Goal: Book appointment/travel/reservation: Book appointment/travel/reservation

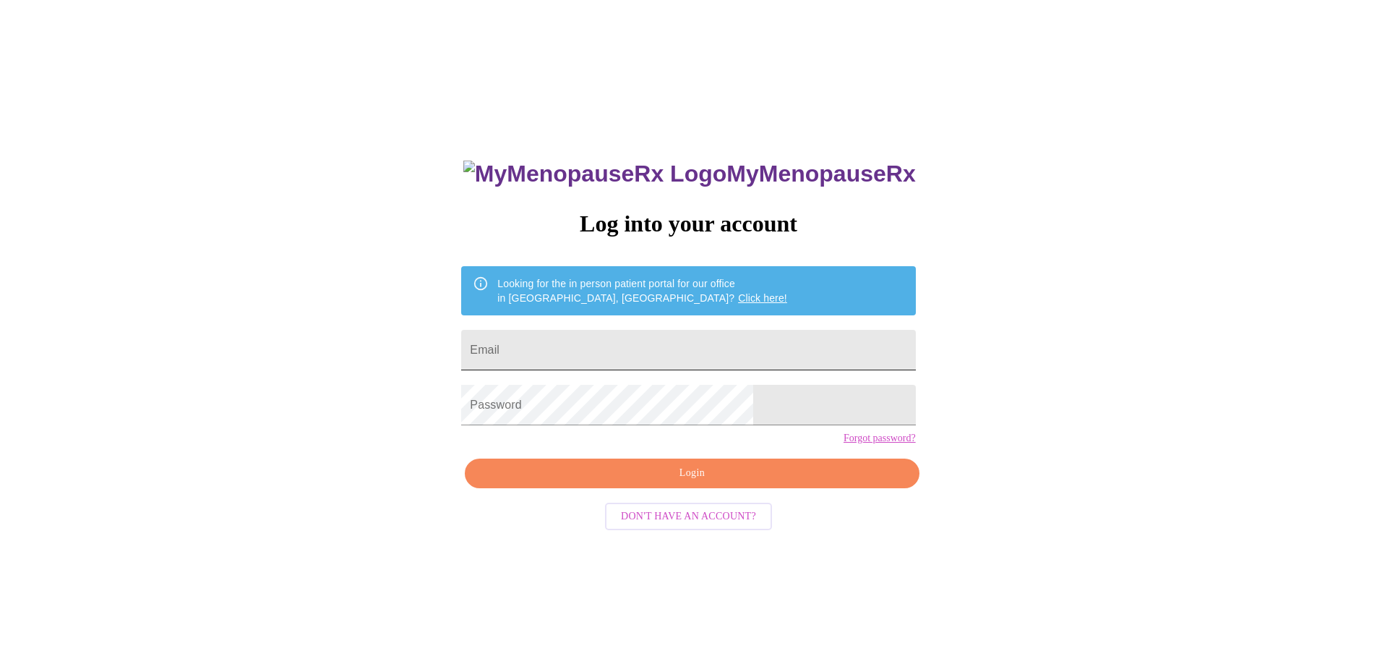
click at [570, 346] on input "Email" at bounding box center [688, 350] width 454 height 40
type input "[EMAIL_ADDRESS][DOMAIN_NAME]"
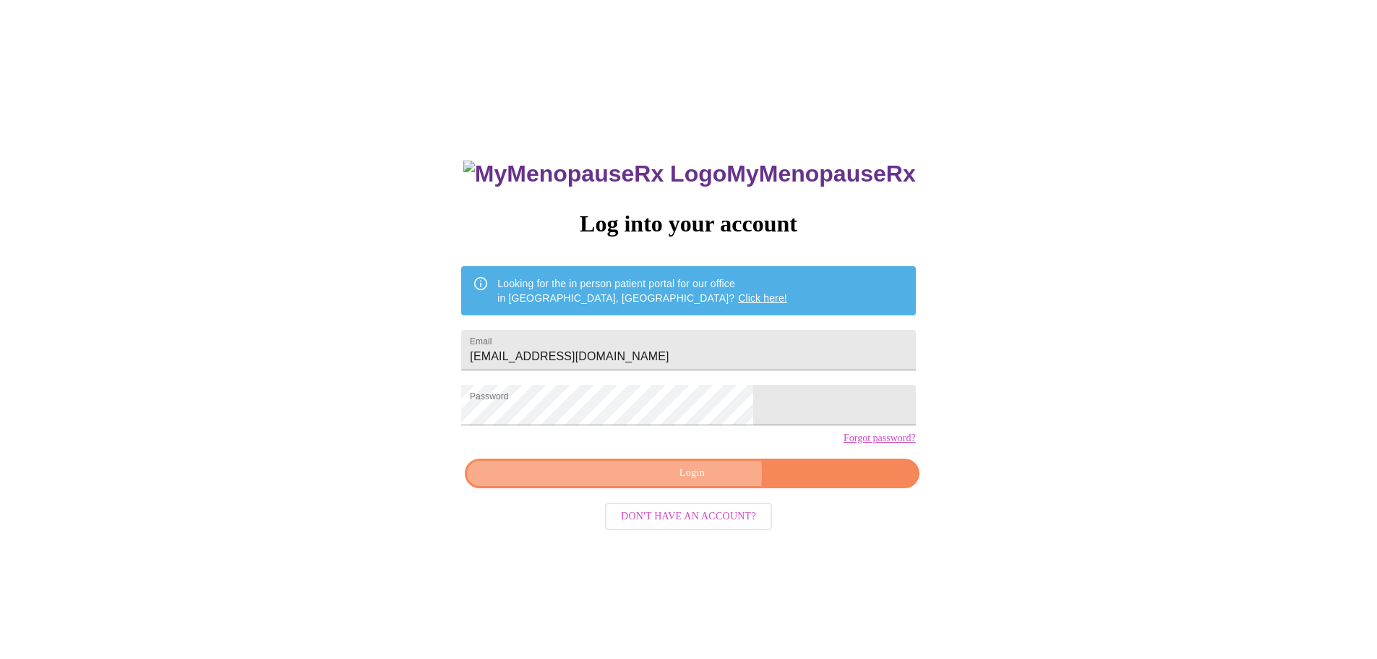
click at [695, 482] on span "Login" at bounding box center [691, 473] width 421 height 18
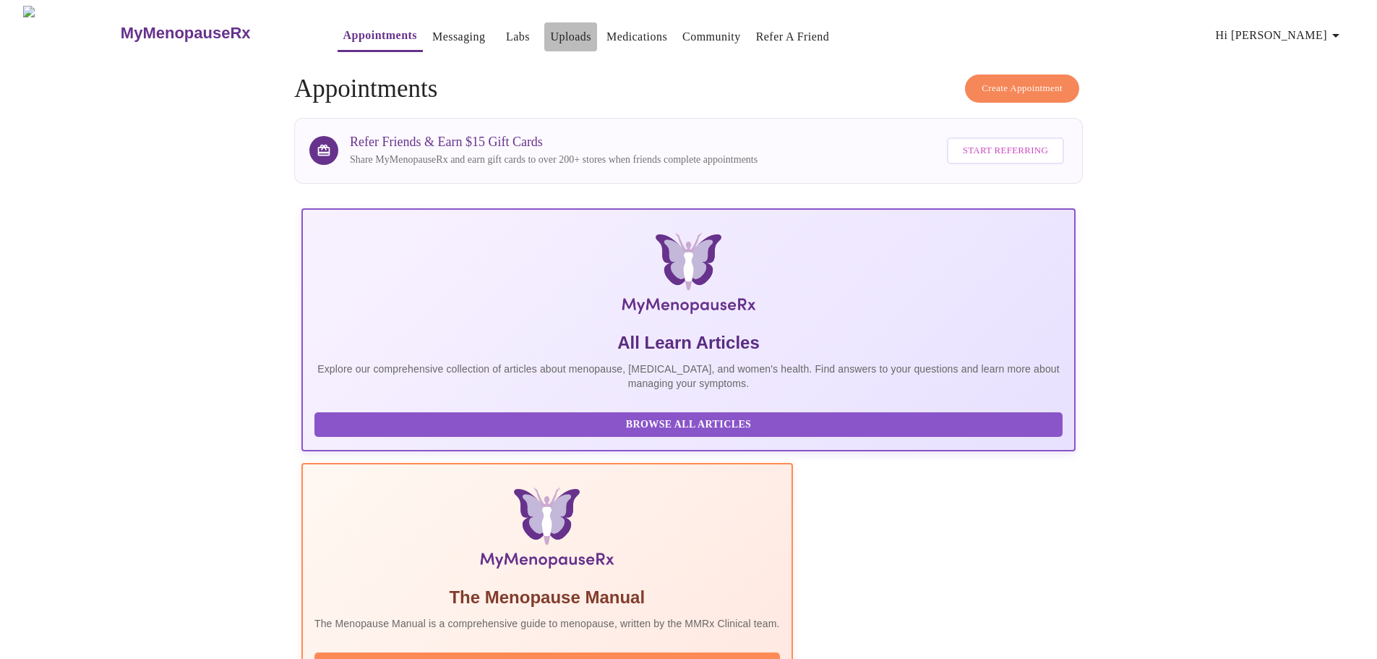
click at [550, 27] on link "Uploads" at bounding box center [570, 37] width 41 height 20
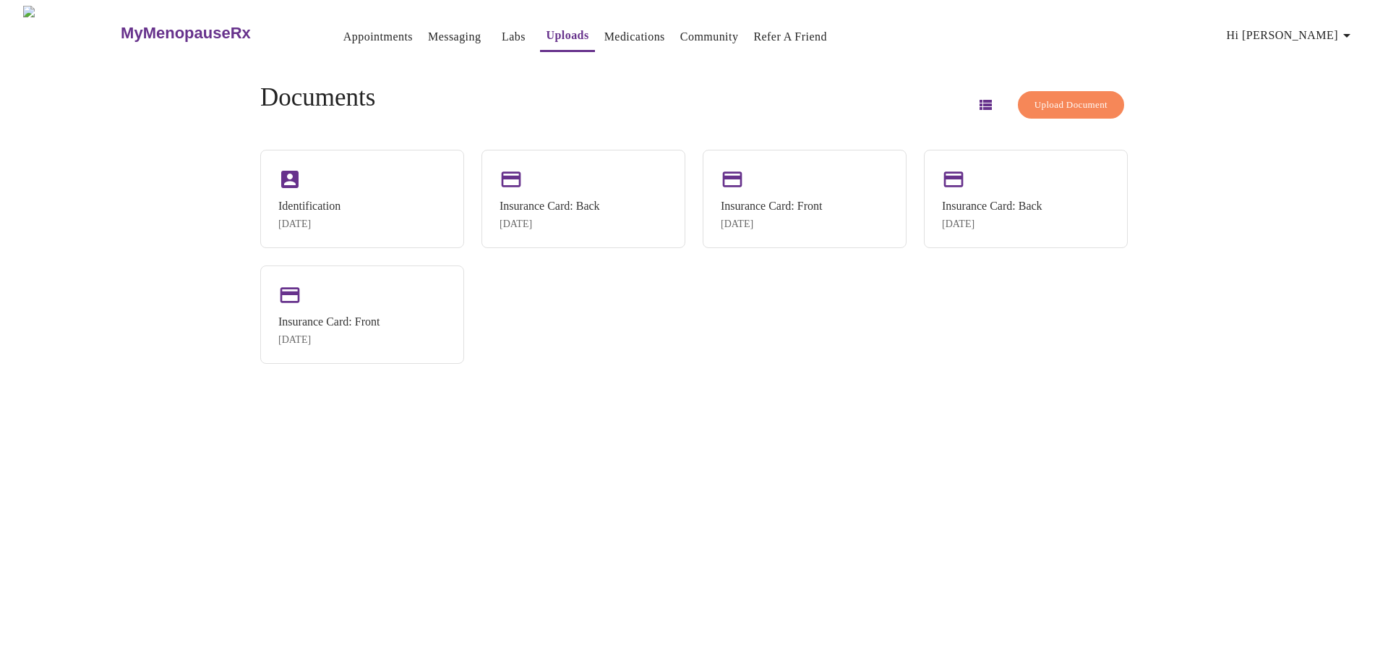
click at [502, 30] on link "Labs" at bounding box center [514, 37] width 24 height 20
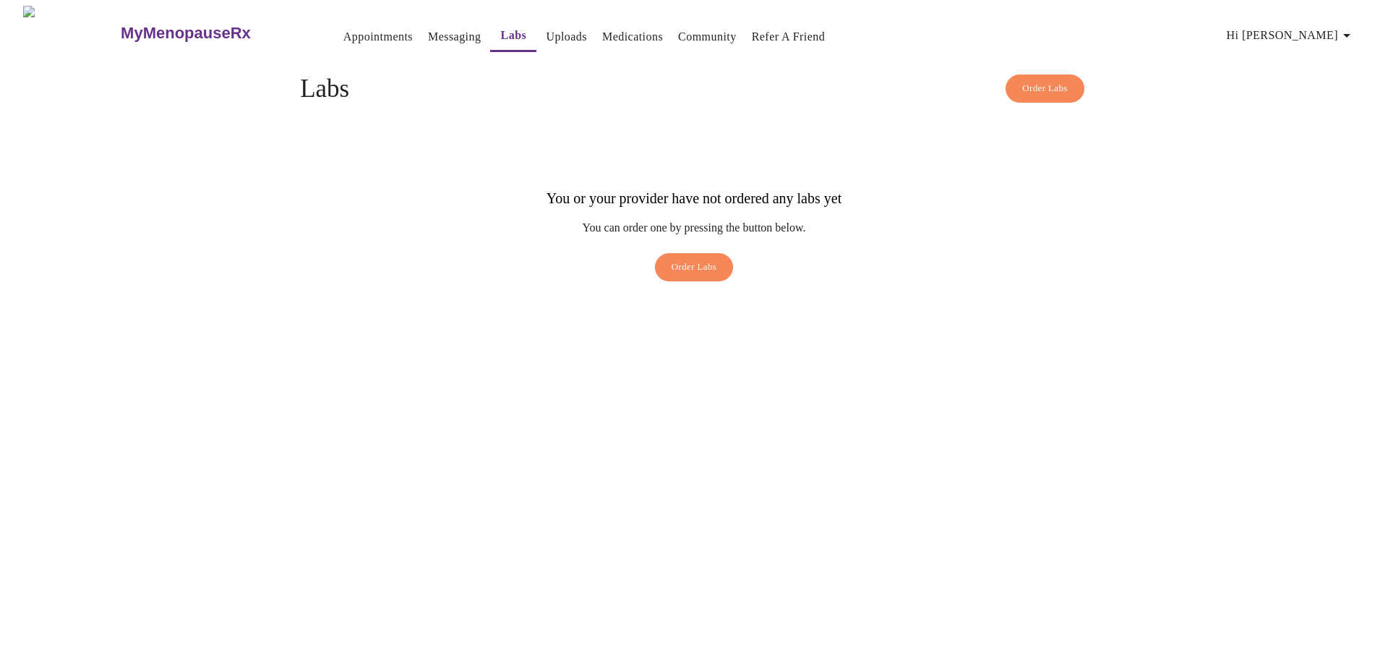
click at [841, 221] on p "You can order one by pressing the button below." at bounding box center [694, 227] width 295 height 13
click at [546, 30] on link "Uploads" at bounding box center [566, 37] width 41 height 20
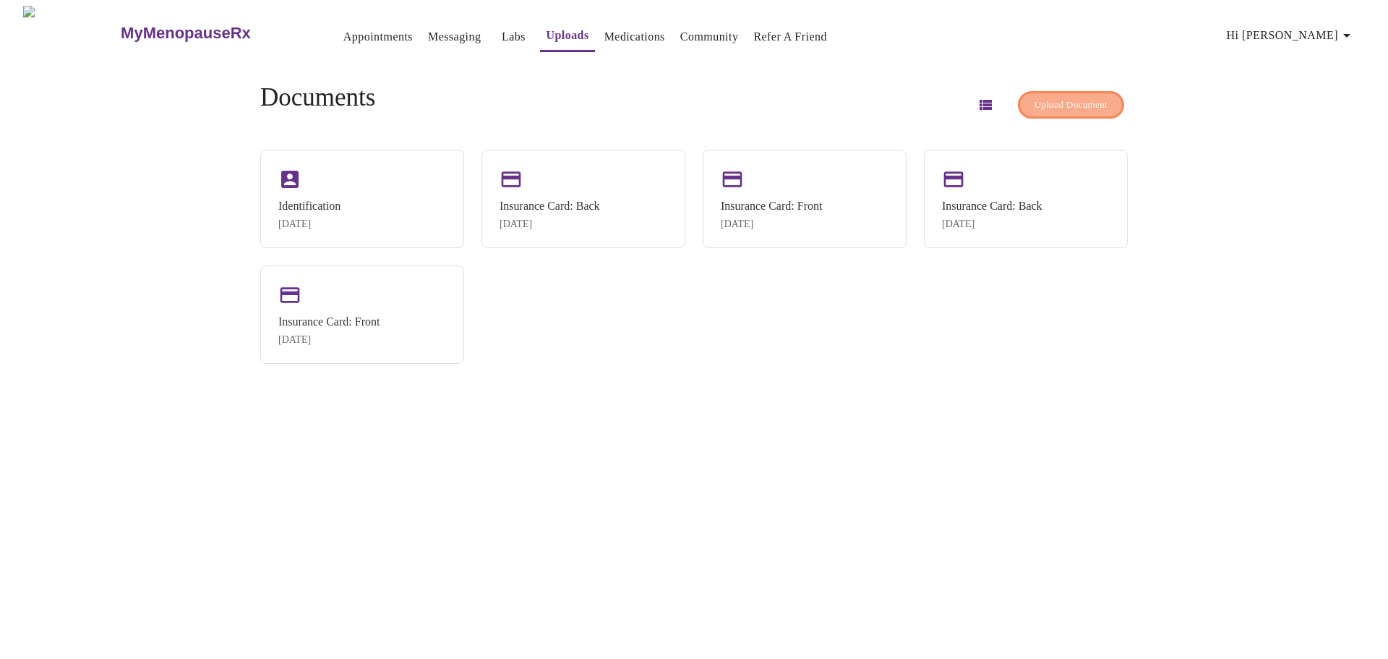
click at [1035, 98] on span "Upload Document" at bounding box center [1070, 105] width 73 height 17
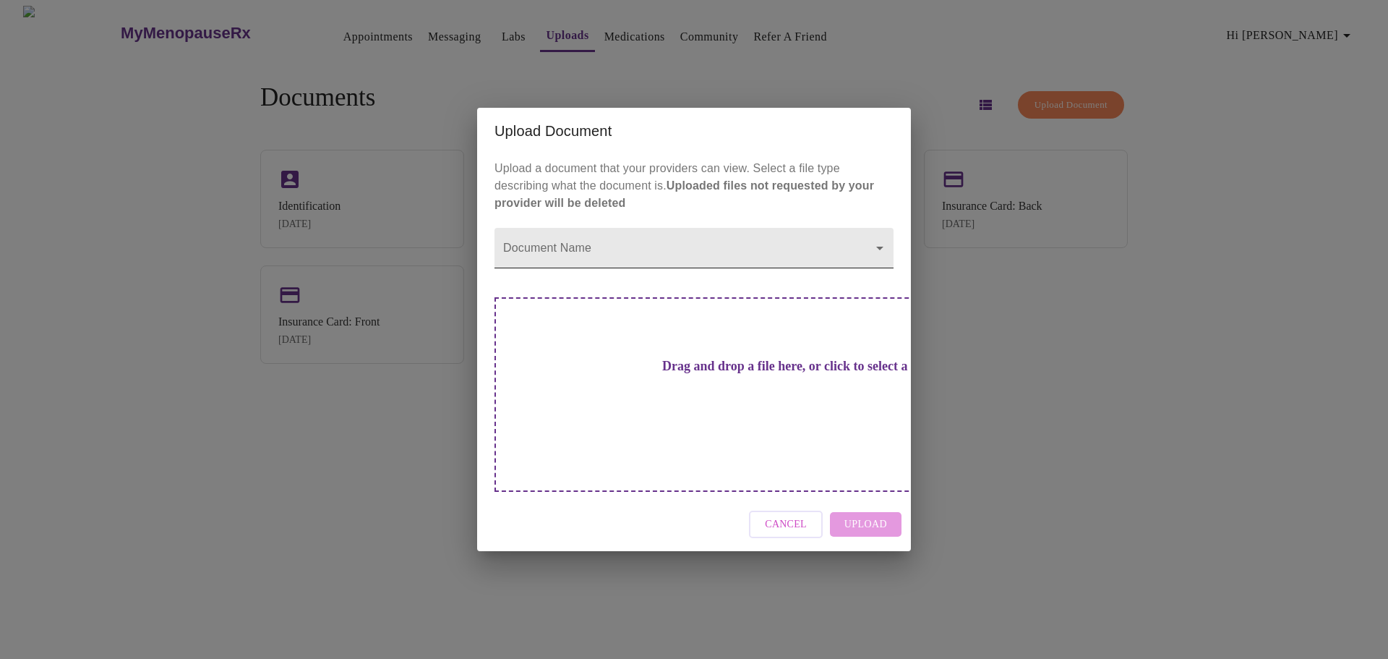
click at [881, 271] on body "MyMenopauseRx Appointments Messaging Labs Uploads Medications Community Refer a…" at bounding box center [694, 335] width 1376 height 659
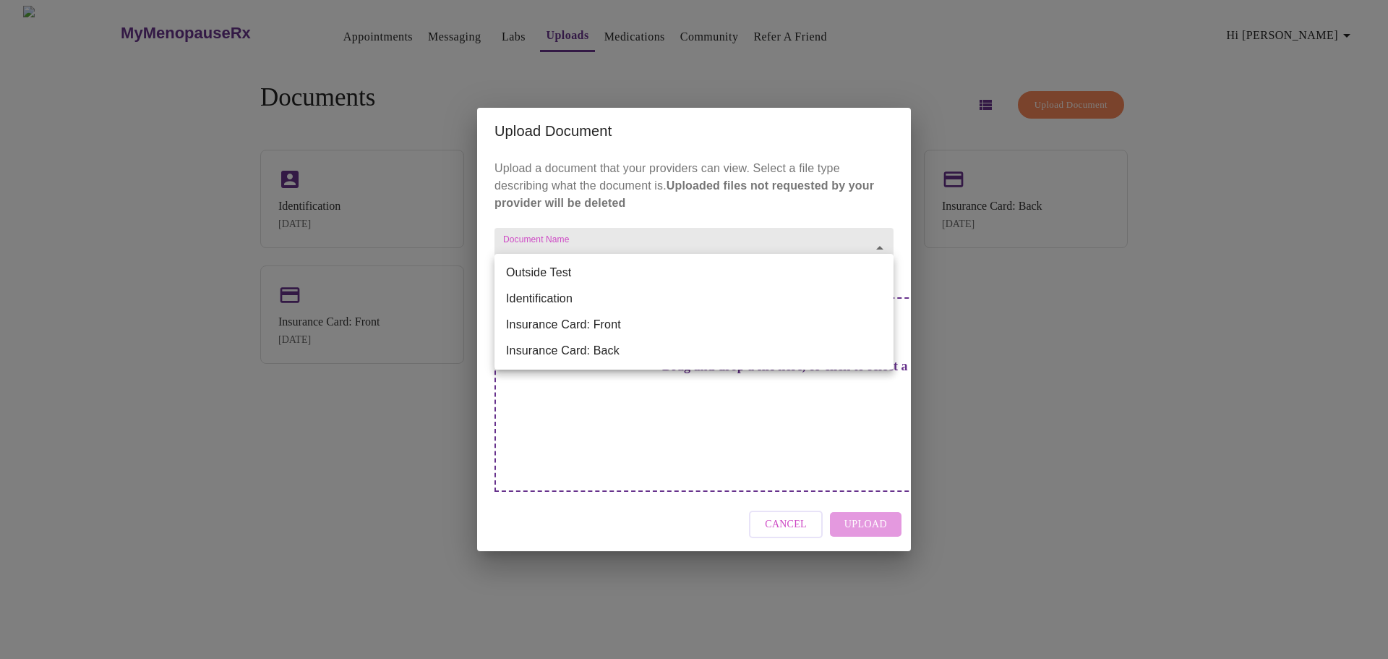
click at [883, 270] on li "Outside Test" at bounding box center [693, 273] width 399 height 26
type input "Outside Test"
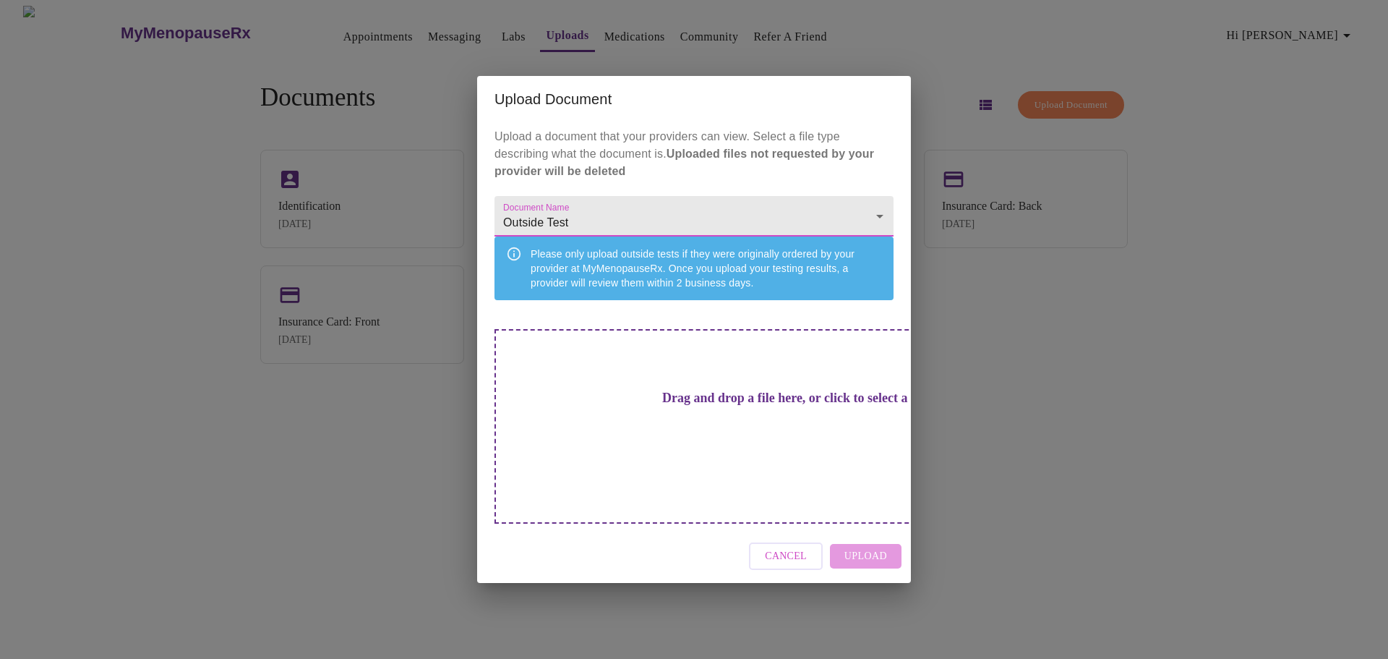
click at [570, 400] on div "Drag and drop a file here, or click to select a file" at bounding box center [794, 426] width 601 height 194
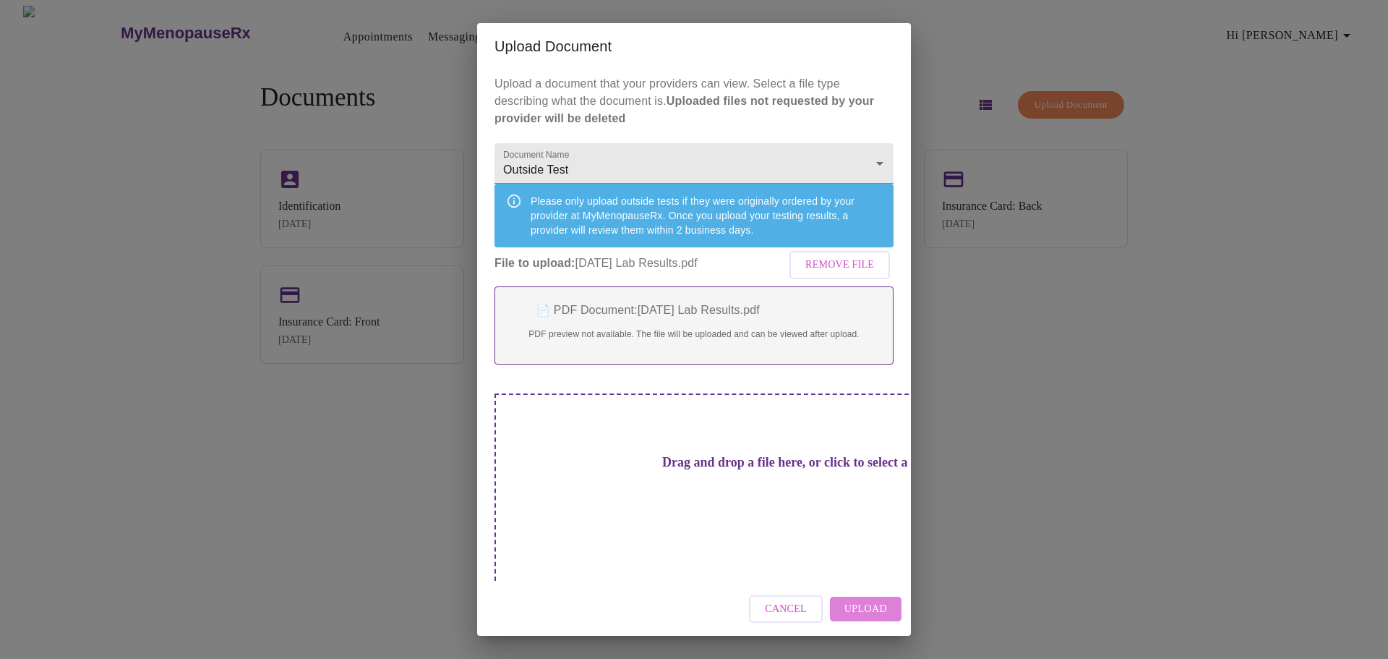
click at [873, 600] on span "Upload" at bounding box center [865, 609] width 43 height 18
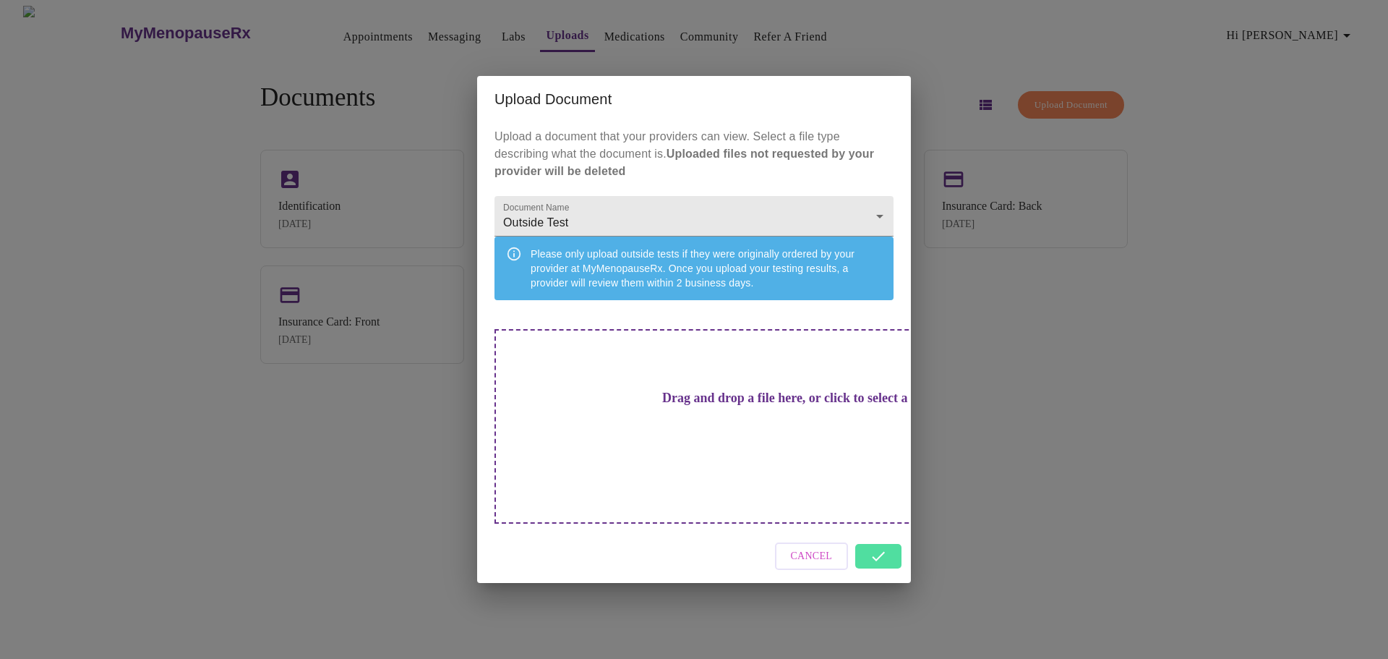
click at [1083, 257] on div "Upload Document Upload a document that your providers can view. Select a file t…" at bounding box center [694, 329] width 1388 height 659
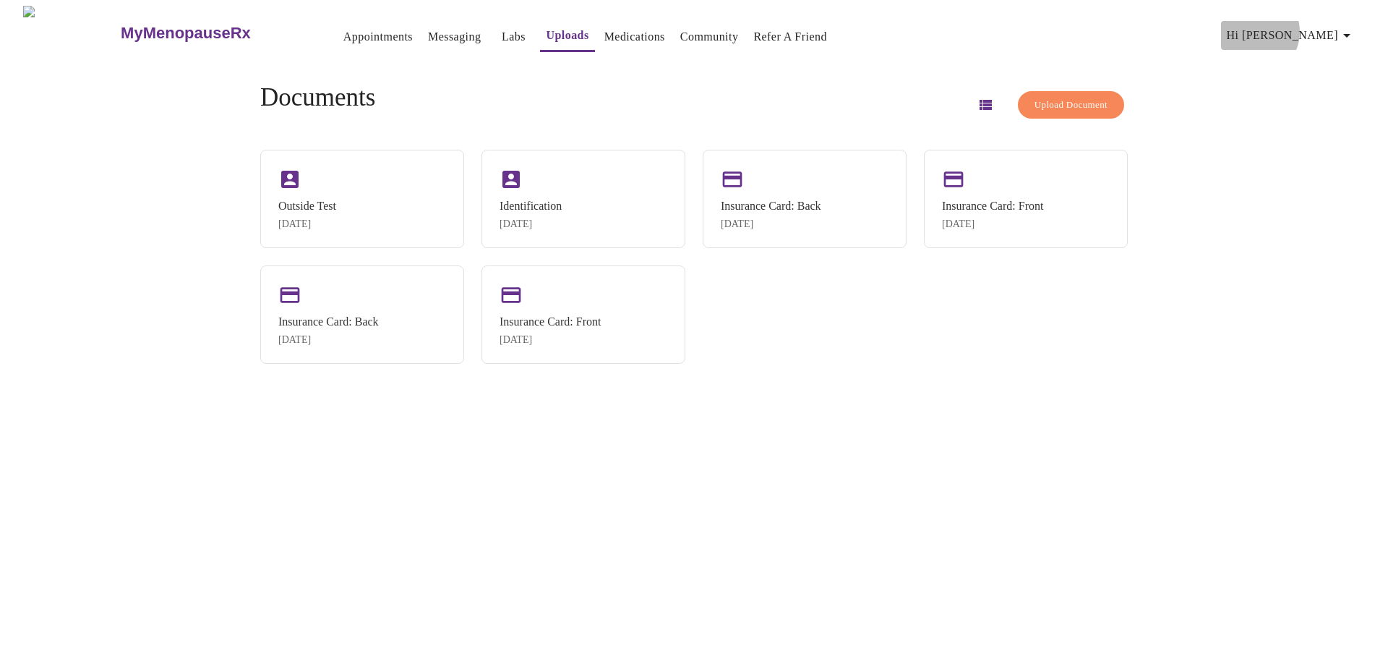
click at [1324, 26] on span "Hi [PERSON_NAME]" at bounding box center [1291, 35] width 129 height 20
click at [355, 30] on div at bounding box center [694, 329] width 1388 height 659
click at [343, 30] on link "Appointments" at bounding box center [377, 37] width 69 height 20
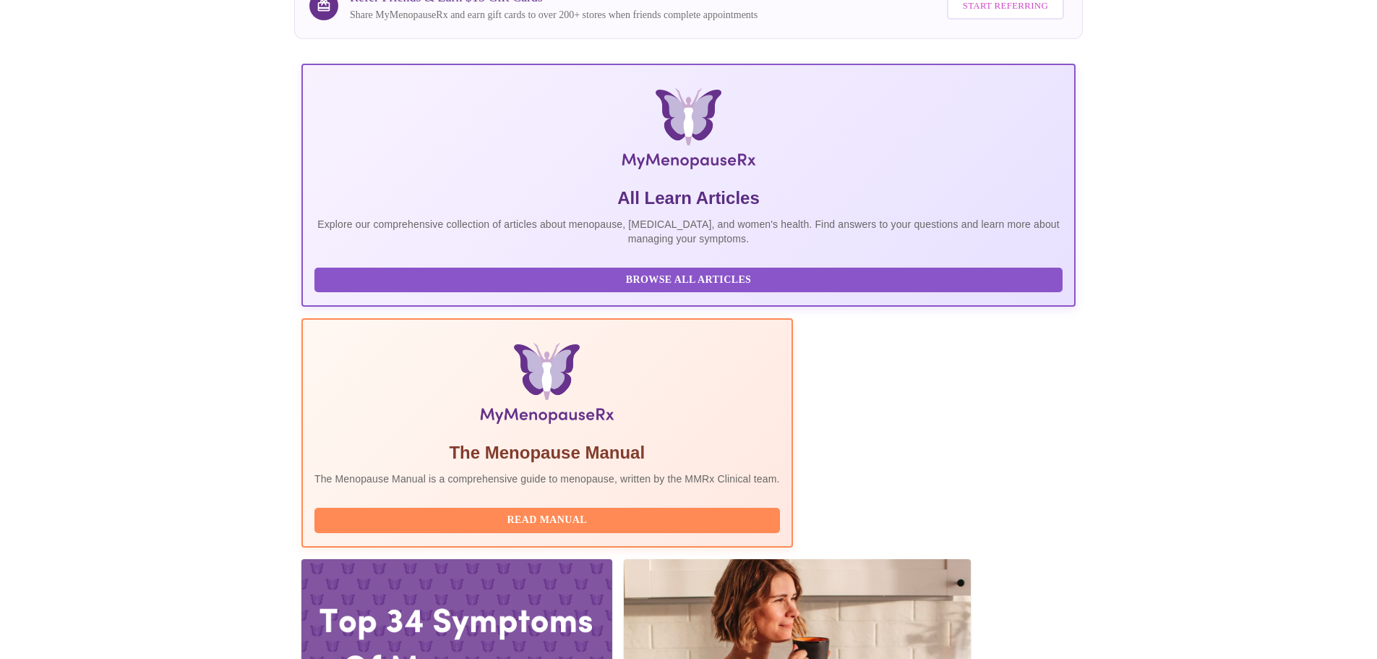
scroll to position [7, 0]
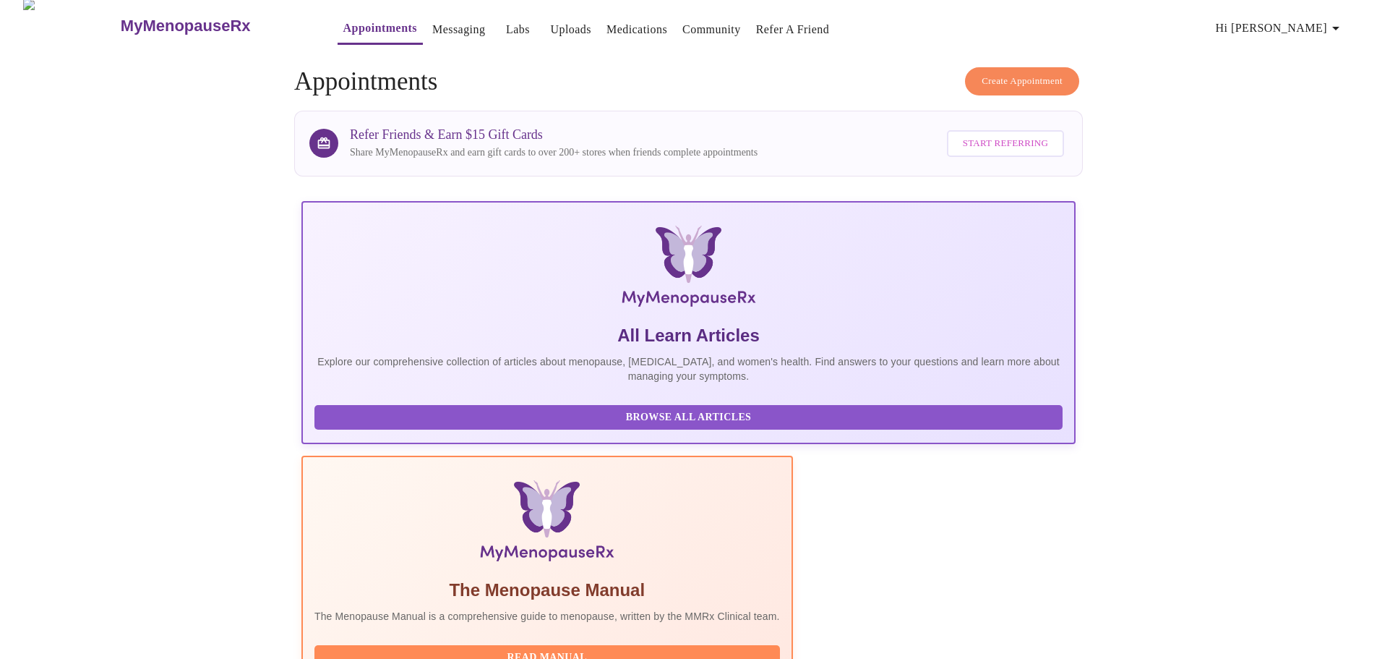
click at [1027, 74] on span "Create Appointment" at bounding box center [1022, 81] width 81 height 17
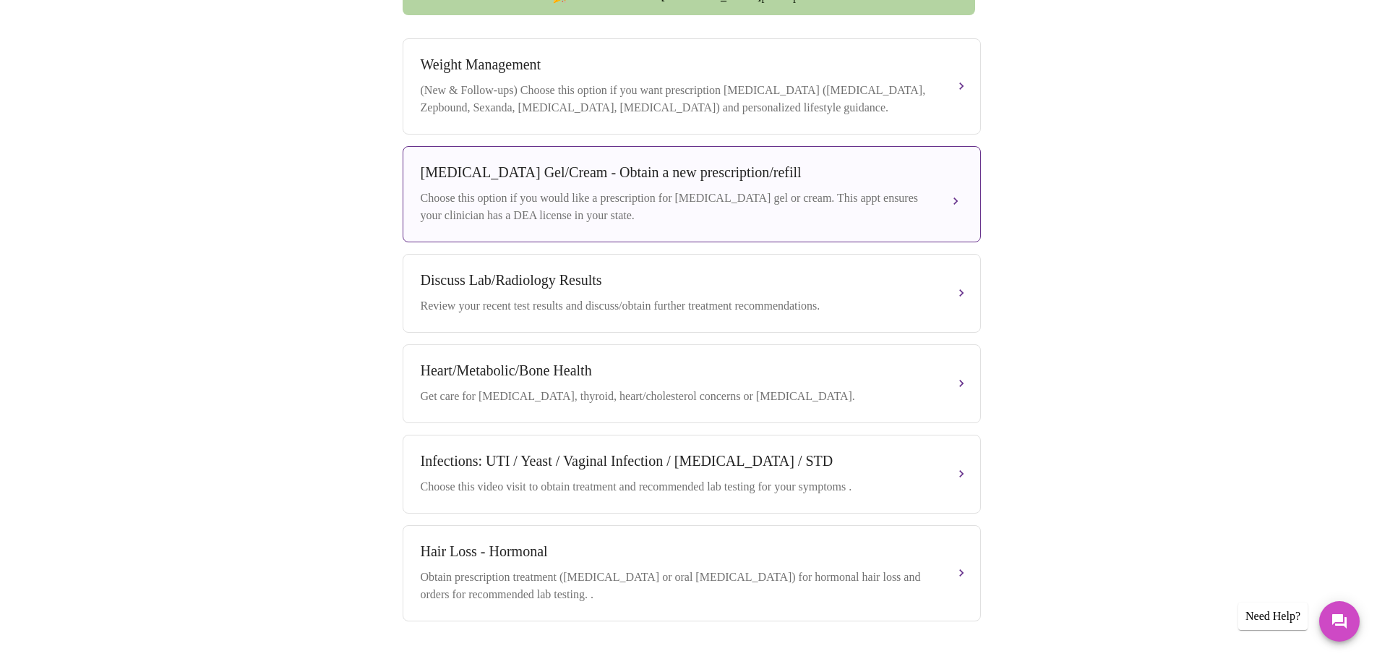
scroll to position [578, 0]
click at [575, 167] on div "[MEDICAL_DATA] Gel/Cream - Obtain a new prescription/refill" at bounding box center [677, 171] width 513 height 17
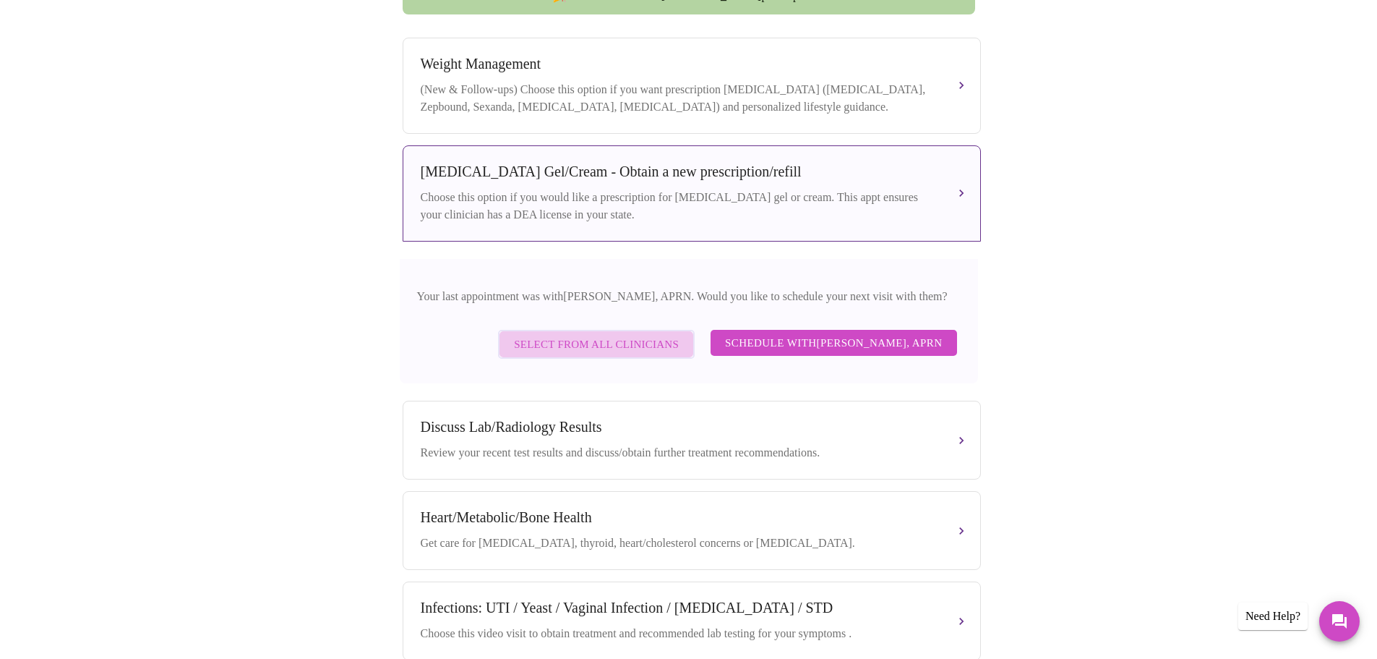
click at [633, 338] on span "Select from All Clinicians" at bounding box center [596, 344] width 165 height 19
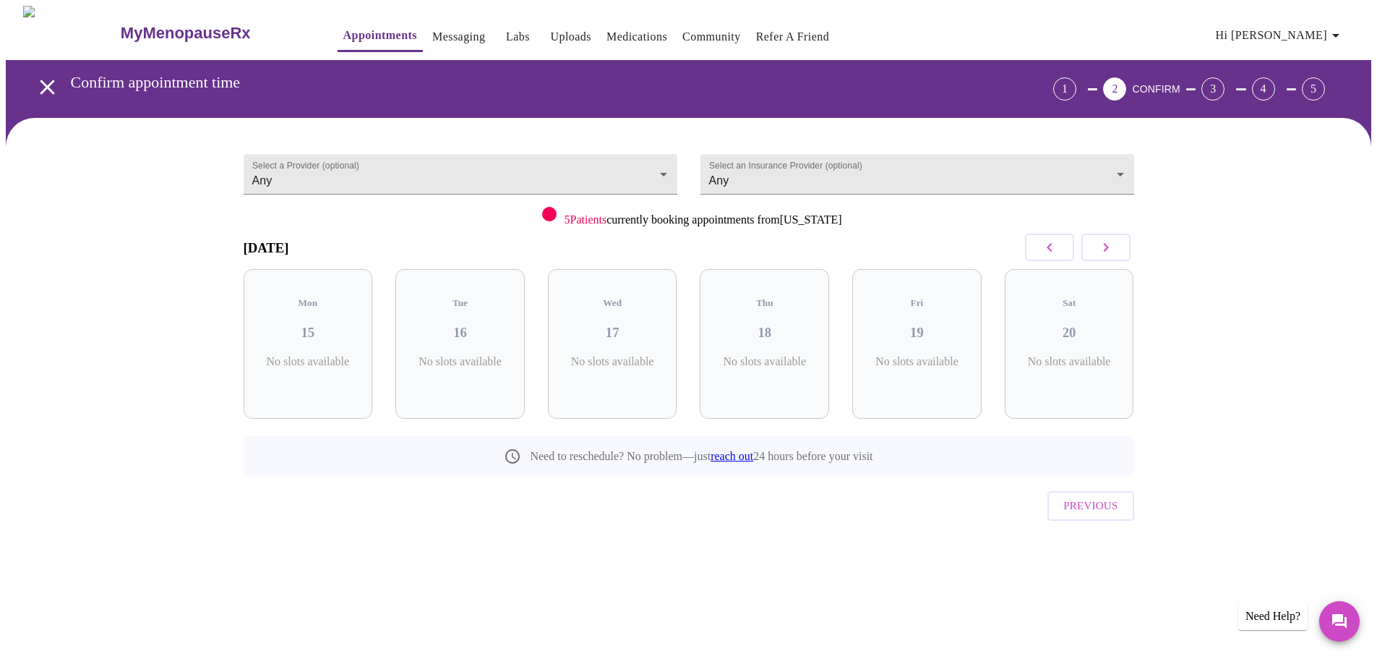
scroll to position [0, 0]
click at [1129, 162] on body "MyMenopauseRx Appointments Messaging Labs Uploads Medications Community Refer a…" at bounding box center [694, 299] width 1376 height 587
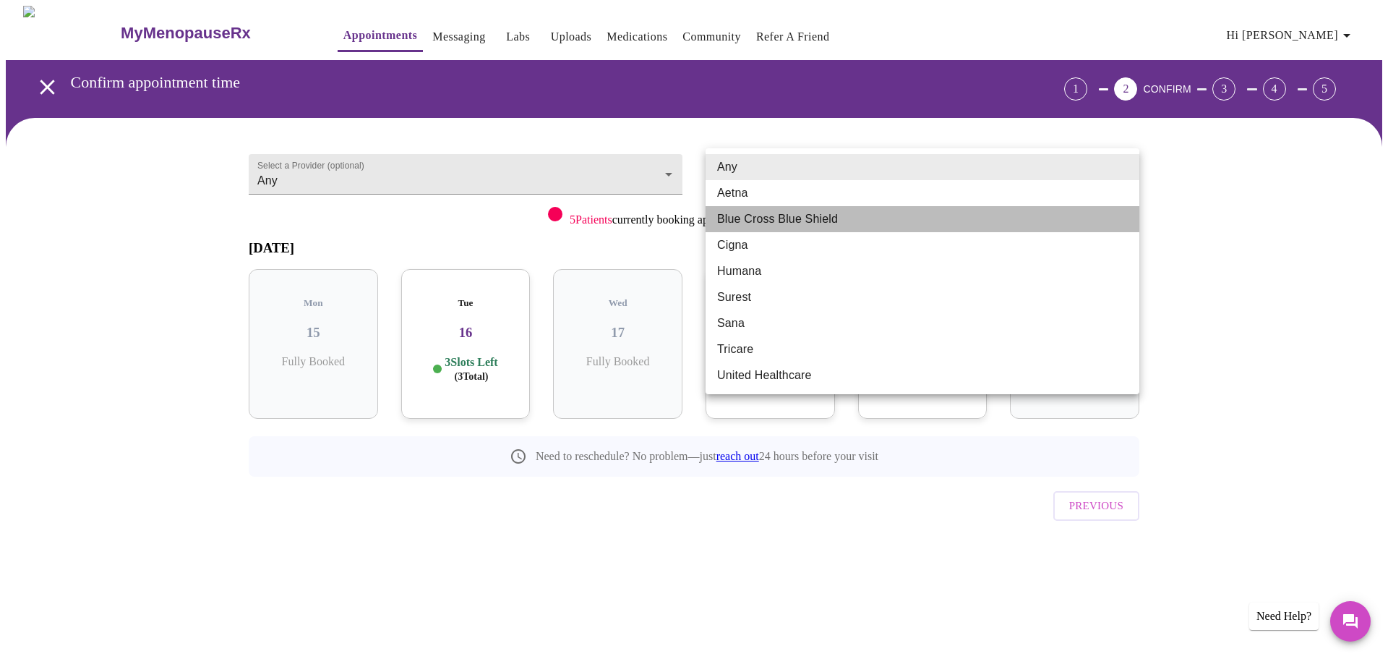
click at [792, 215] on li "Blue Cross Blue Shield" at bounding box center [923, 219] width 434 height 26
type input "Blue Cross Blue Shield"
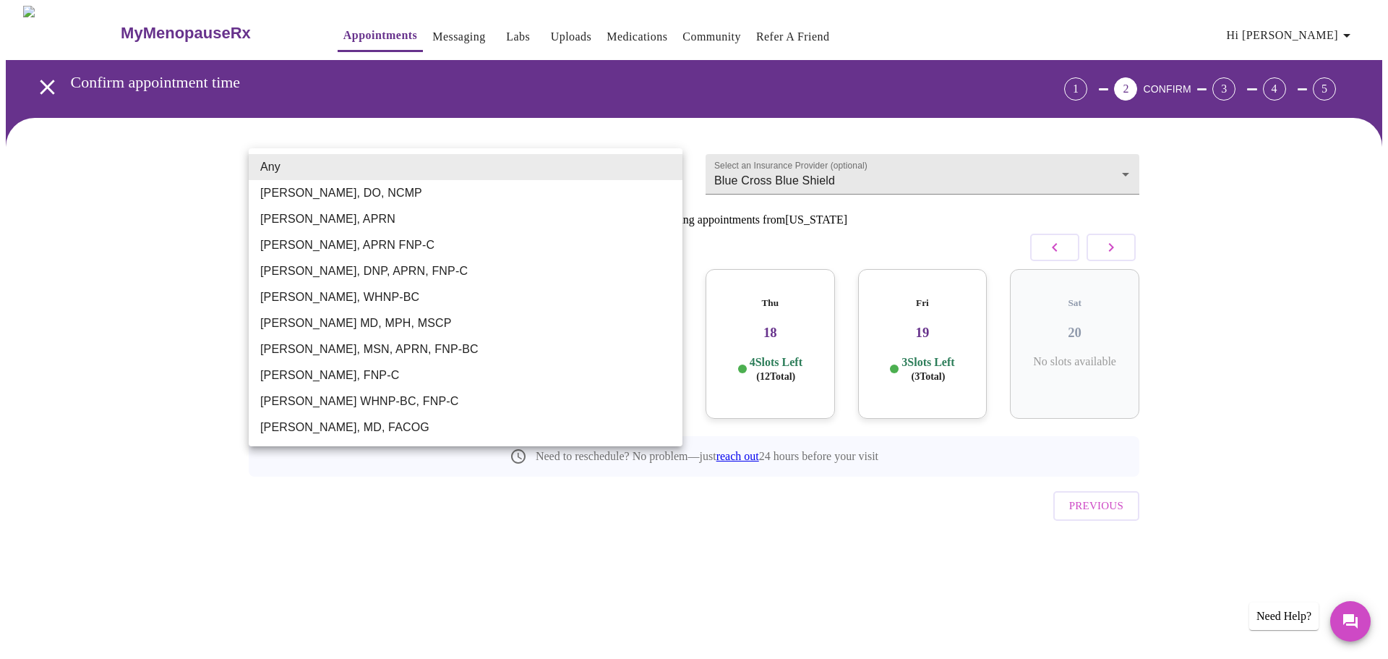
click at [659, 165] on body "MyMenopauseRx Appointments Messaging Labs Uploads Medications Community Refer a…" at bounding box center [694, 299] width 1376 height 587
click at [659, 165] on li "Any" at bounding box center [466, 167] width 434 height 26
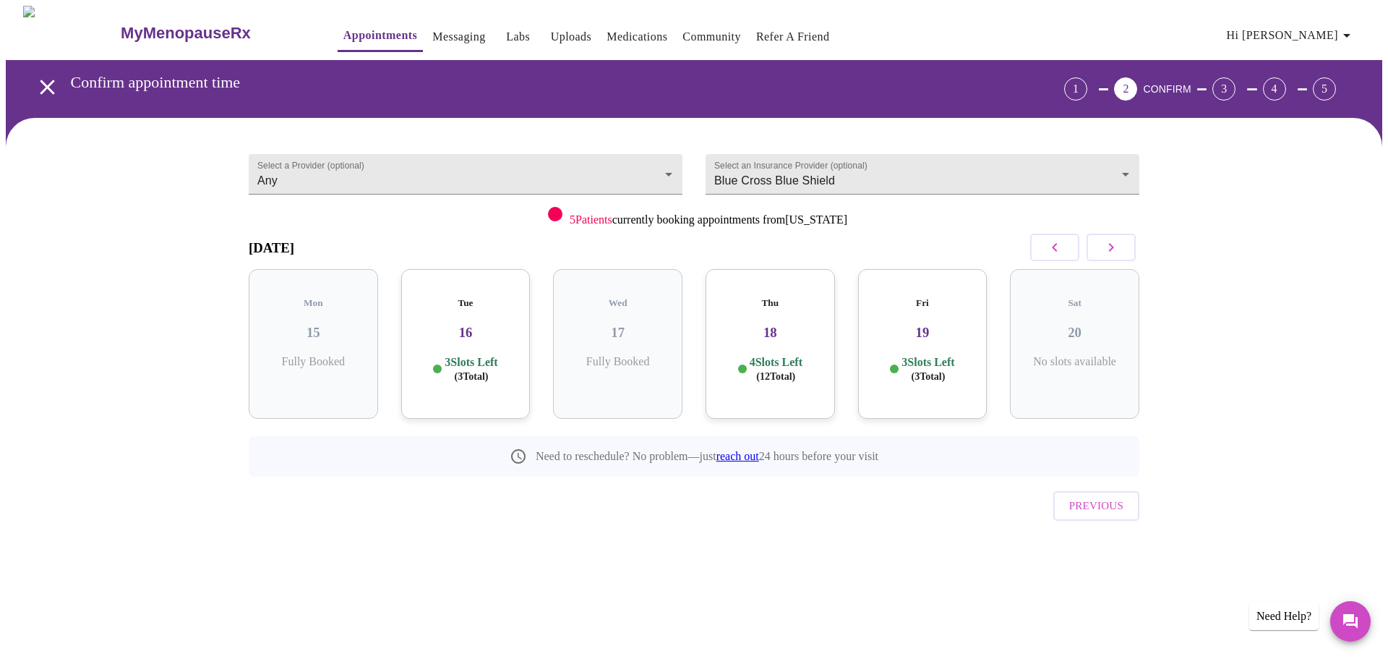
click at [463, 325] on h3 "16" at bounding box center [466, 333] width 106 height 16
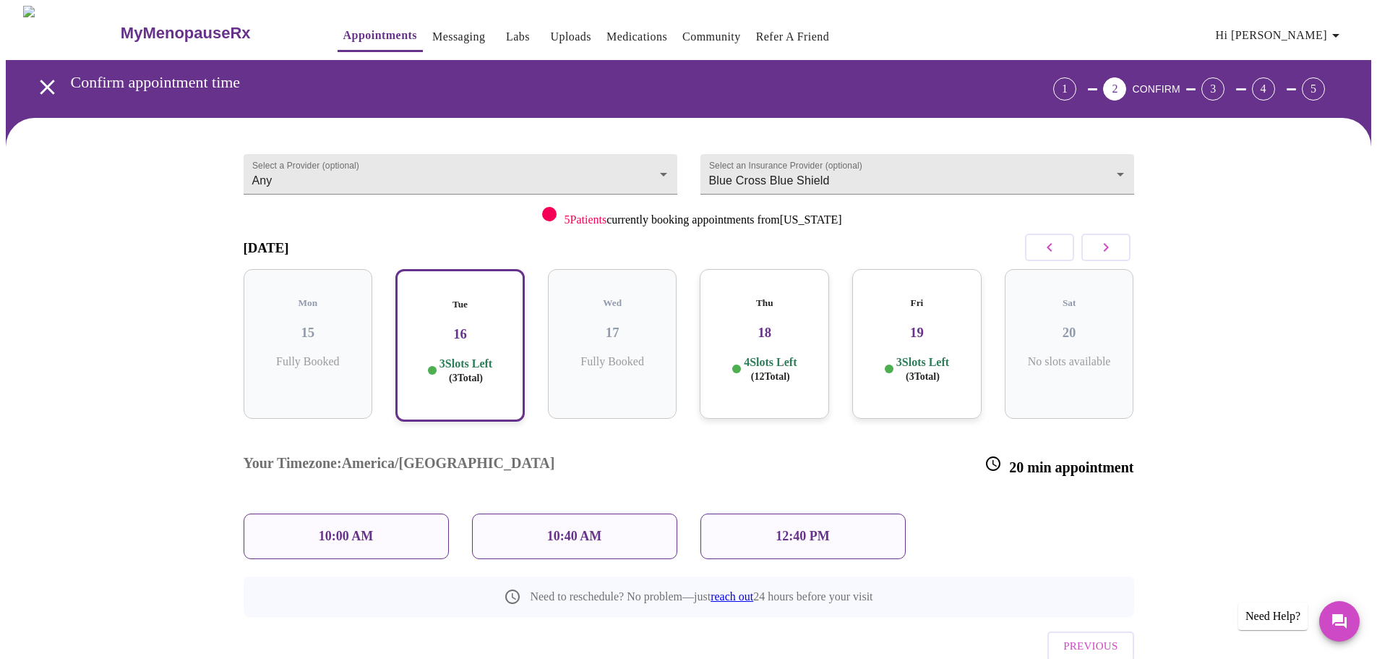
click at [390, 513] on div "10:00 AM" at bounding box center [346, 536] width 205 height 46
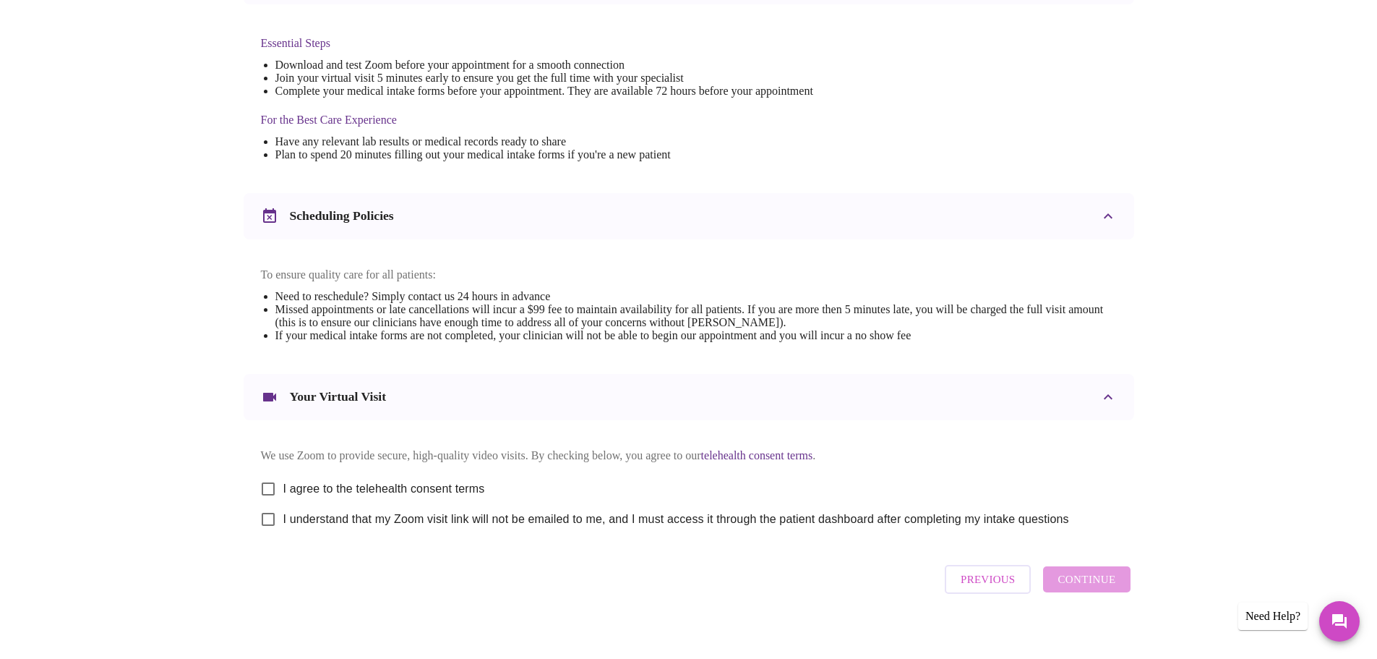
scroll to position [390, 0]
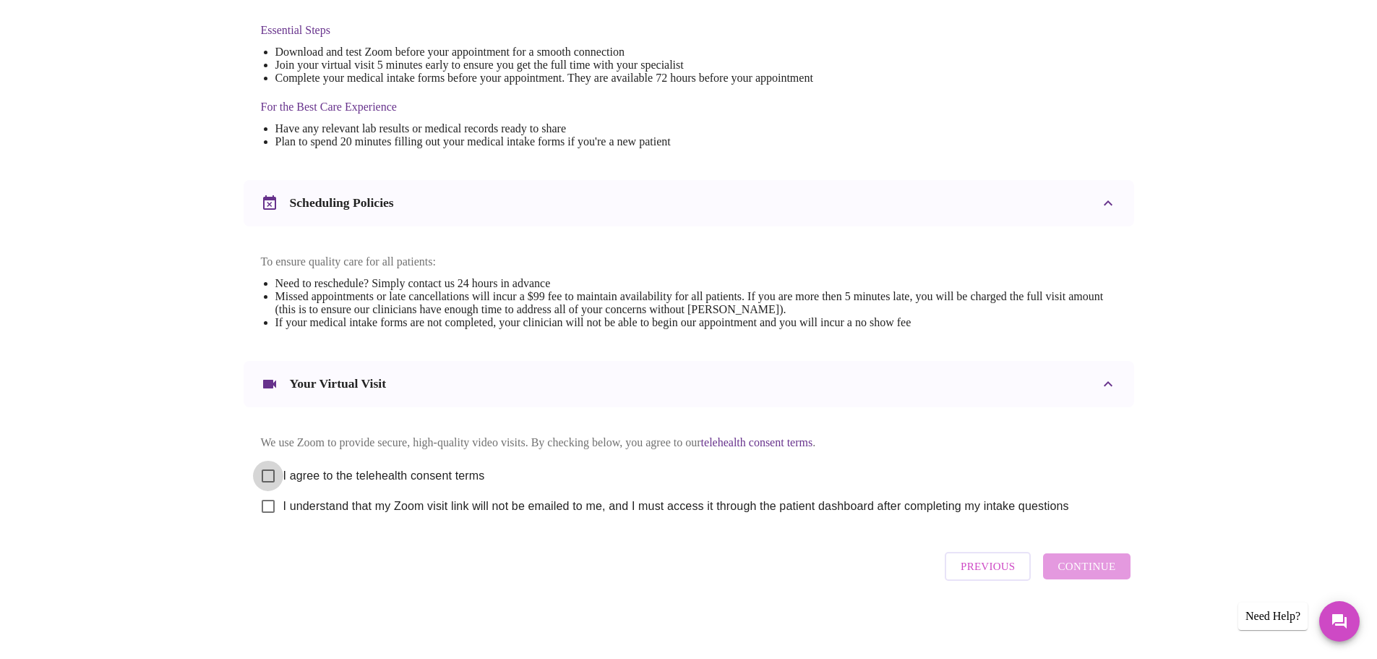
click at [274, 468] on input "I agree to the telehealth consent terms" at bounding box center [268, 475] width 30 height 30
checkbox input "true"
click at [271, 505] on input "I understand that my Zoom visit link will not be emailed to me, and I must acce…" at bounding box center [268, 506] width 30 height 30
checkbox input "true"
click at [1093, 569] on span "Continue" at bounding box center [1087, 566] width 58 height 19
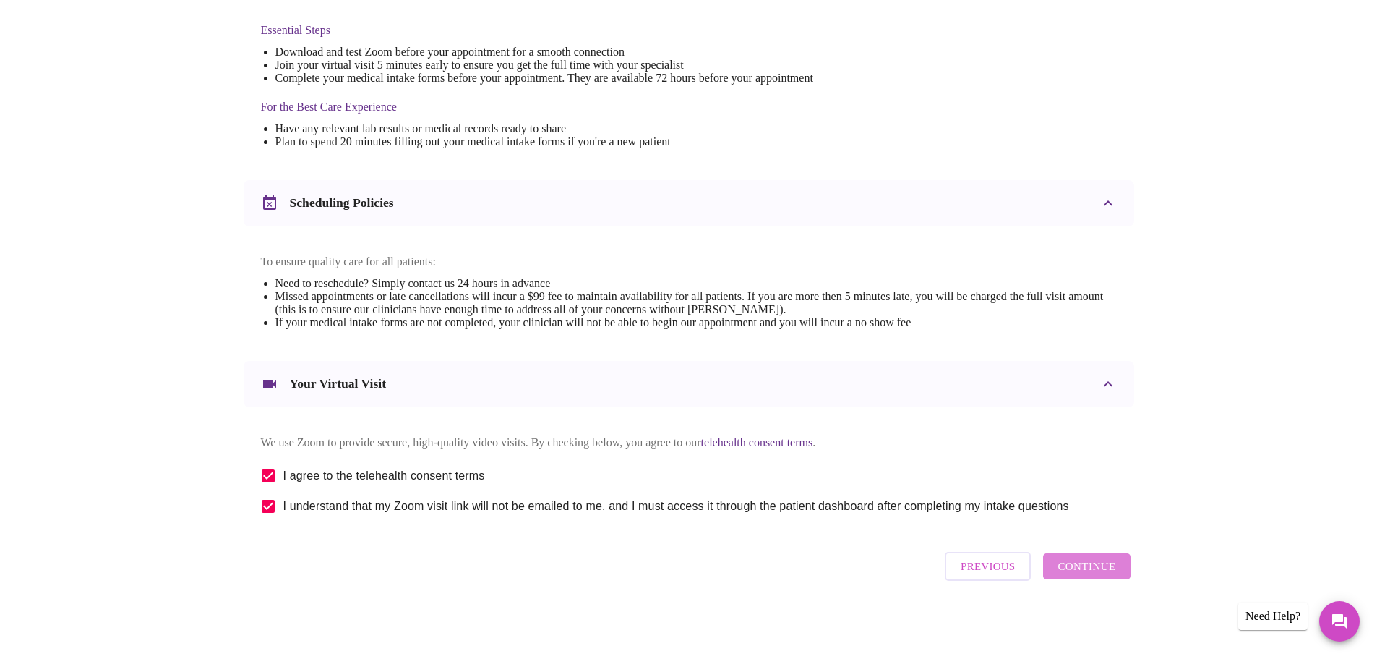
scroll to position [0, 0]
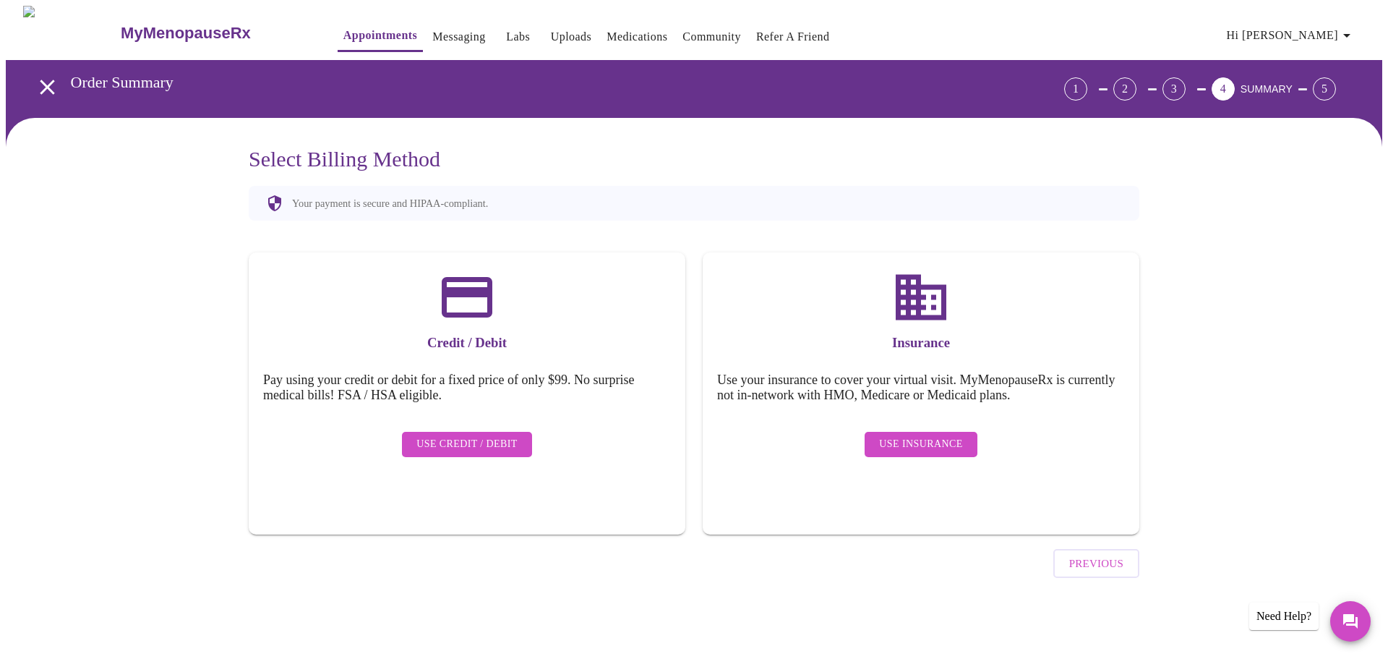
click at [932, 435] on span "Use Insurance" at bounding box center [920, 444] width 83 height 18
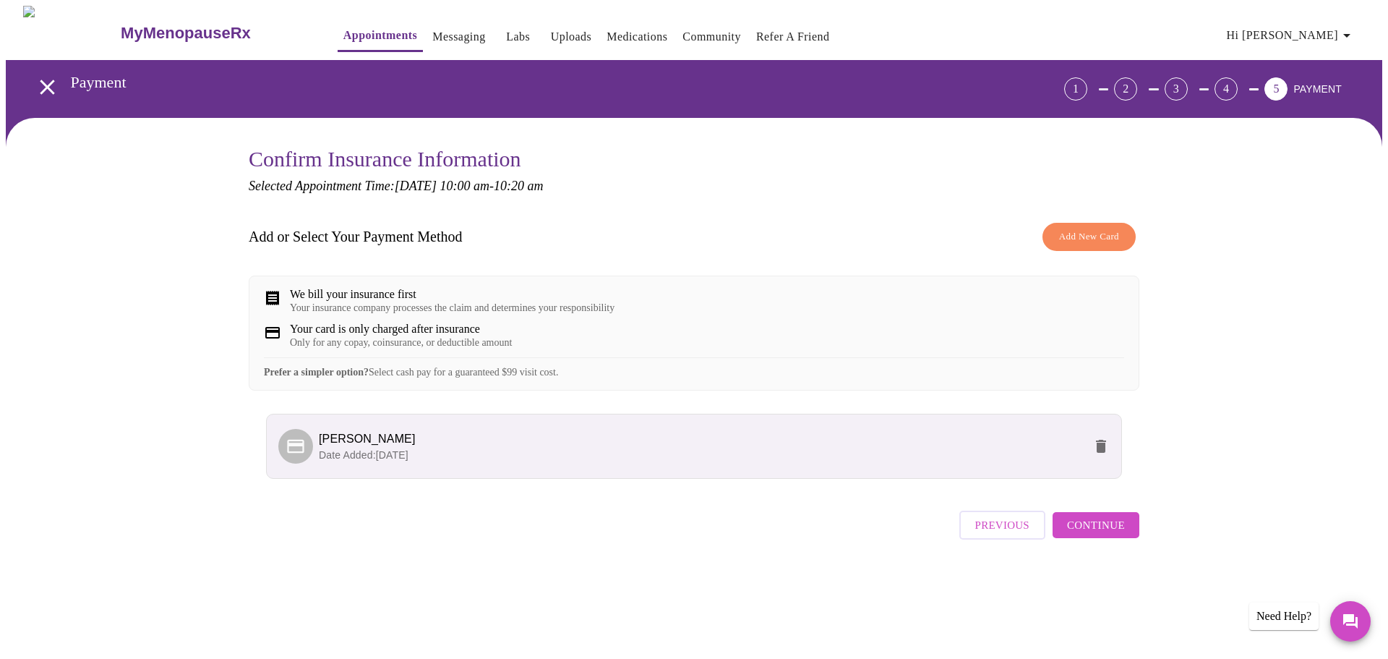
click at [593, 462] on p "Date Added: [DATE]" at bounding box center [701, 454] width 765 height 14
click at [625, 462] on p "Date Added: [DATE]" at bounding box center [701, 454] width 765 height 14
click at [1112, 534] on span "Continue" at bounding box center [1096, 524] width 58 height 19
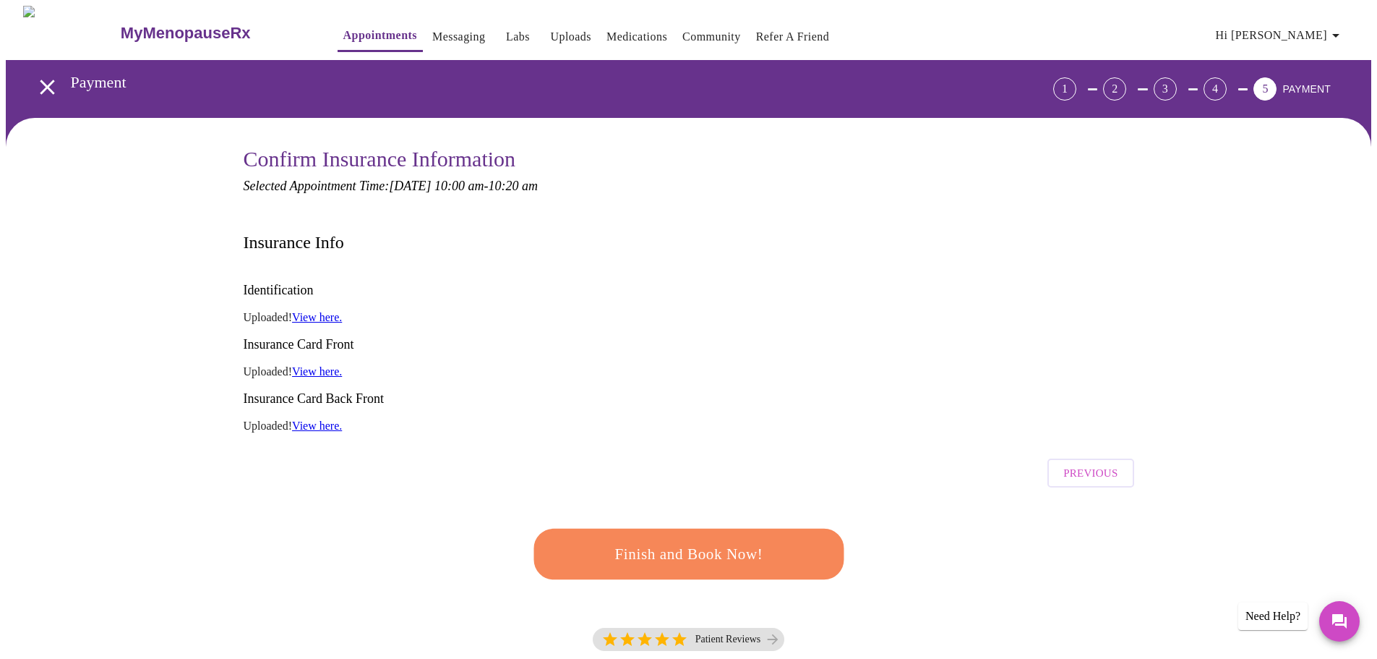
click at [692, 541] on span "Finish and Book Now!" at bounding box center [688, 554] width 267 height 27
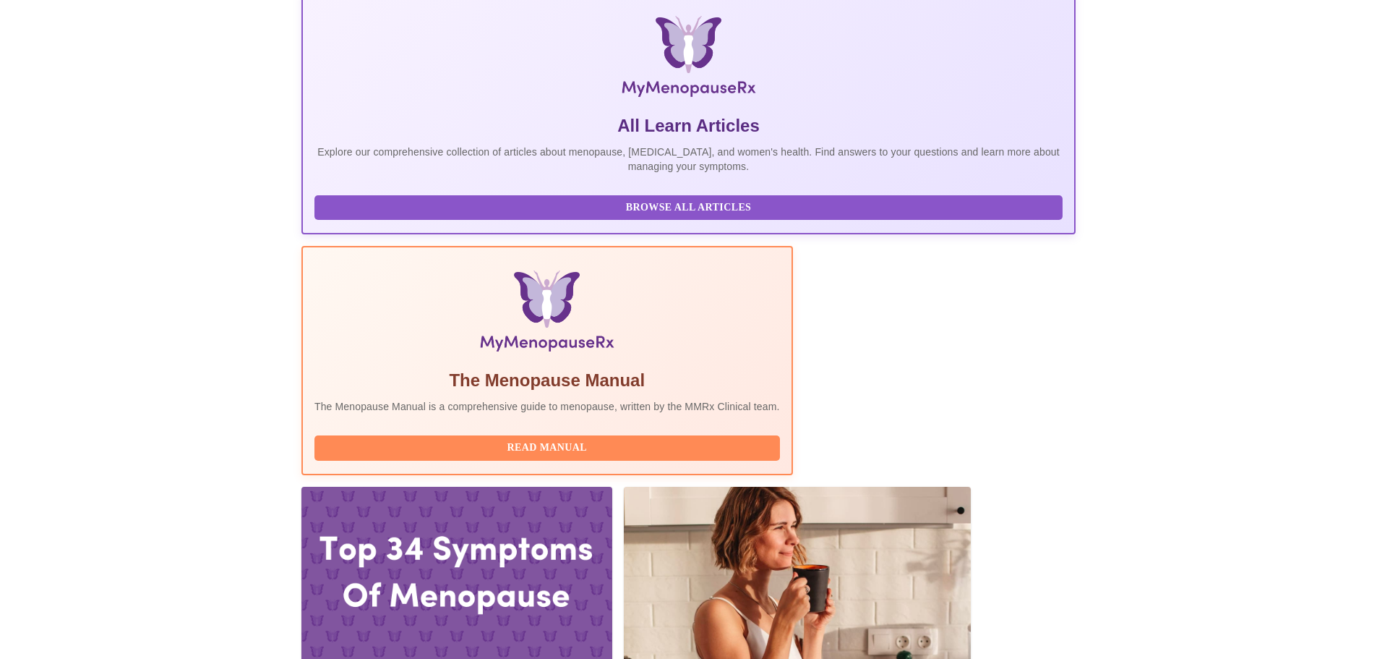
scroll to position [289, 0]
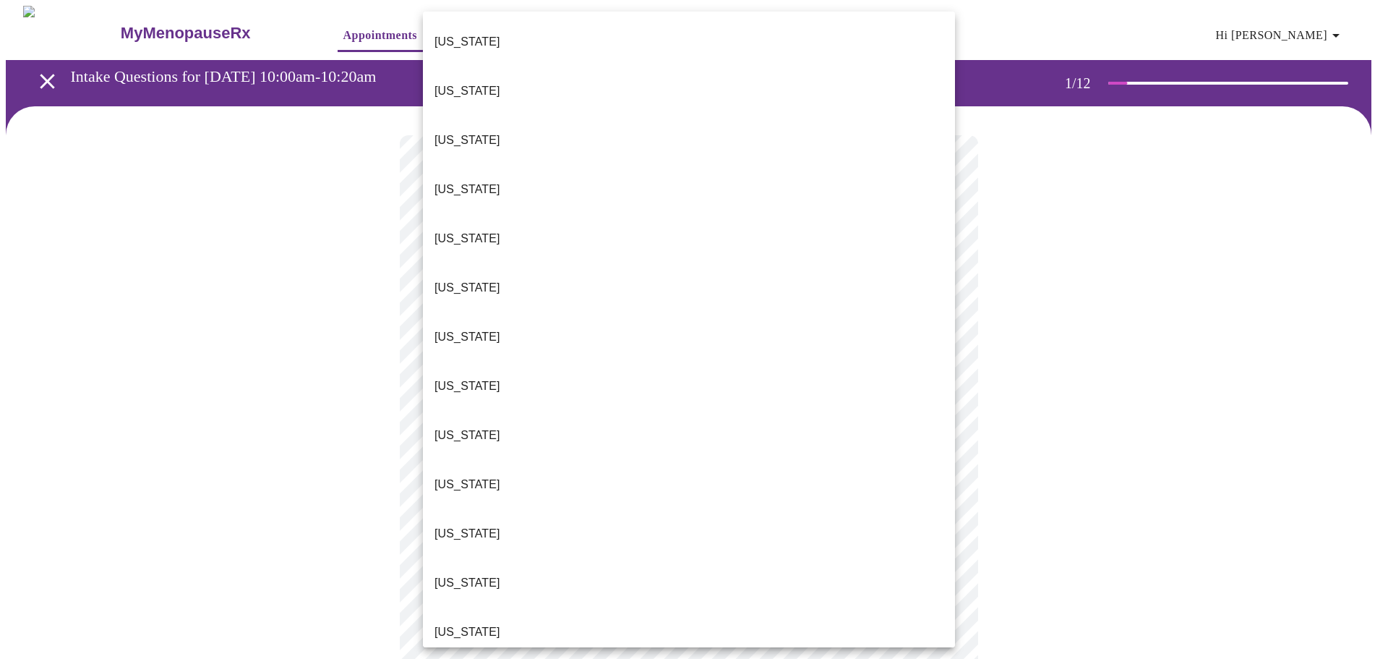
click at [943, 312] on body "MyMenopauseRx Appointments Messaging Labs Uploads Medications Community Refer a…" at bounding box center [694, 666] width 1376 height 1321
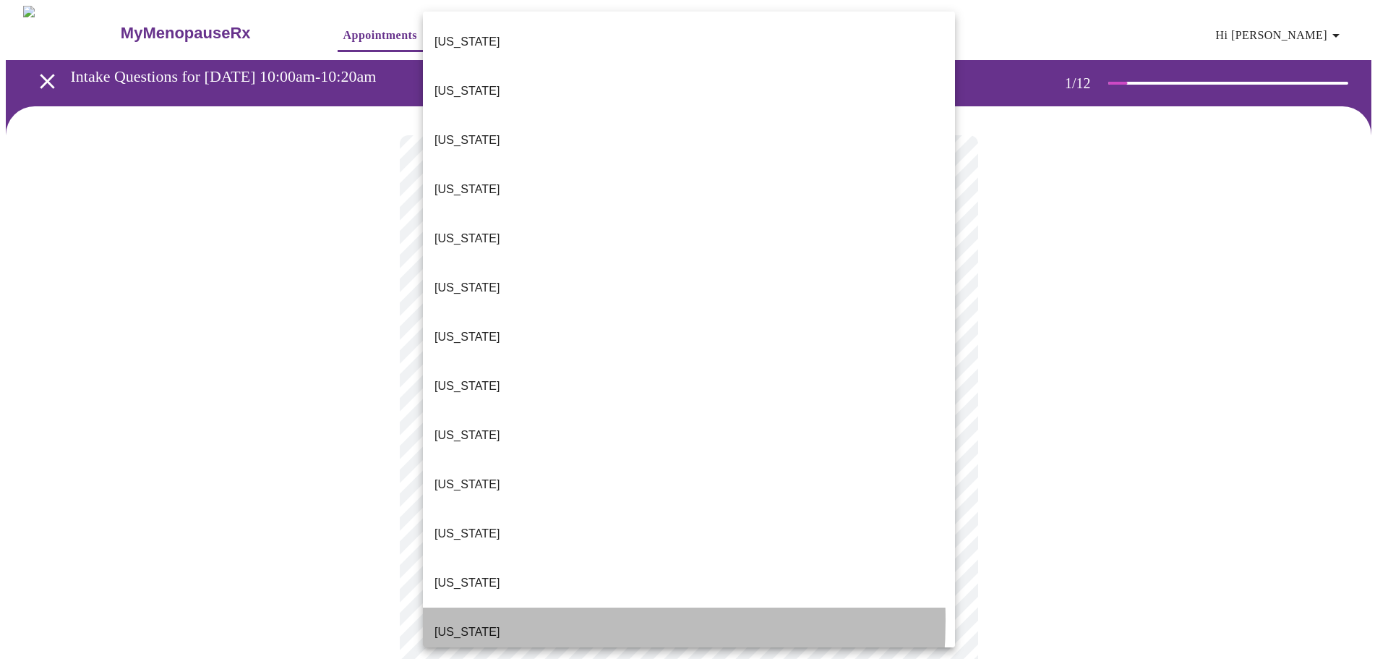
click at [466, 623] on p "[US_STATE]" at bounding box center [467, 631] width 66 height 17
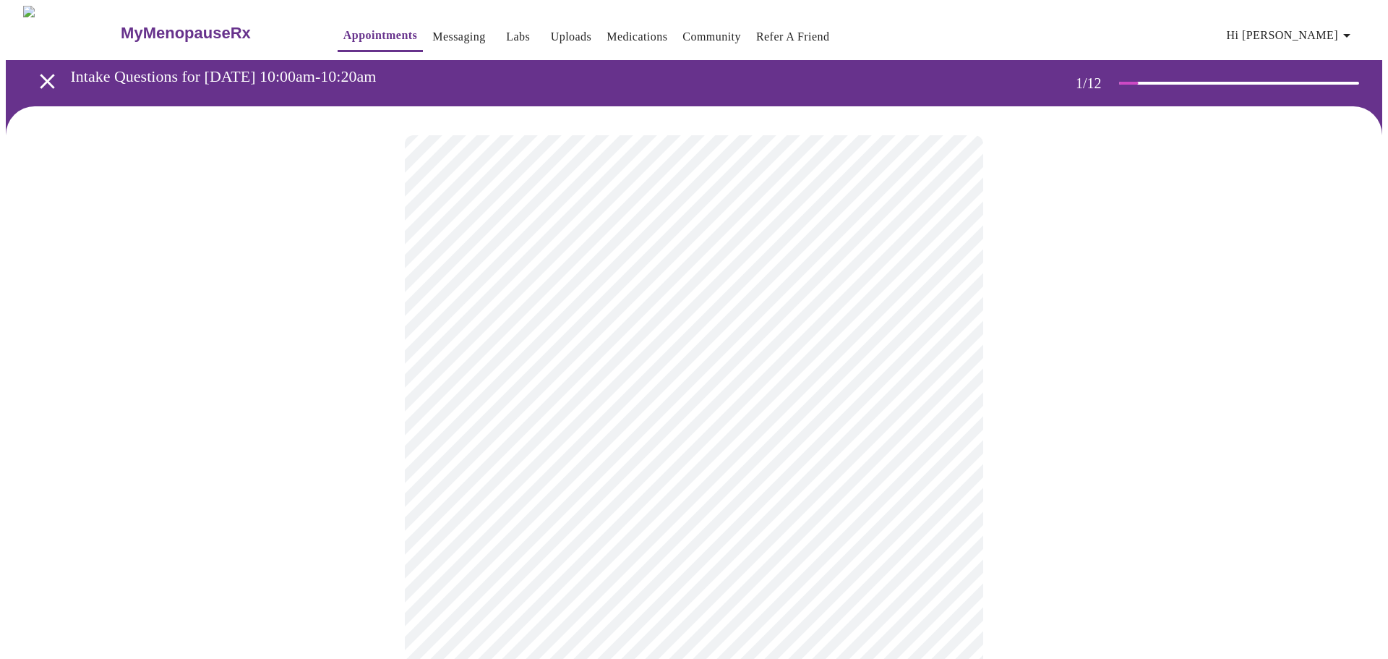
click at [944, 419] on body "MyMenopauseRx Appointments Messaging Labs Uploads Medications Community Refer a…" at bounding box center [694, 662] width 1376 height 1312
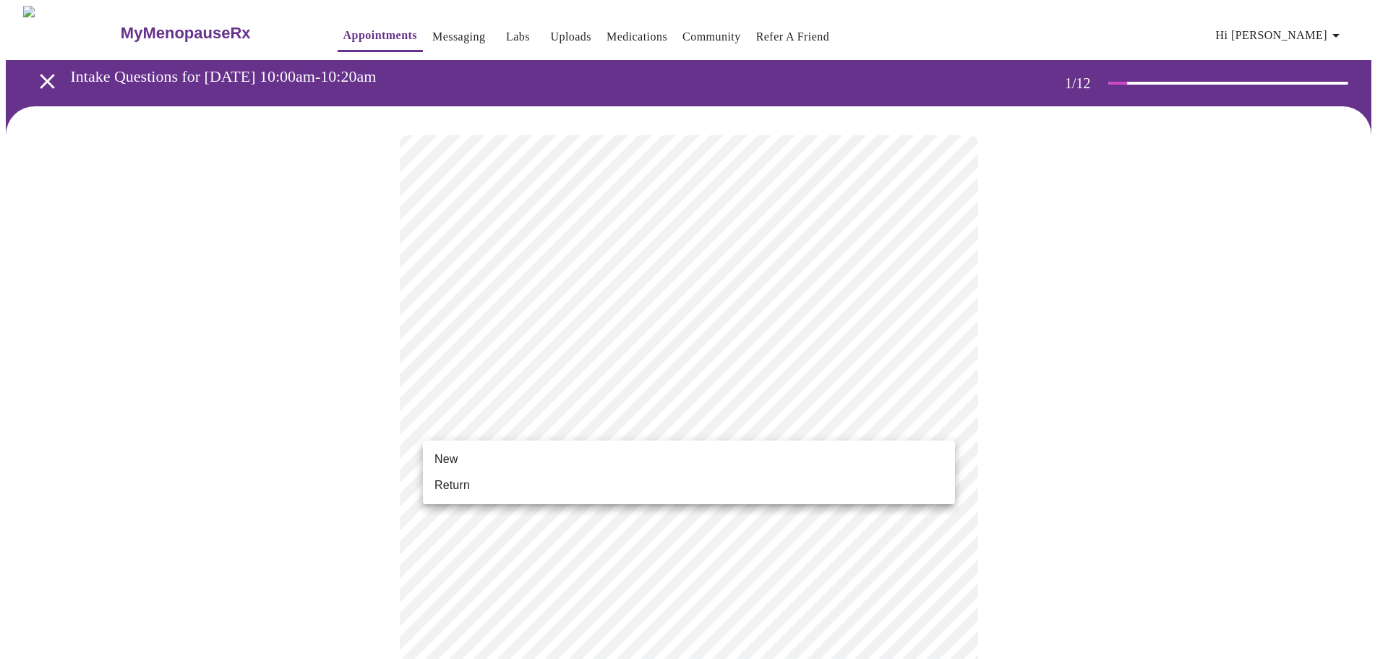
click at [461, 484] on span "Return" at bounding box center [451, 484] width 35 height 17
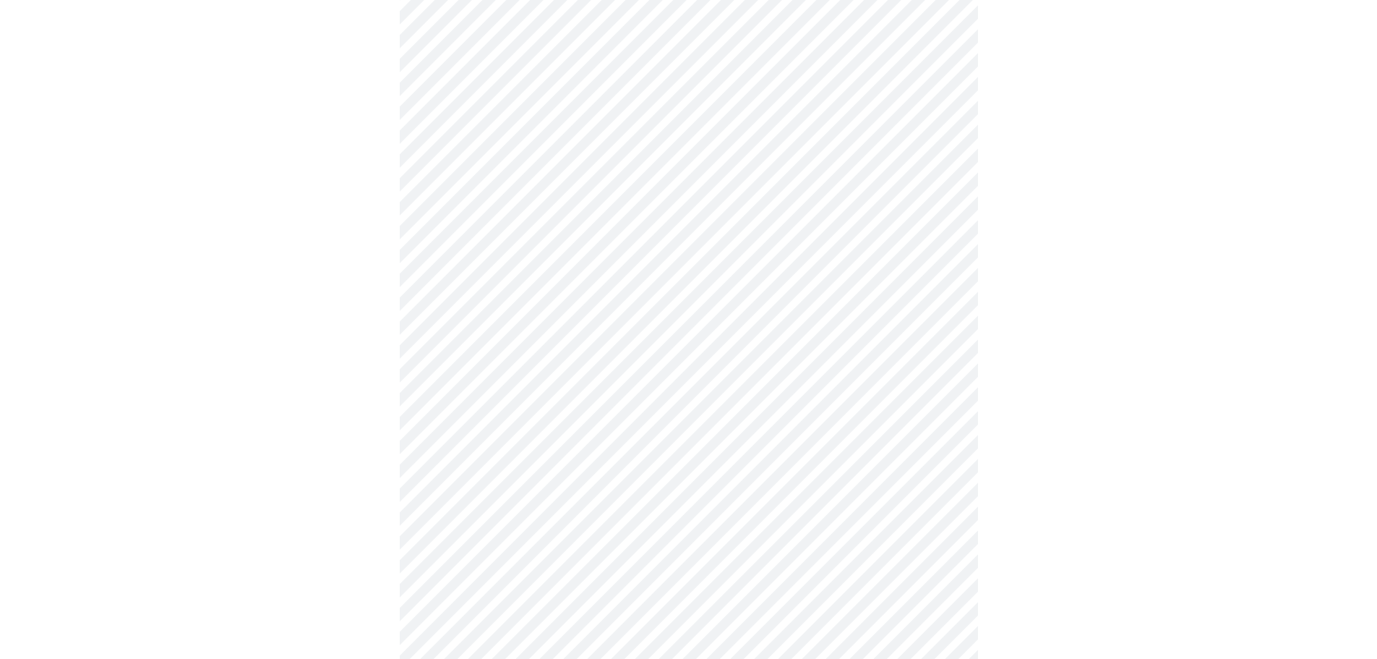
scroll to position [434, 0]
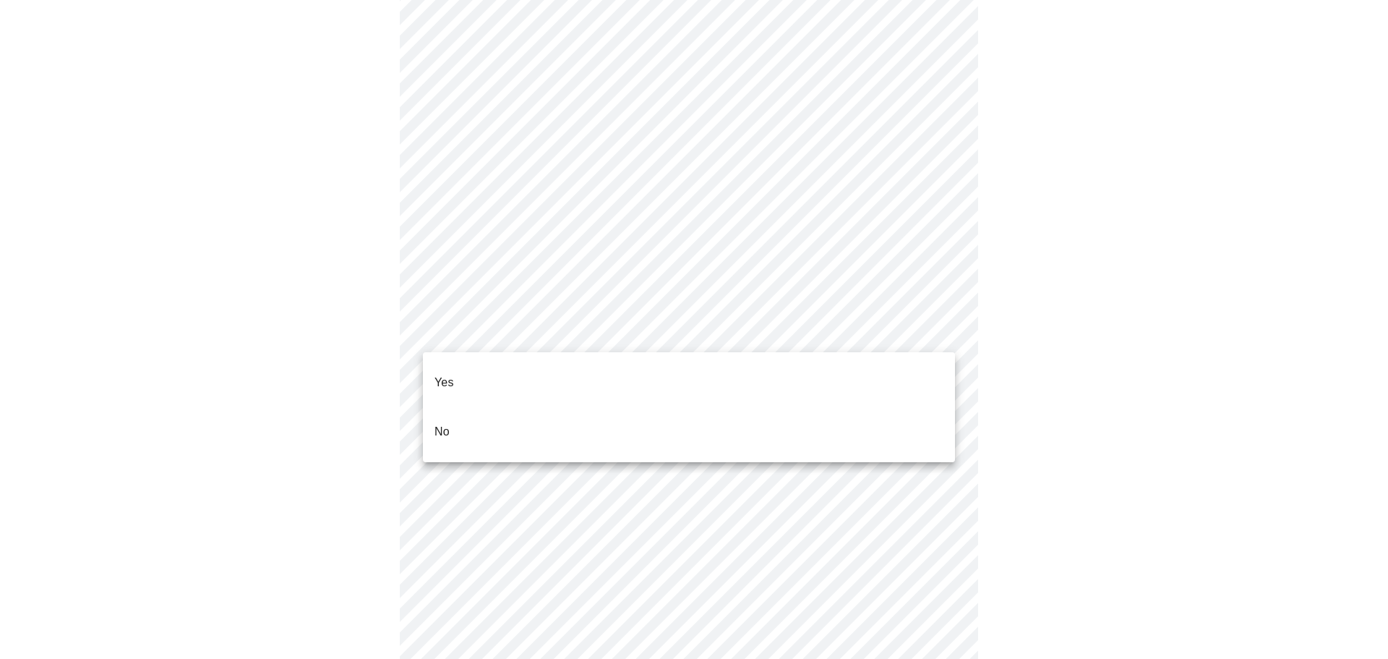
click at [942, 329] on body "MyMenopauseRx Appointments Messaging Labs Uploads Medications Community Refer a…" at bounding box center [694, 463] width 1376 height 1783
click at [466, 374] on li "Yes" at bounding box center [689, 382] width 532 height 49
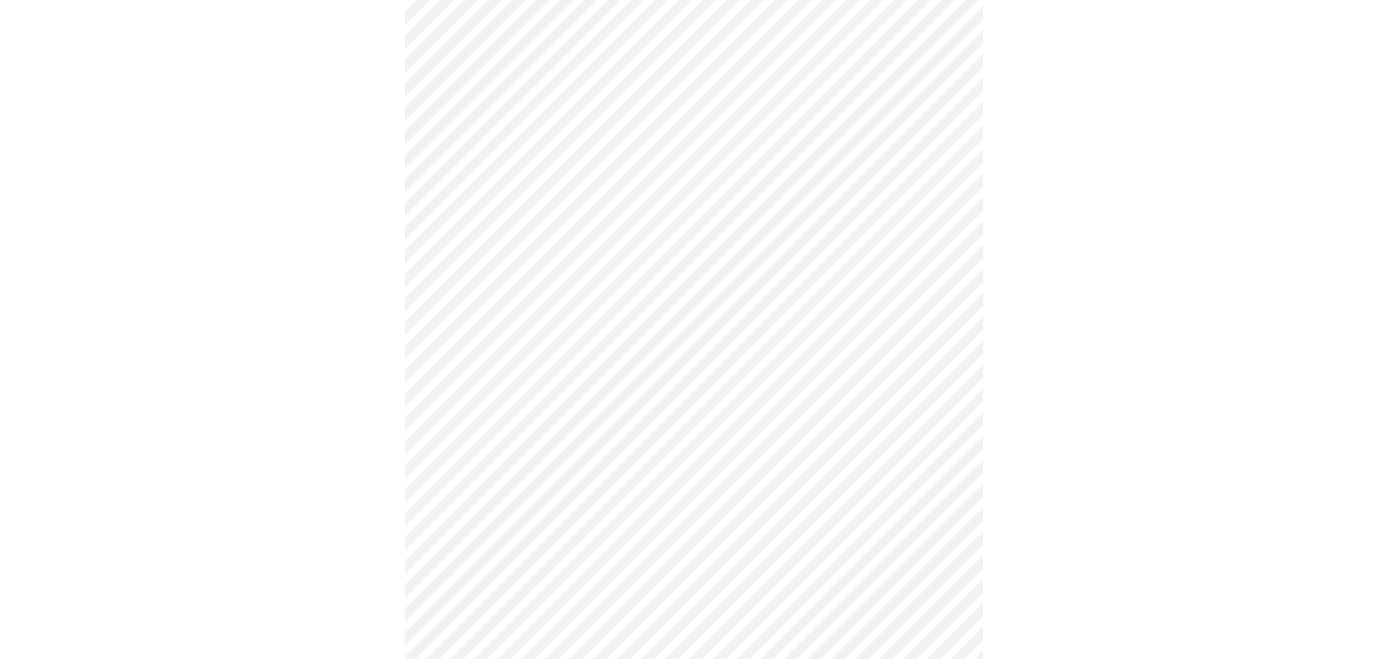
click at [939, 433] on body "MyMenopauseRx Appointments Messaging Labs Uploads Medications Community Refer a…" at bounding box center [694, 459] width 1376 height 1775
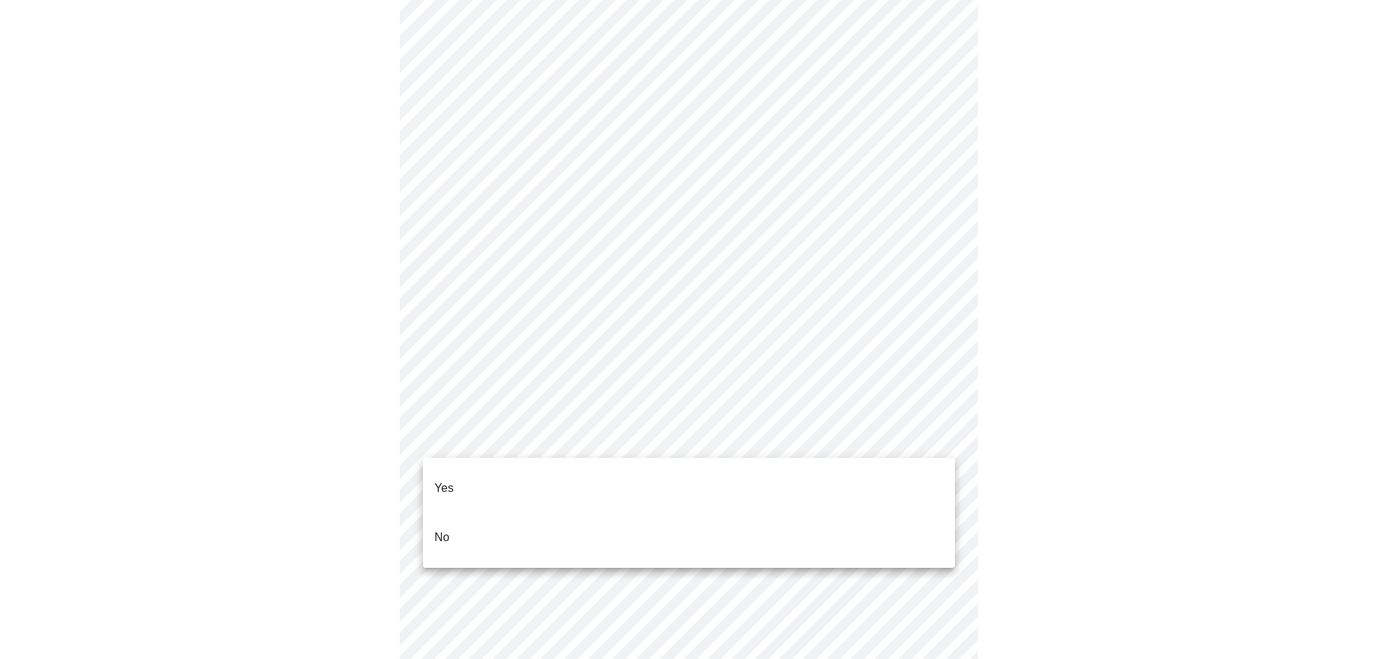
click at [472, 475] on li "Yes" at bounding box center [689, 487] width 532 height 49
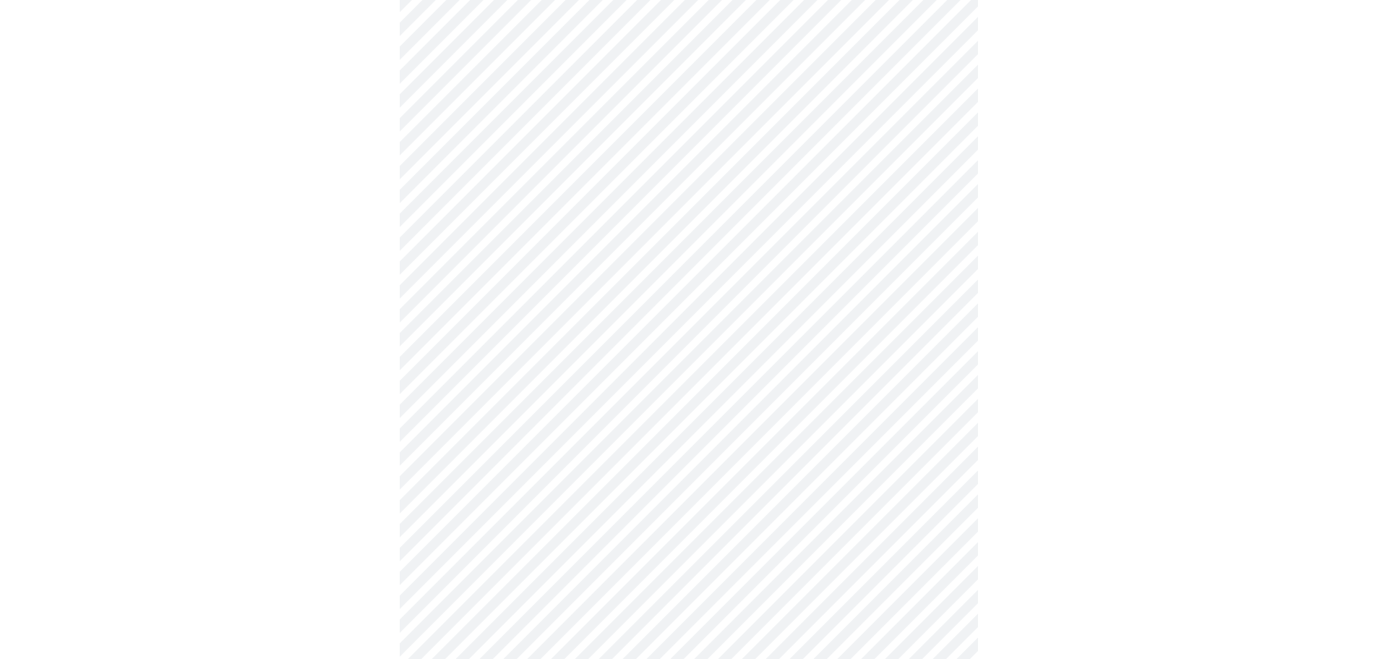
scroll to position [723, 0]
click at [938, 253] on body "MyMenopauseRx Appointments Messaging Labs Uploads Medications Community Refer a…" at bounding box center [694, 166] width 1376 height 1766
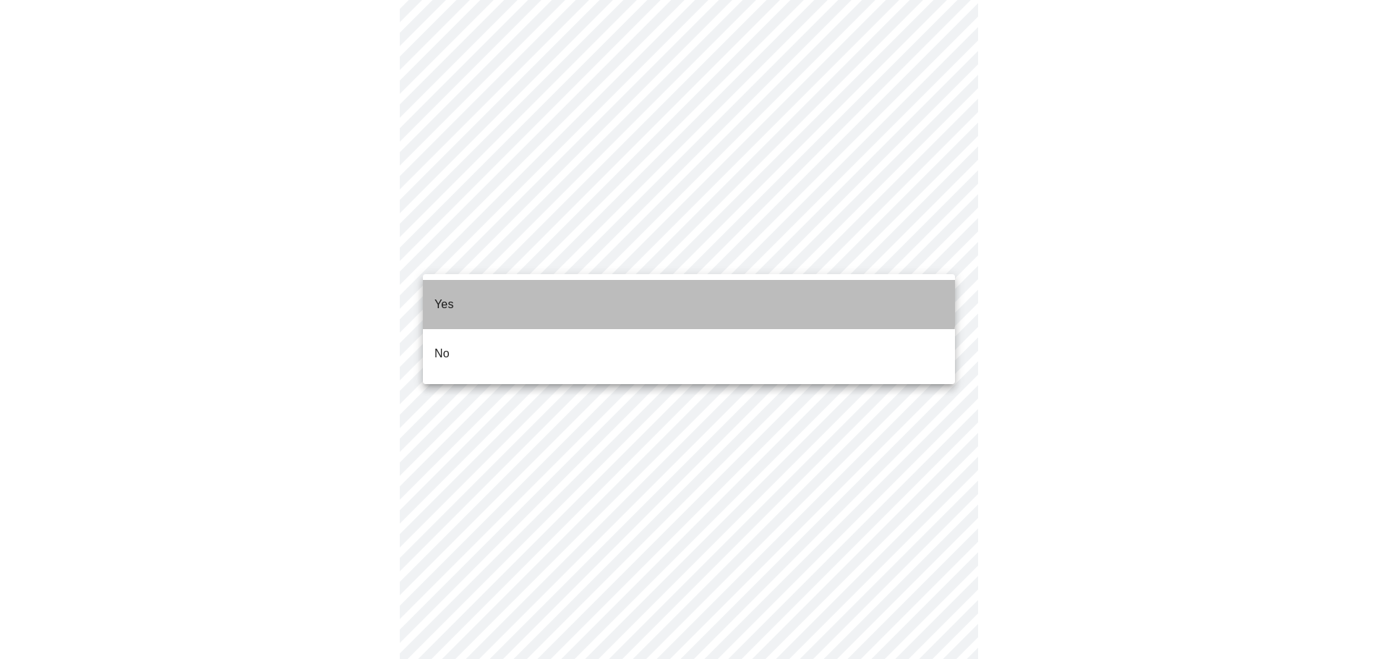
click at [492, 289] on li "Yes" at bounding box center [689, 304] width 532 height 49
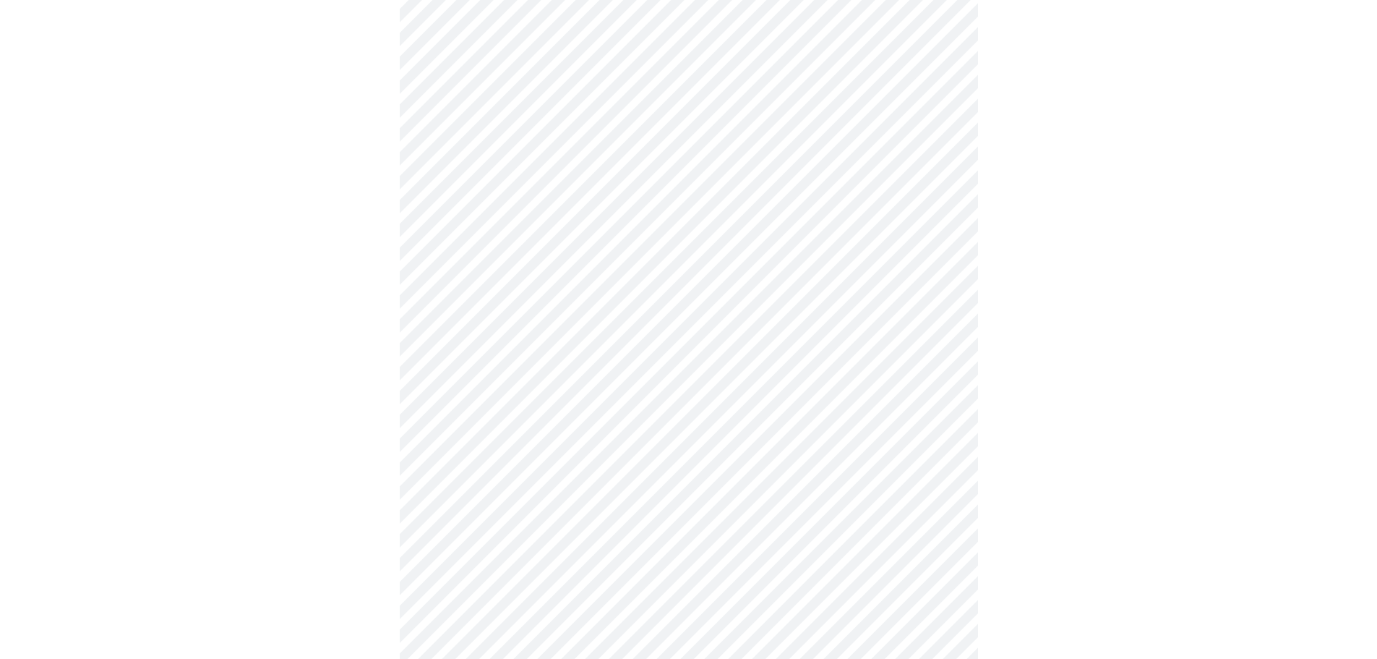
click at [940, 354] on body "MyMenopauseRx Appointments Messaging Labs Uploads Medications Community Refer a…" at bounding box center [689, 161] width 1366 height 1757
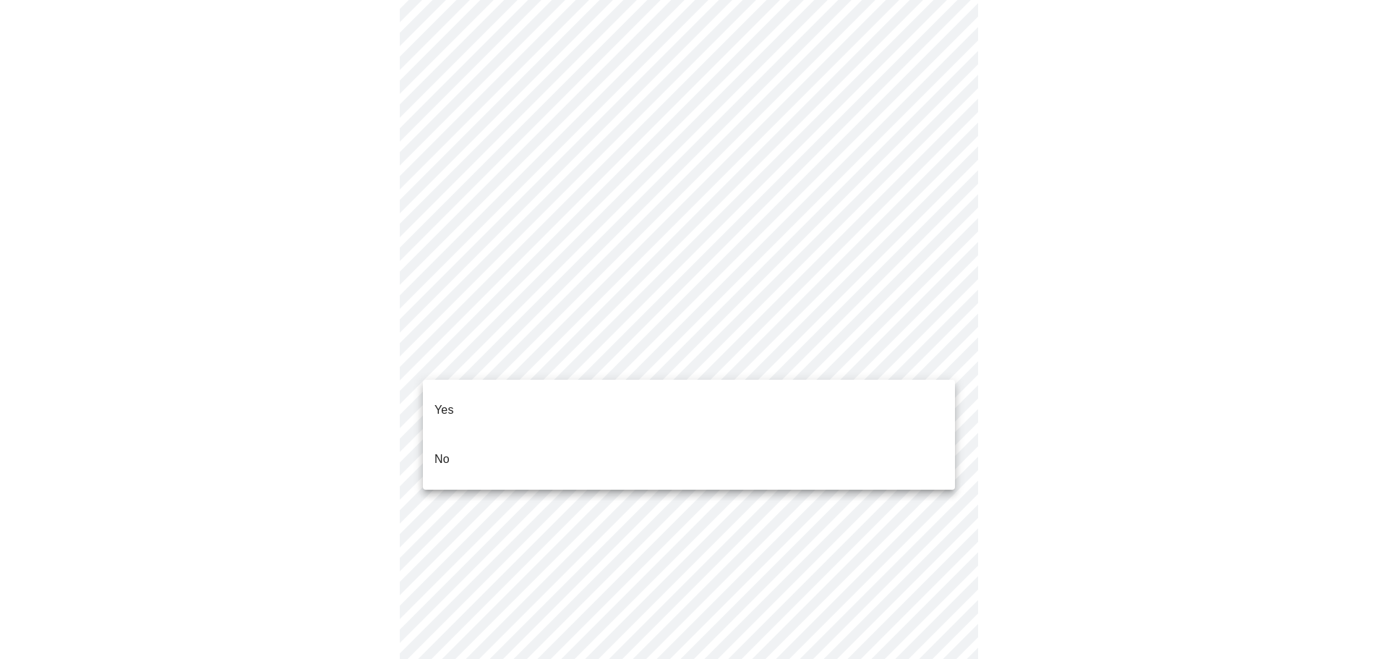
click at [513, 391] on li "Yes" at bounding box center [689, 409] width 532 height 49
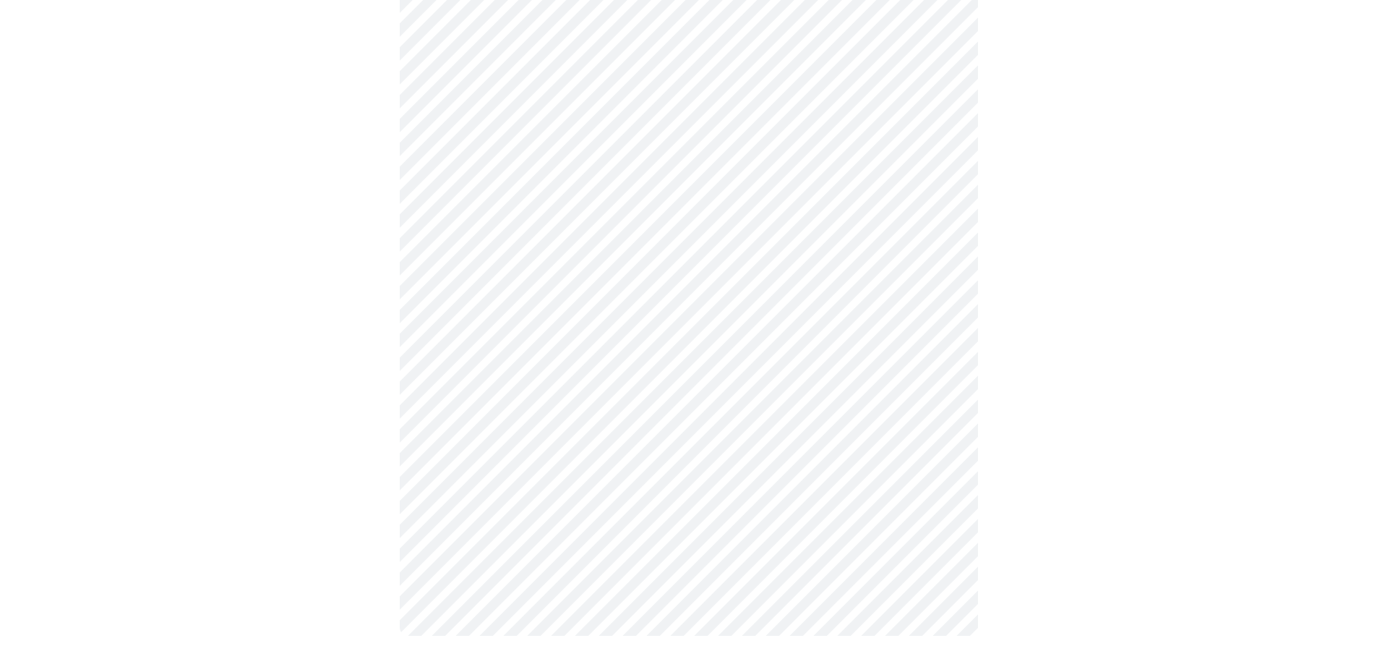
scroll to position [0, 0]
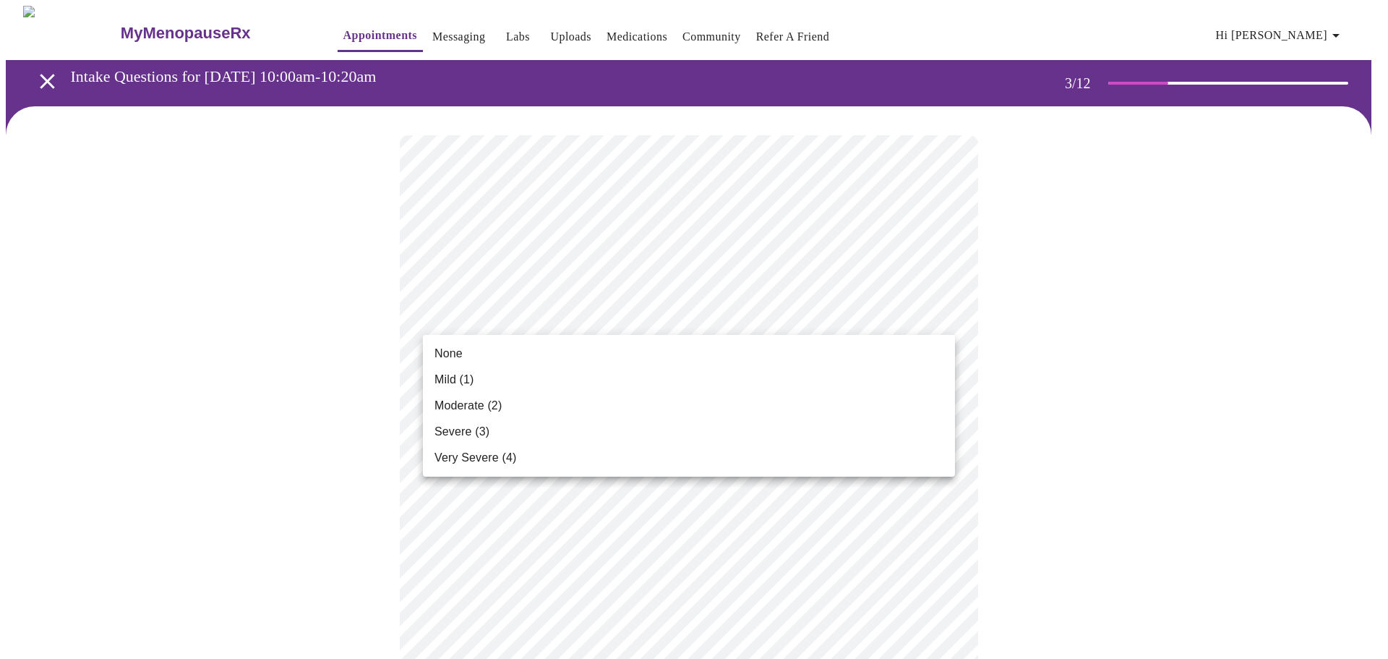
click at [479, 374] on li "Mild (1)" at bounding box center [689, 380] width 532 height 26
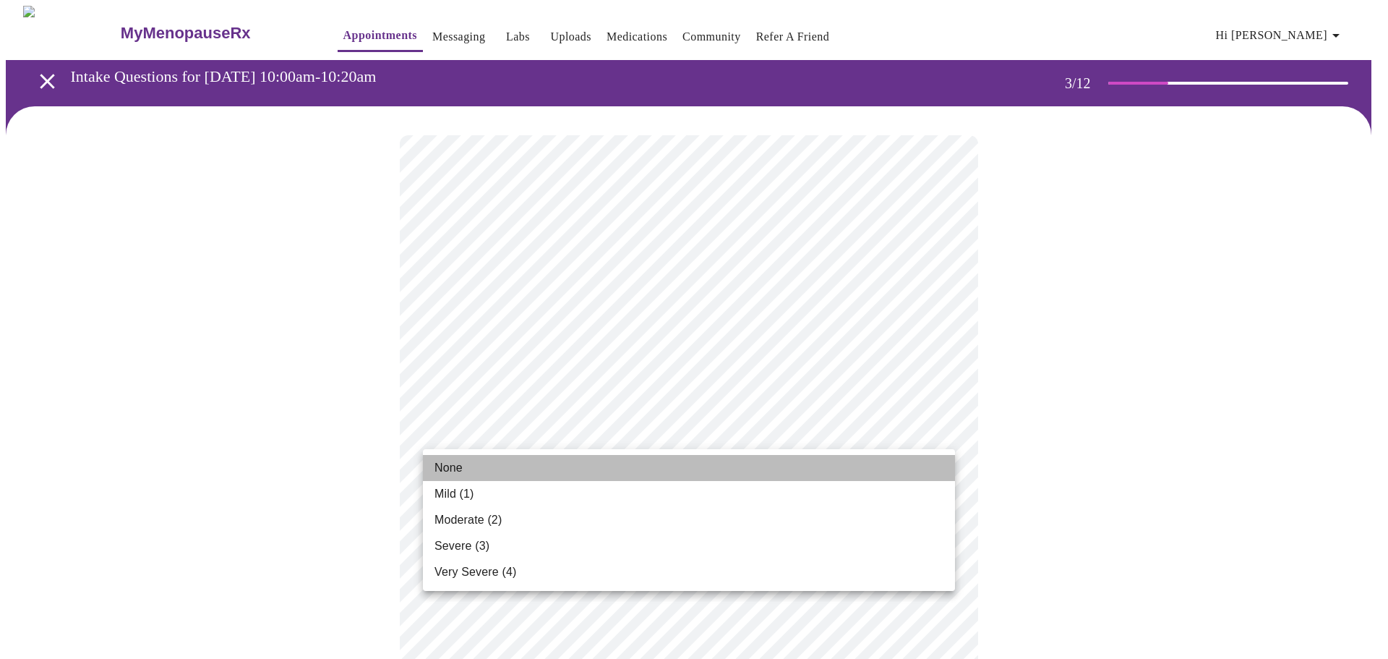
click at [479, 471] on li "None" at bounding box center [689, 468] width 532 height 26
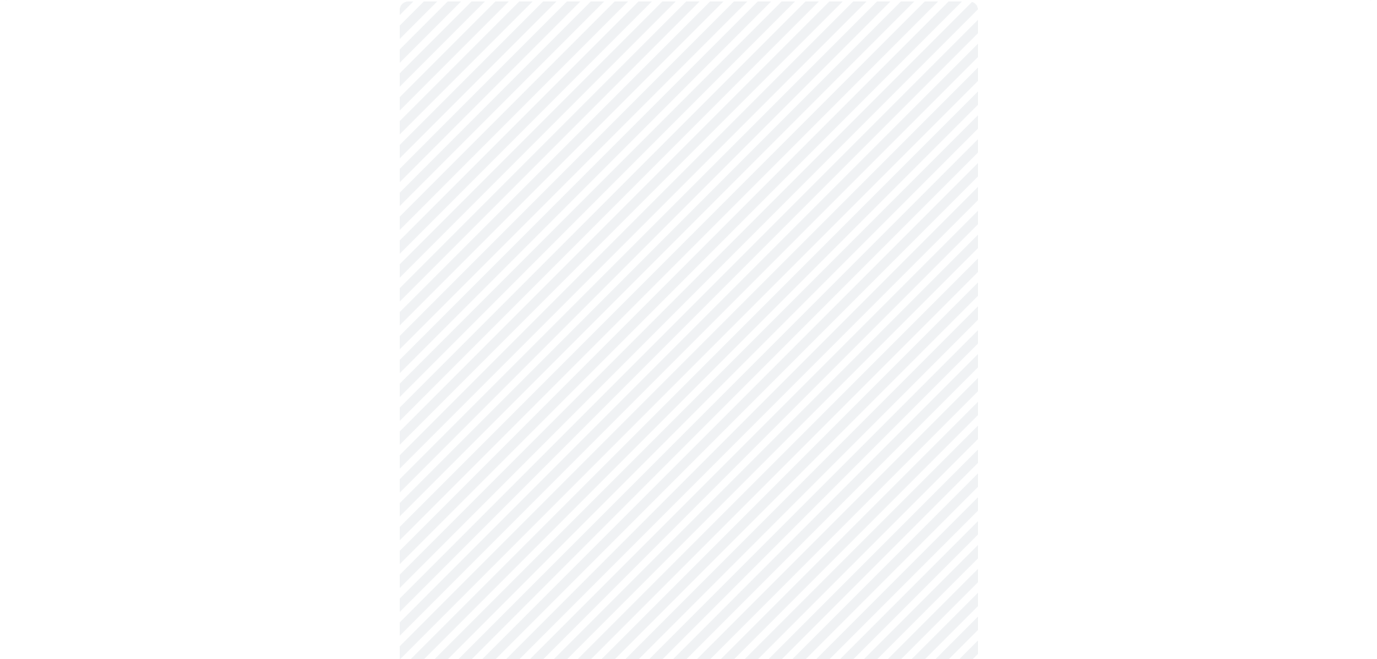
scroll to position [145, 0]
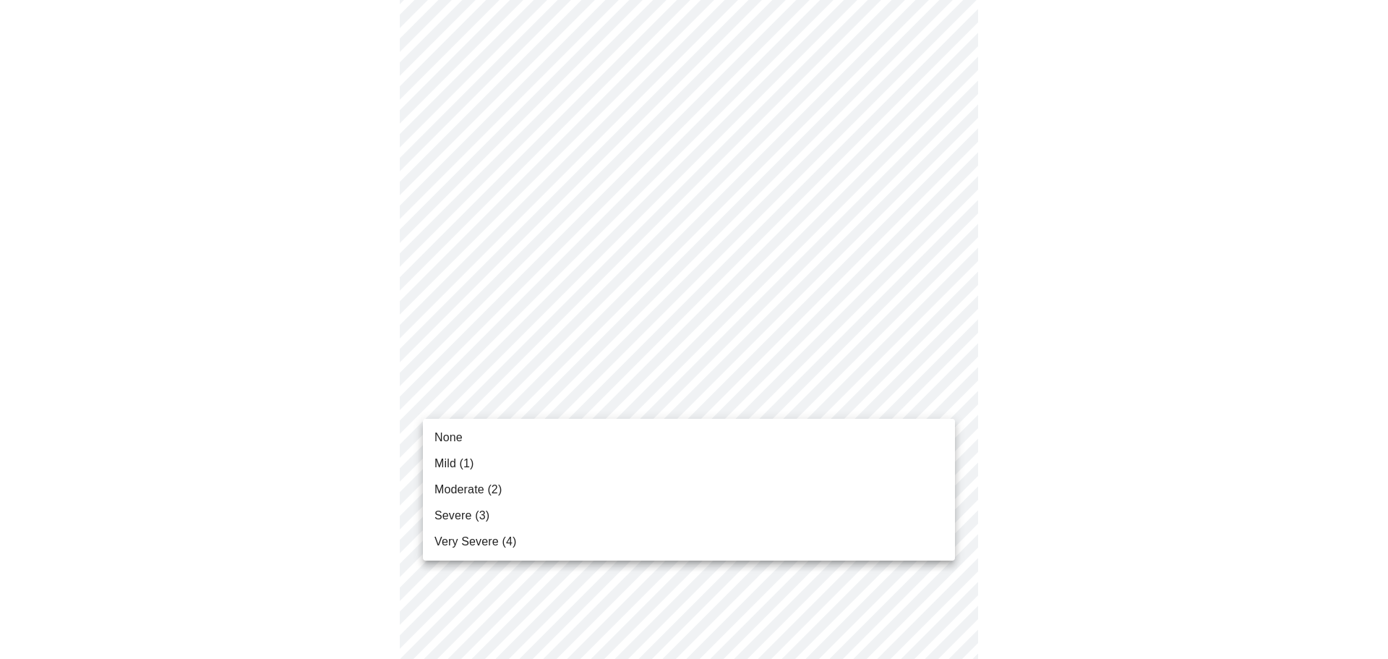
click at [481, 483] on span "Moderate (2)" at bounding box center [467, 489] width 67 height 17
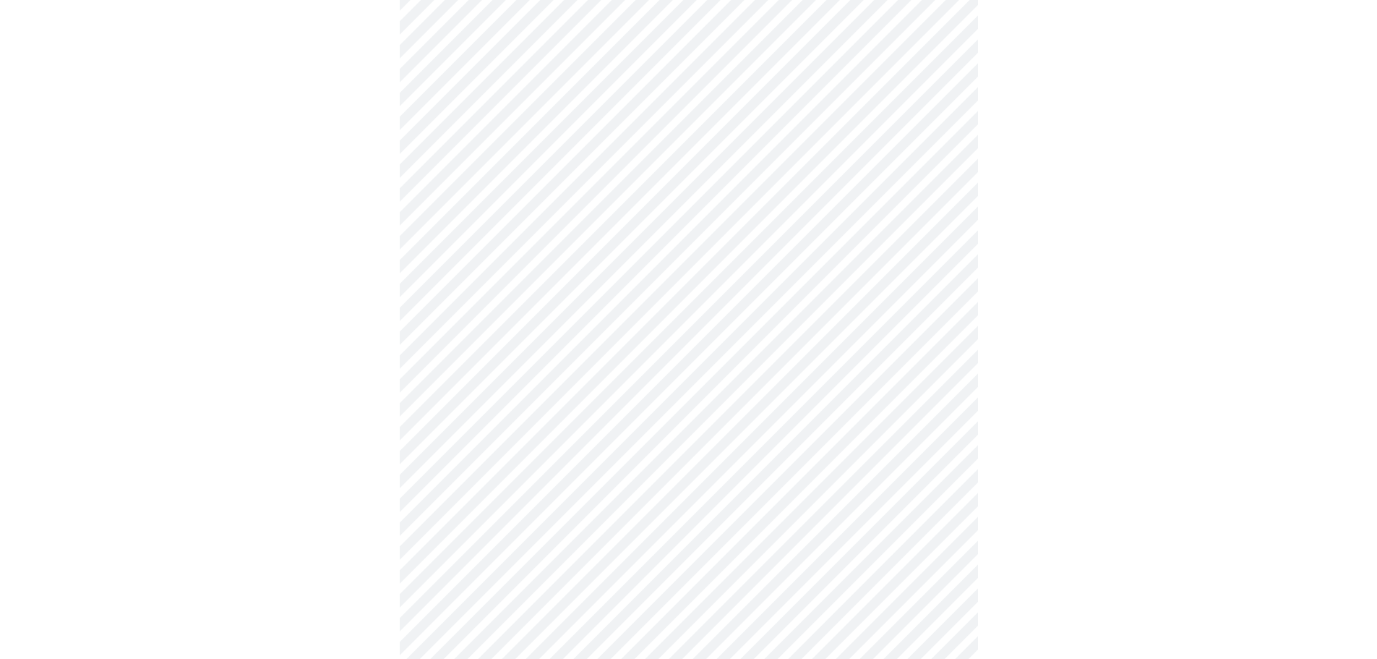
scroll to position [361, 0]
click at [941, 293] on body "MyMenopauseRx Appointments Messaging Labs Uploads Medications Community Refer a…" at bounding box center [689, 575] width 1366 height 1862
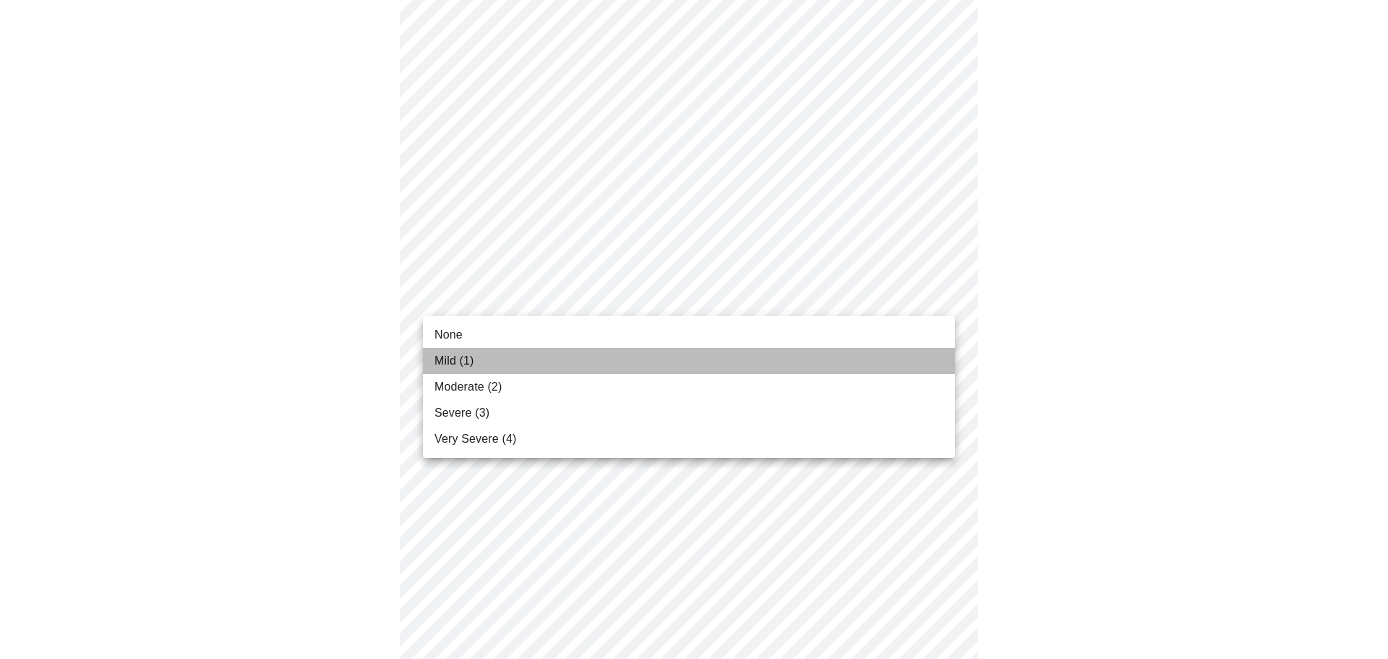
click at [450, 356] on span "Mild (1)" at bounding box center [454, 360] width 40 height 17
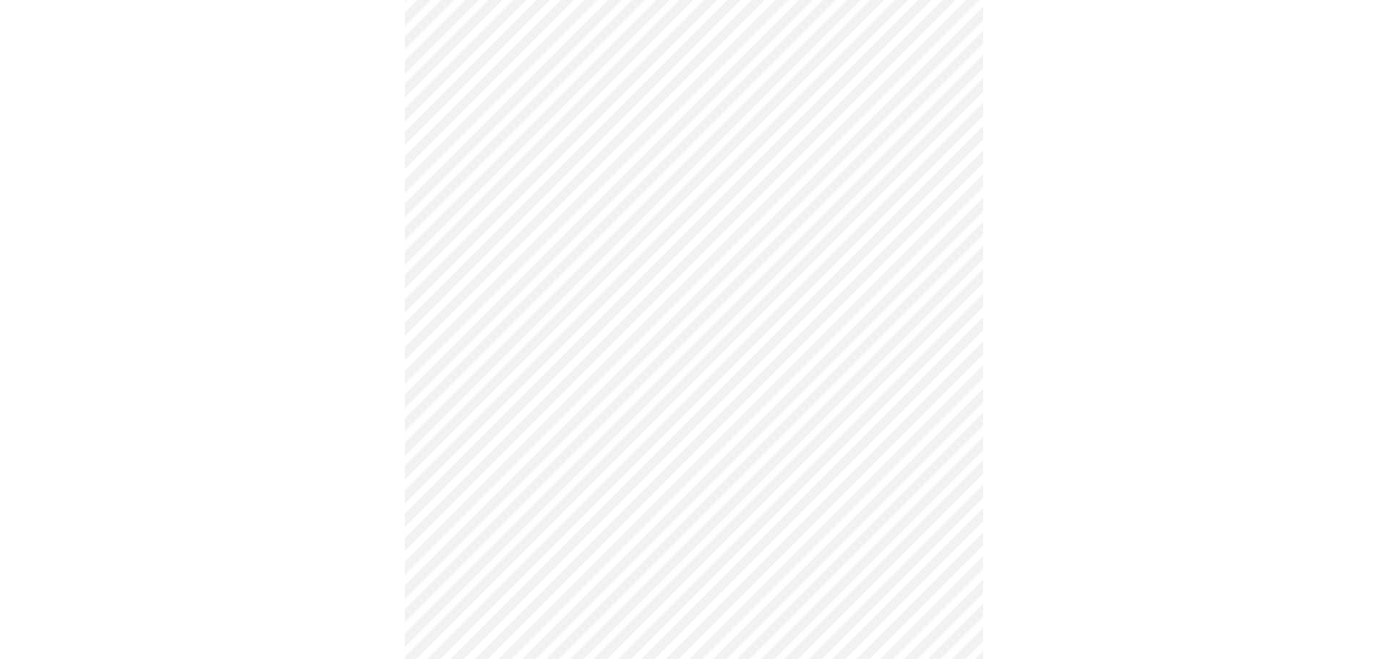
click at [934, 385] on body "MyMenopauseRx Appointments Messaging Labs Uploads Medications Community Refer a…" at bounding box center [694, 565] width 1376 height 1842
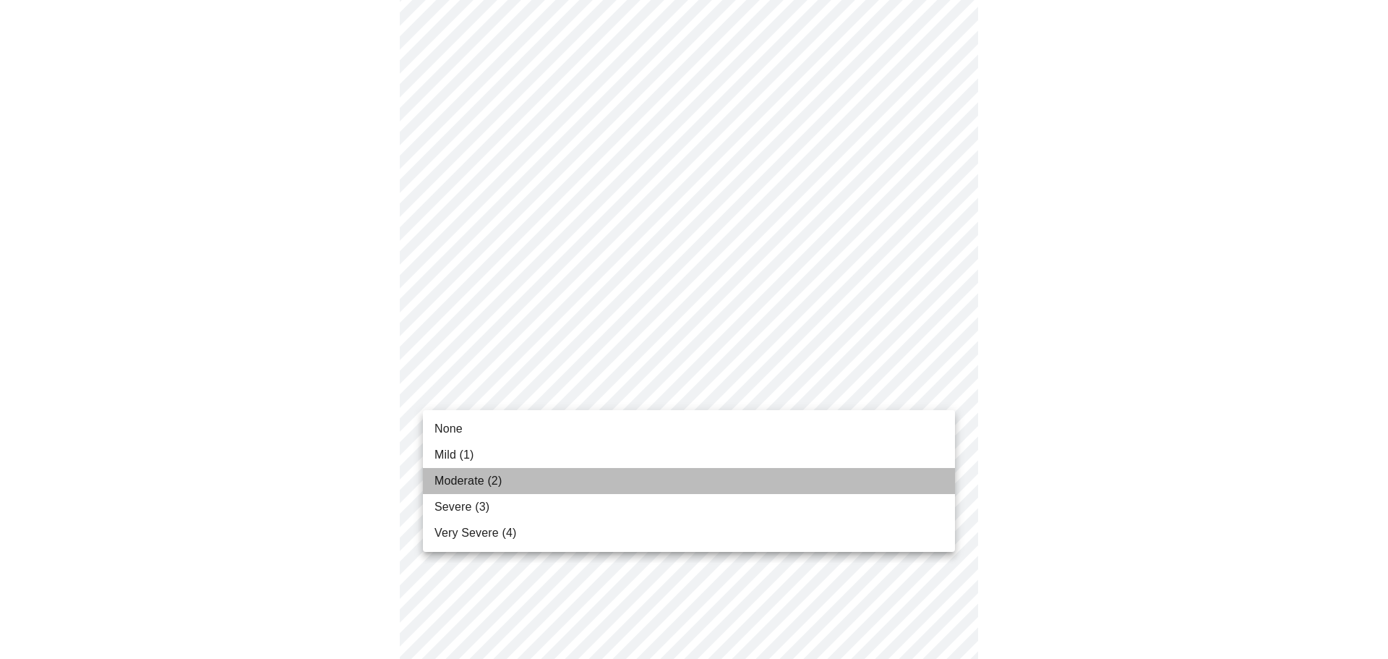
click at [479, 482] on span "Moderate (2)" at bounding box center [467, 480] width 67 height 17
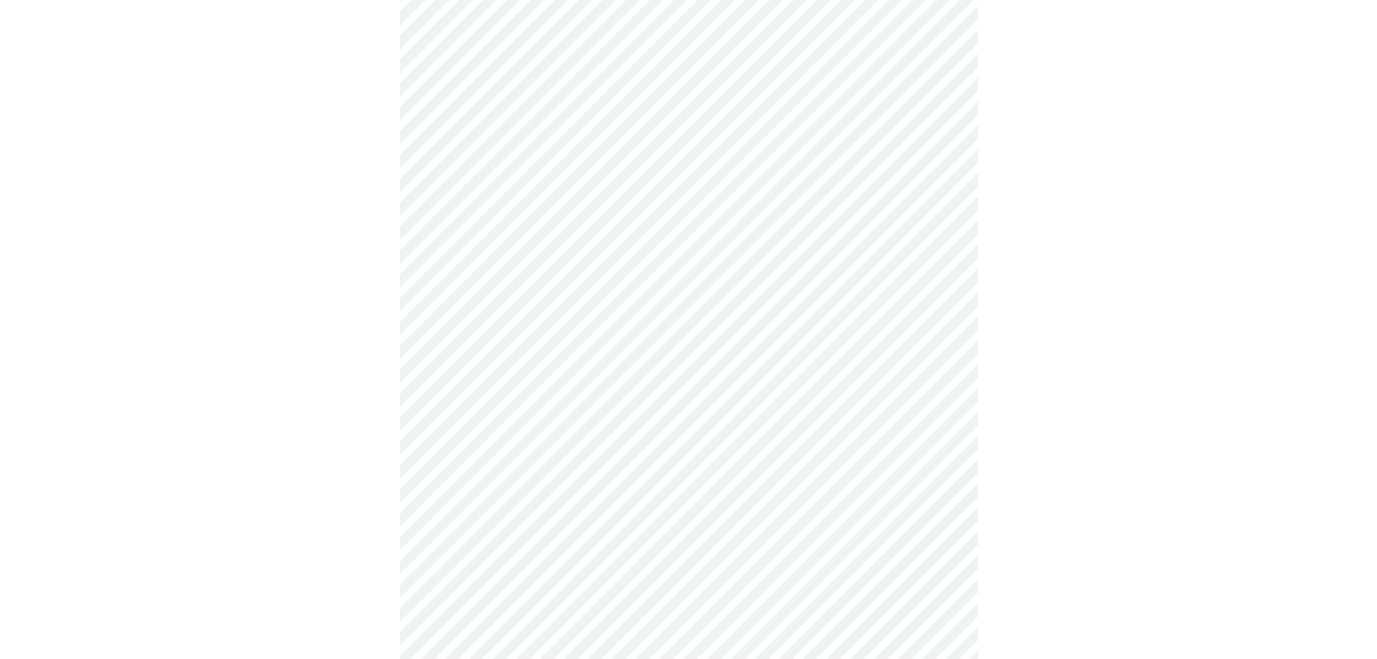
scroll to position [506, 0]
click at [944, 335] on body "MyMenopauseRx Appointments Messaging Labs Uploads Medications Community Refer a…" at bounding box center [689, 411] width 1366 height 1822
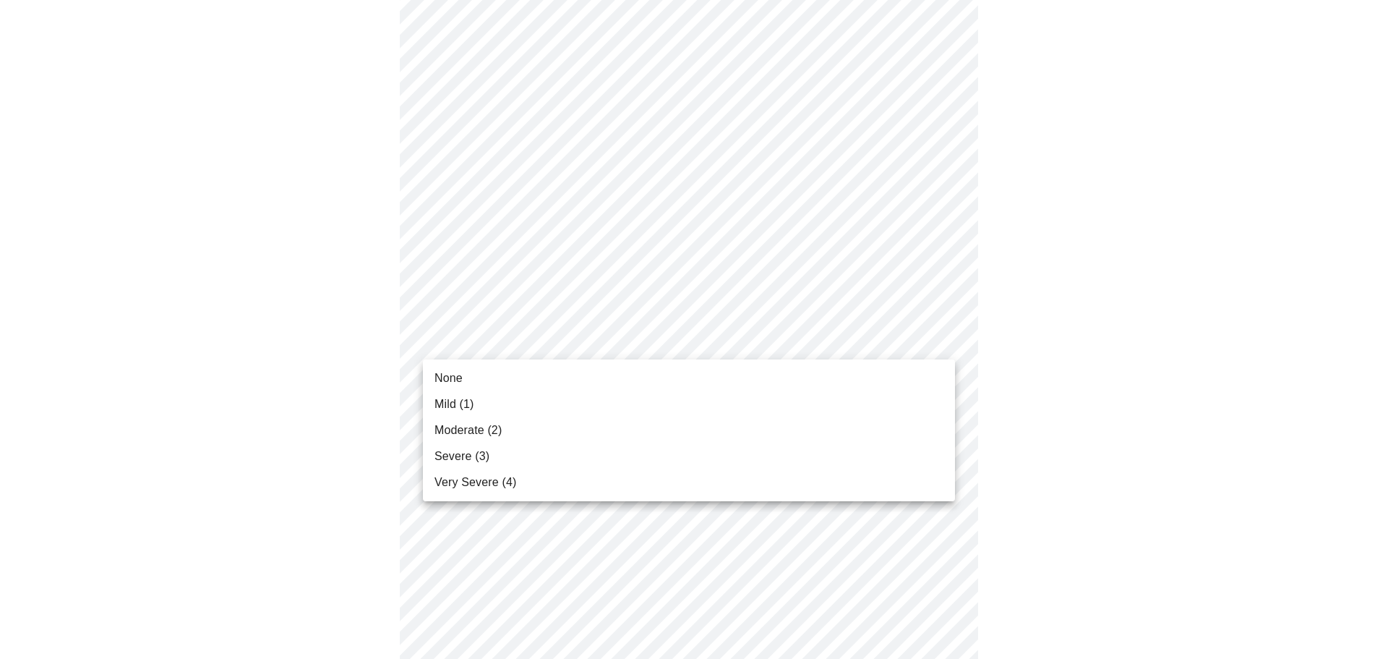
click at [483, 428] on span "Moderate (2)" at bounding box center [467, 429] width 67 height 17
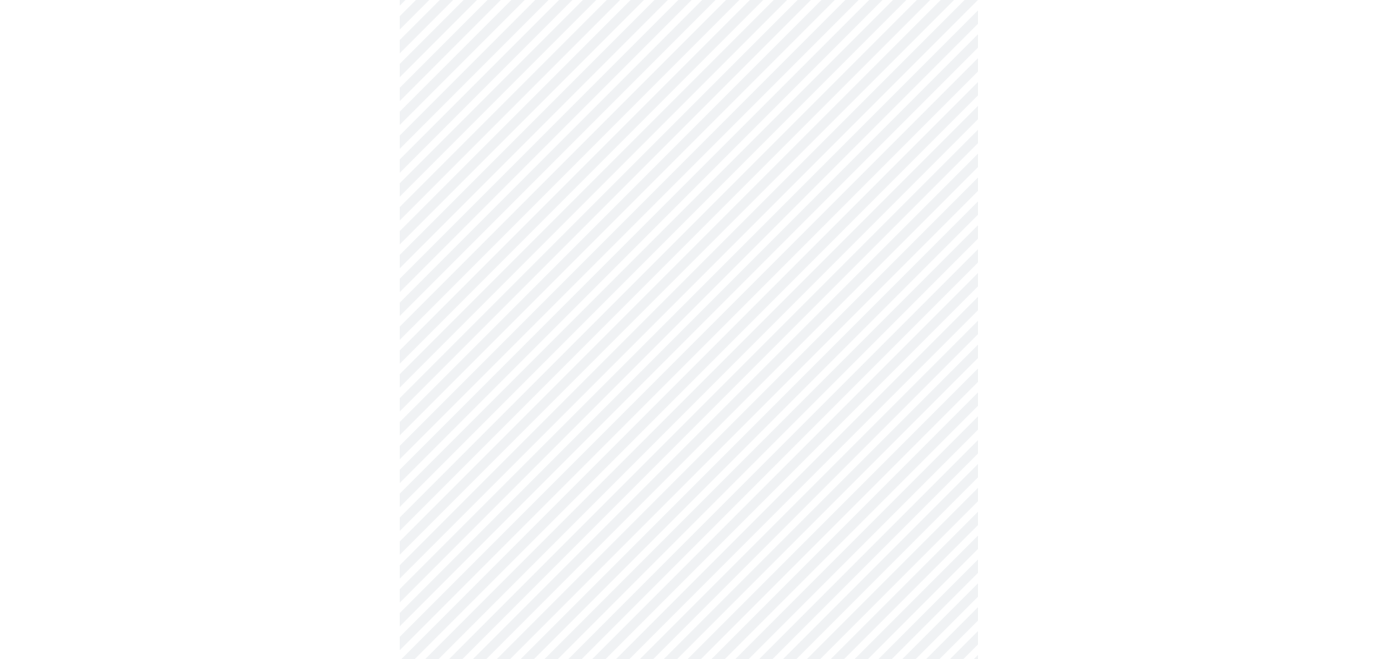
scroll to position [651, 0]
click at [946, 305] on body "MyMenopauseRx Appointments Messaging Labs Uploads Medications Community Refer a…" at bounding box center [694, 255] width 1376 height 1801
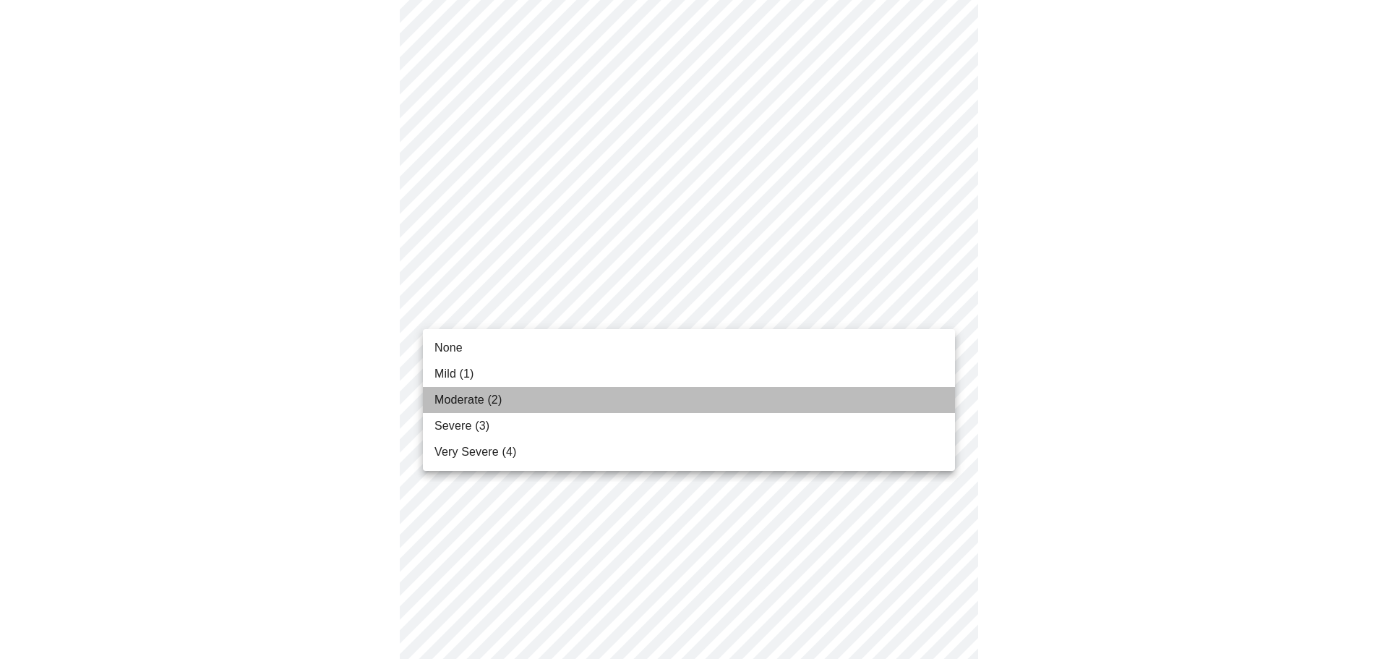
drag, startPoint x: 478, startPoint y: 395, endPoint x: 485, endPoint y: 386, distance: 11.3
click at [478, 395] on span "Moderate (2)" at bounding box center [467, 399] width 67 height 17
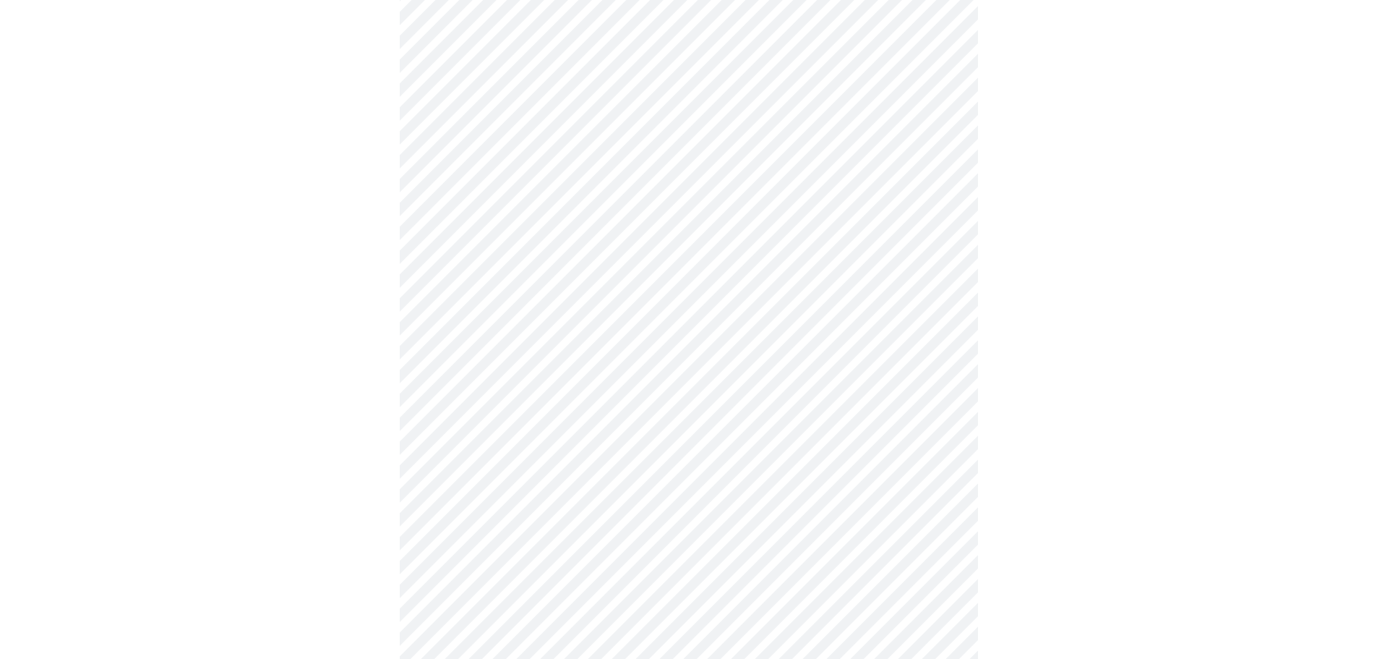
scroll to position [867, 0]
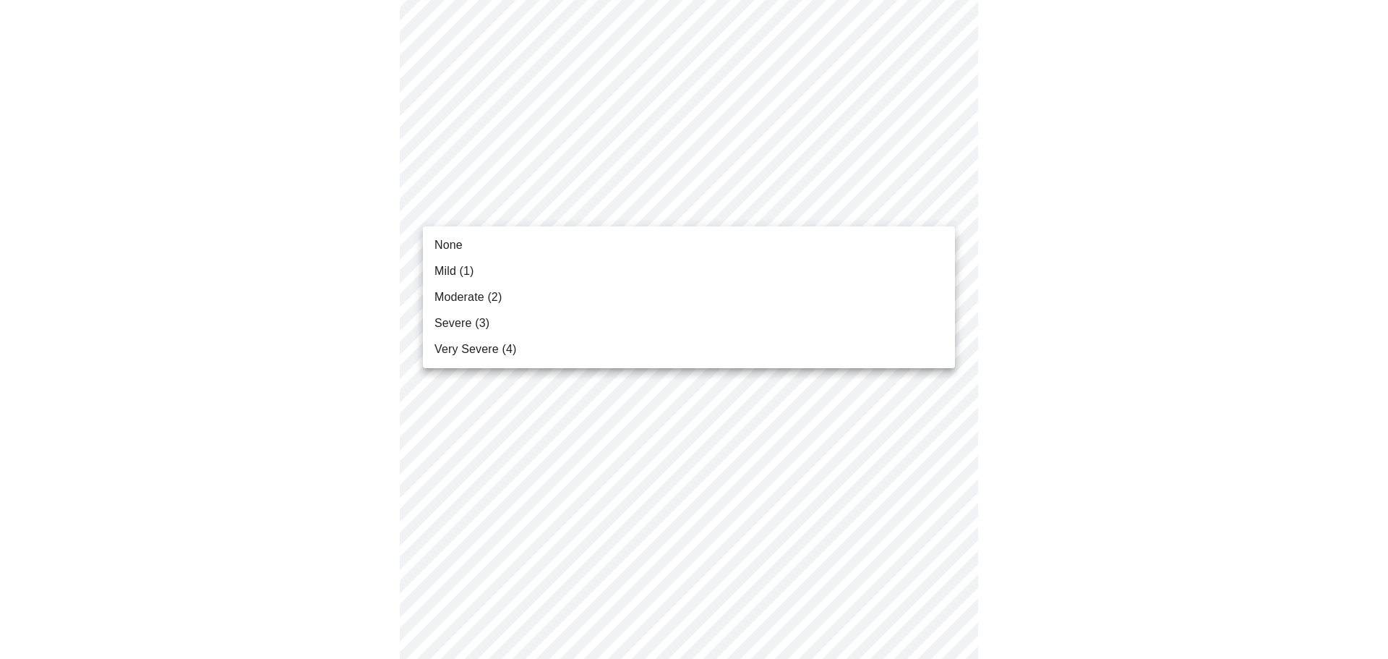
click at [944, 206] on body "MyMenopauseRx Appointments Messaging Labs Uploads Medications Community Refer a…" at bounding box center [694, 28] width 1376 height 1781
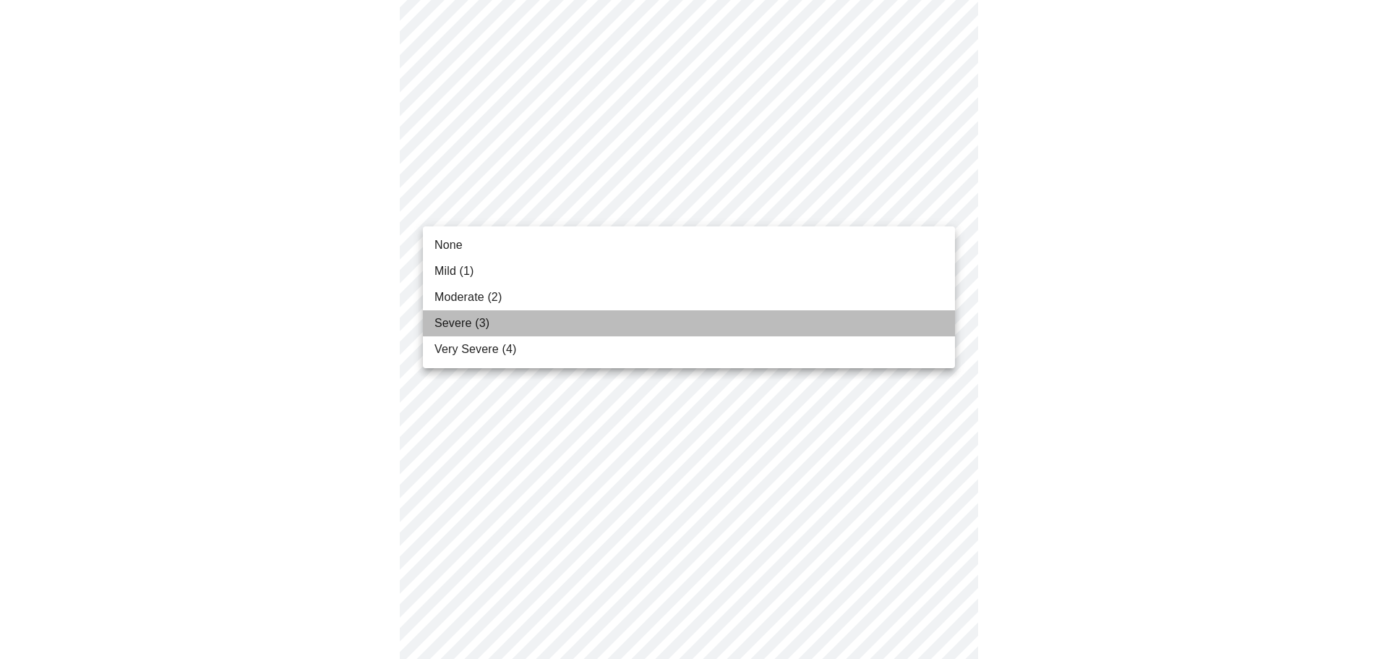
click at [468, 322] on span "Severe (3)" at bounding box center [461, 322] width 55 height 17
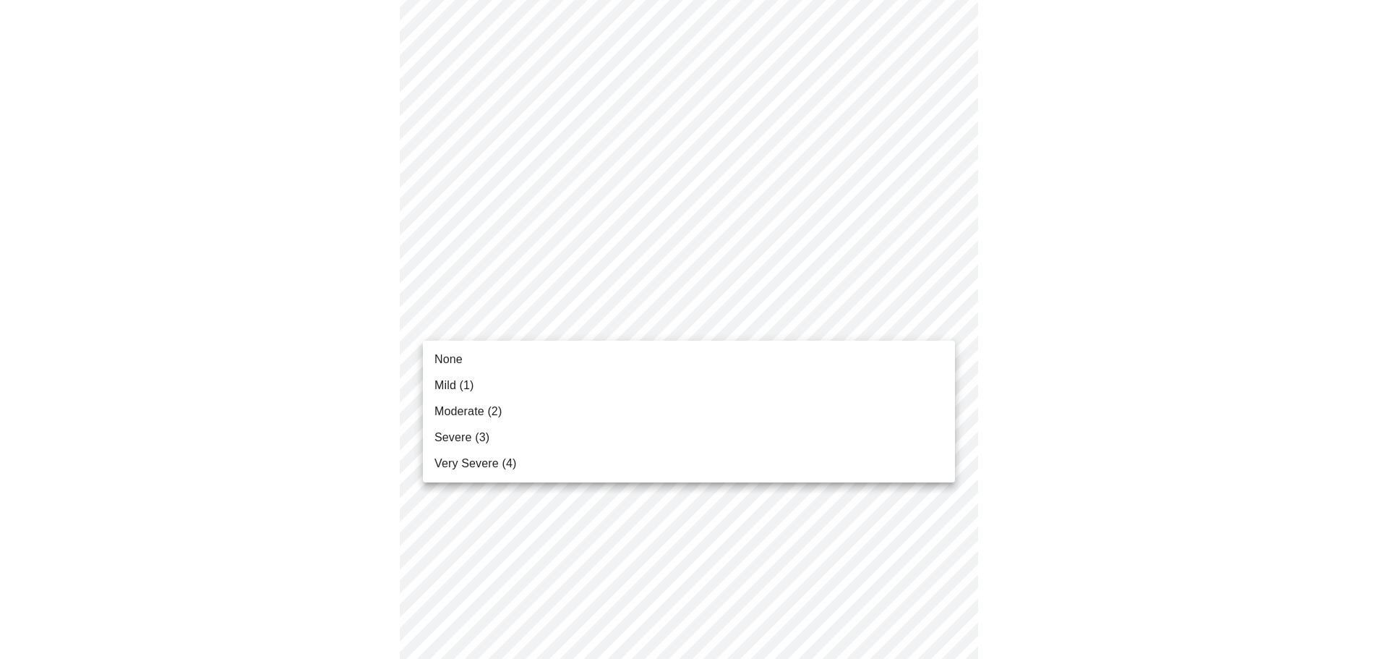
click at [941, 318] on body "MyMenopauseRx Appointments Messaging Labs Uploads Medications Community Refer a…" at bounding box center [694, 18] width 1376 height 1761
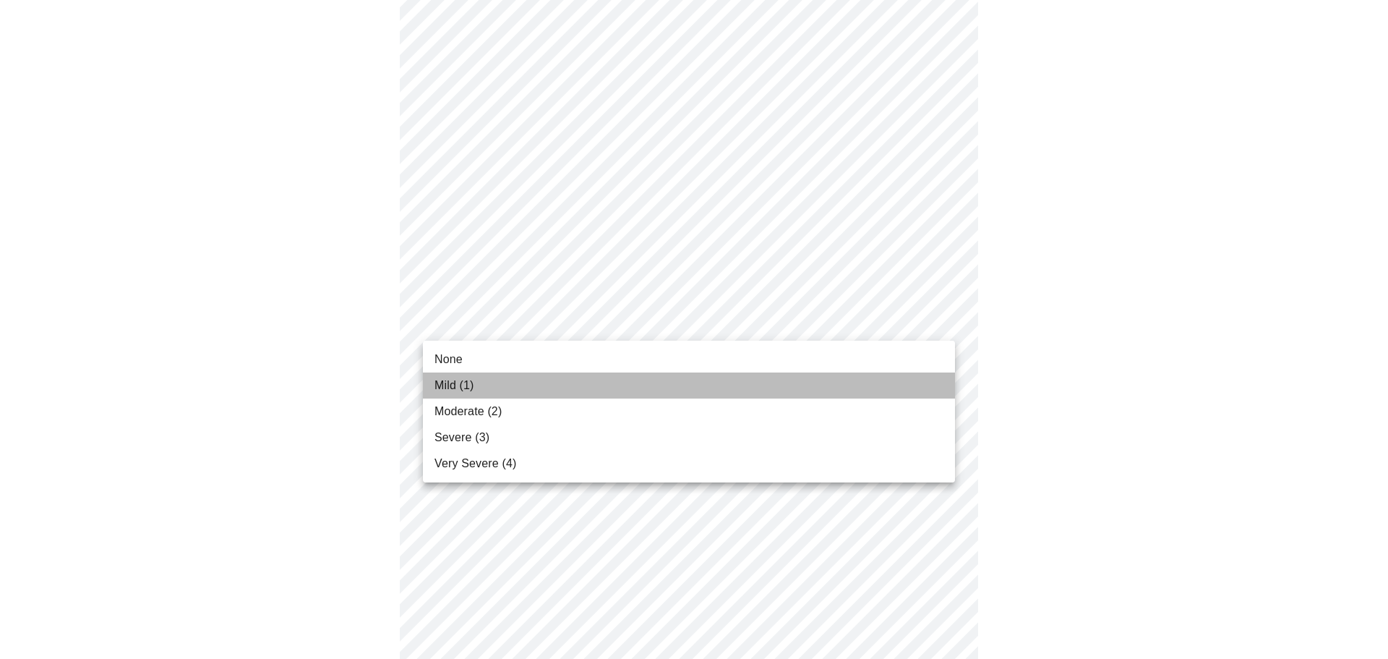
drag, startPoint x: 445, startPoint y: 377, endPoint x: 492, endPoint y: 351, distance: 53.1
click at [447, 376] on li "Mild (1)" at bounding box center [689, 385] width 532 height 26
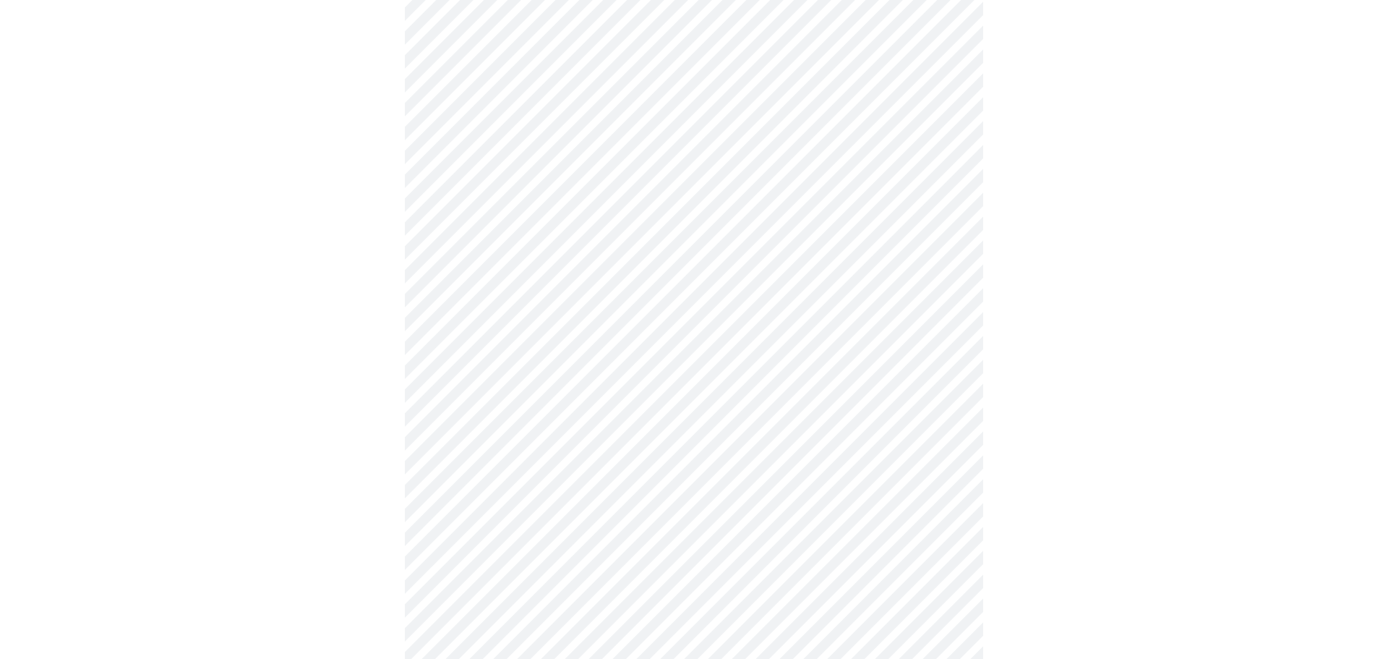
click at [943, 314] on body "MyMenopauseRx Appointments Messaging Labs Uploads Medications Community Refer a…" at bounding box center [694, 8] width 1376 height 1741
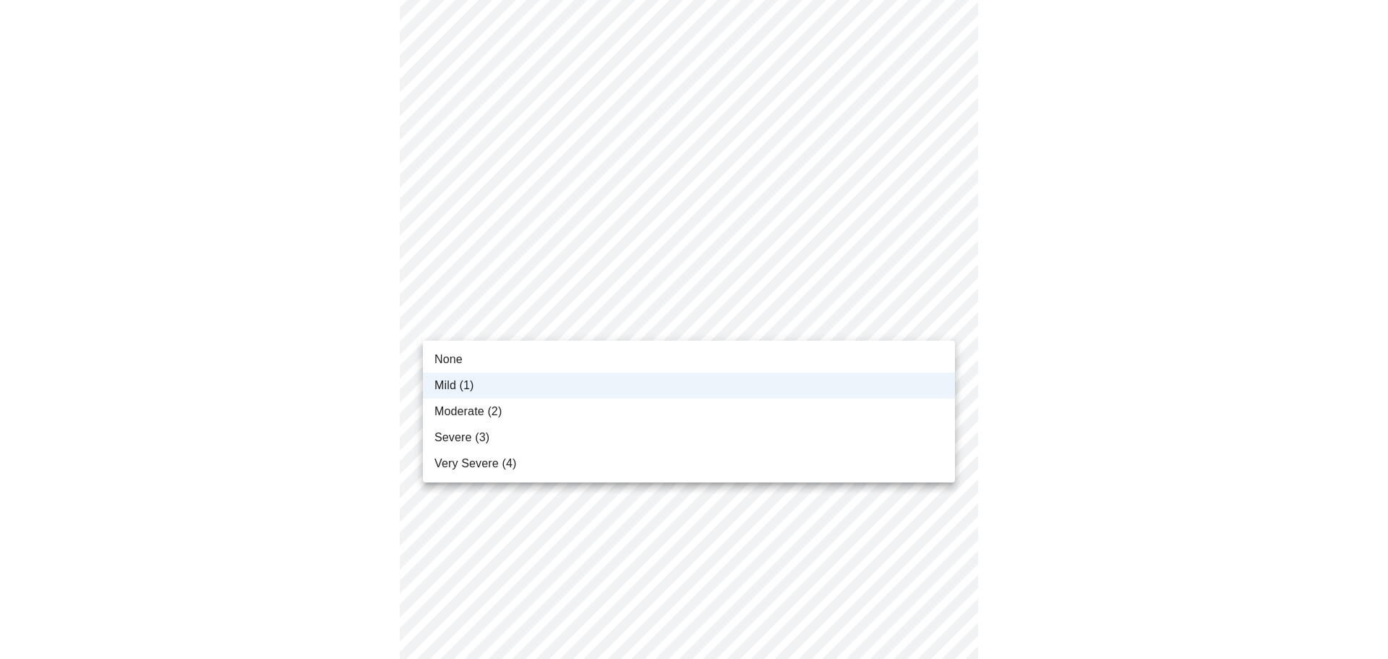
click at [450, 361] on span "None" at bounding box center [448, 359] width 28 height 17
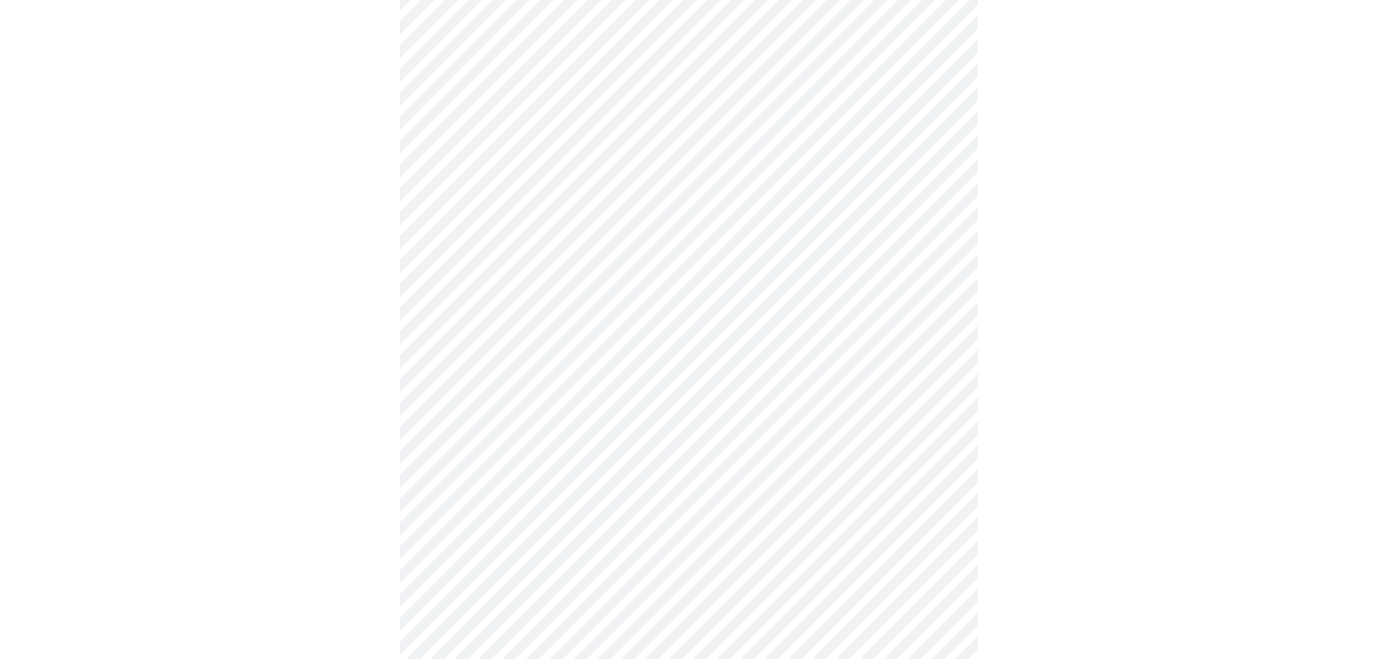
scroll to position [1012, 0]
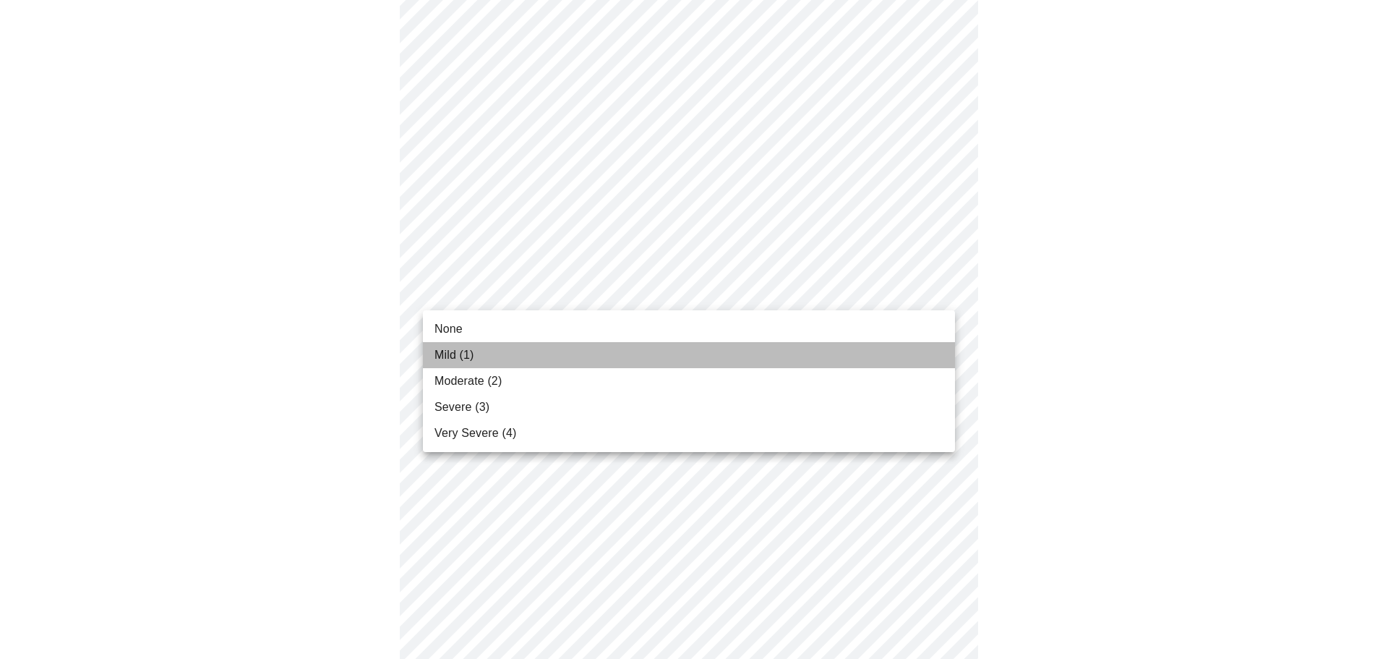
click at [438, 349] on span "Mild (1)" at bounding box center [454, 354] width 40 height 17
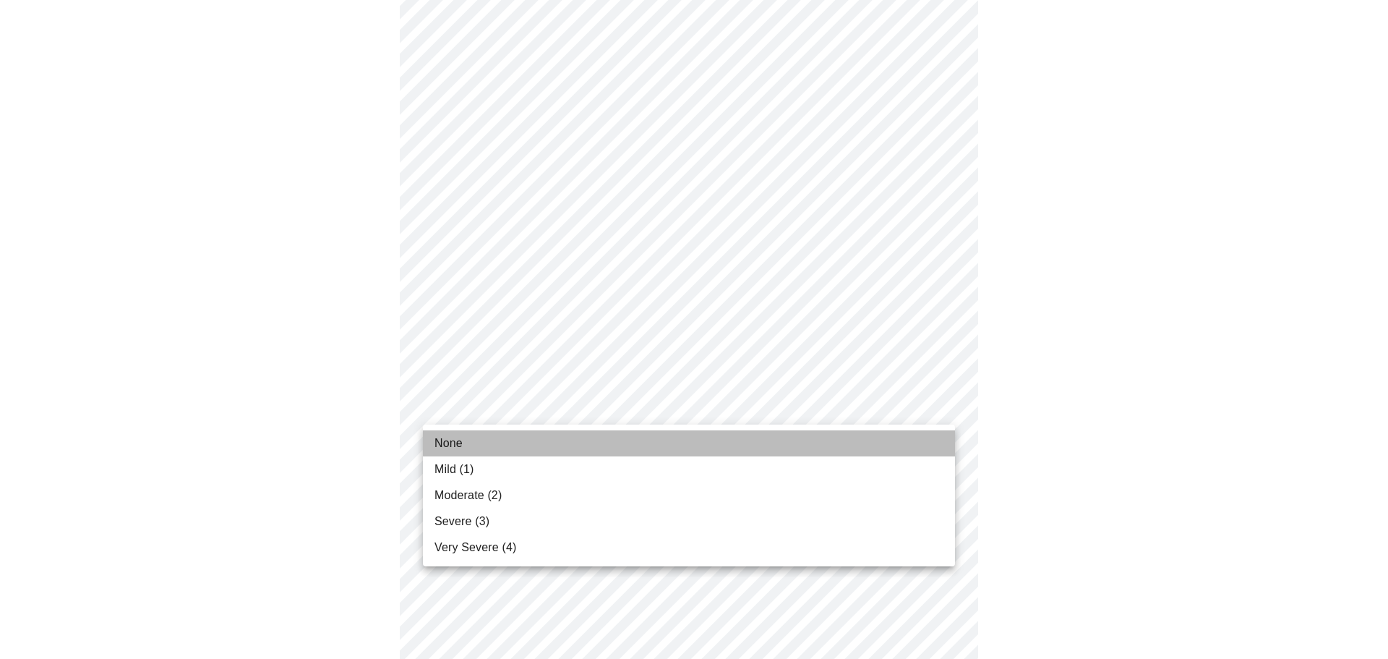
click at [464, 442] on li "None" at bounding box center [689, 443] width 532 height 26
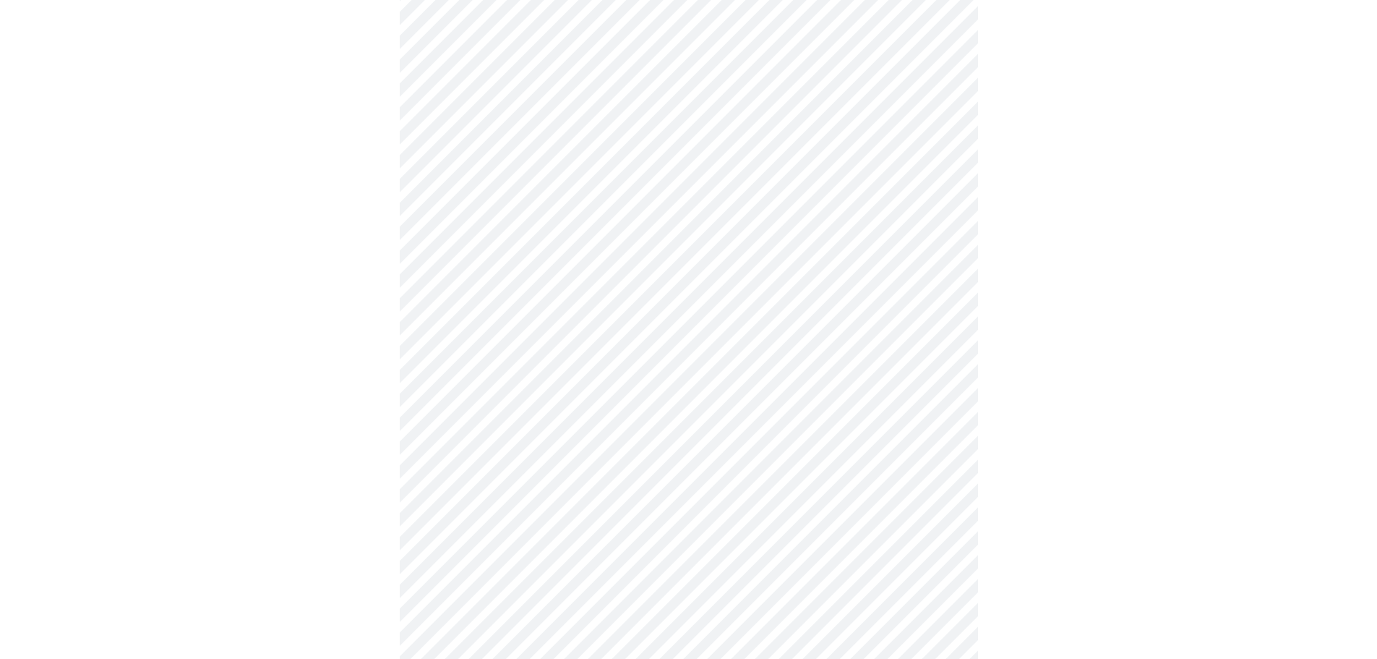
scroll to position [506, 0]
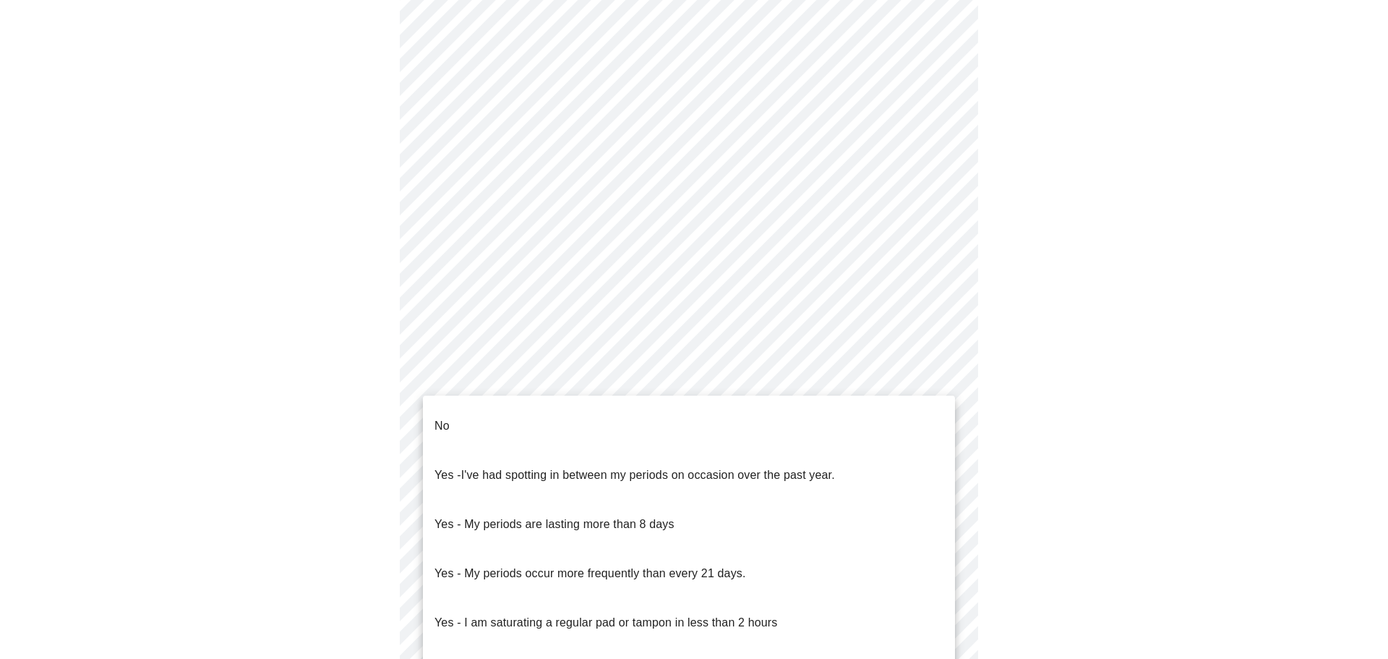
click at [763, 377] on body "MyMenopauseRx Appointments Messaging Labs Uploads Medications Community Refer a…" at bounding box center [694, 213] width 1376 height 1427
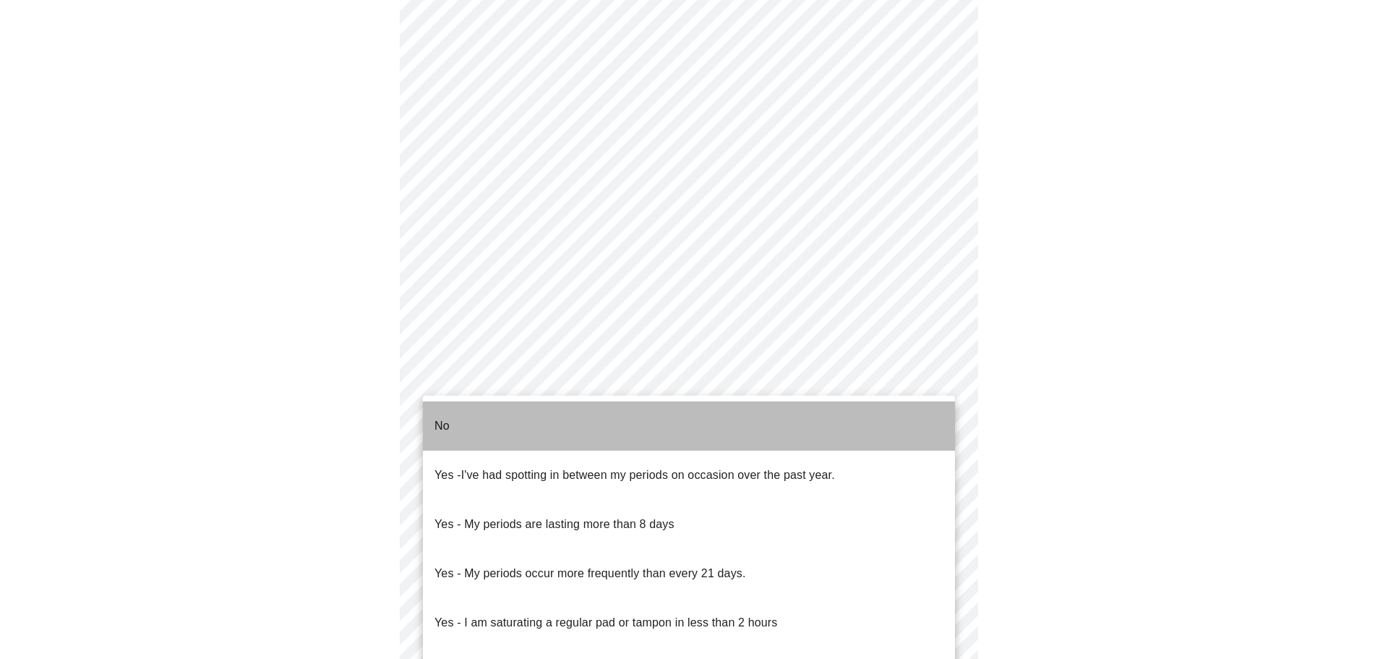
click at [471, 414] on li "No" at bounding box center [689, 425] width 532 height 49
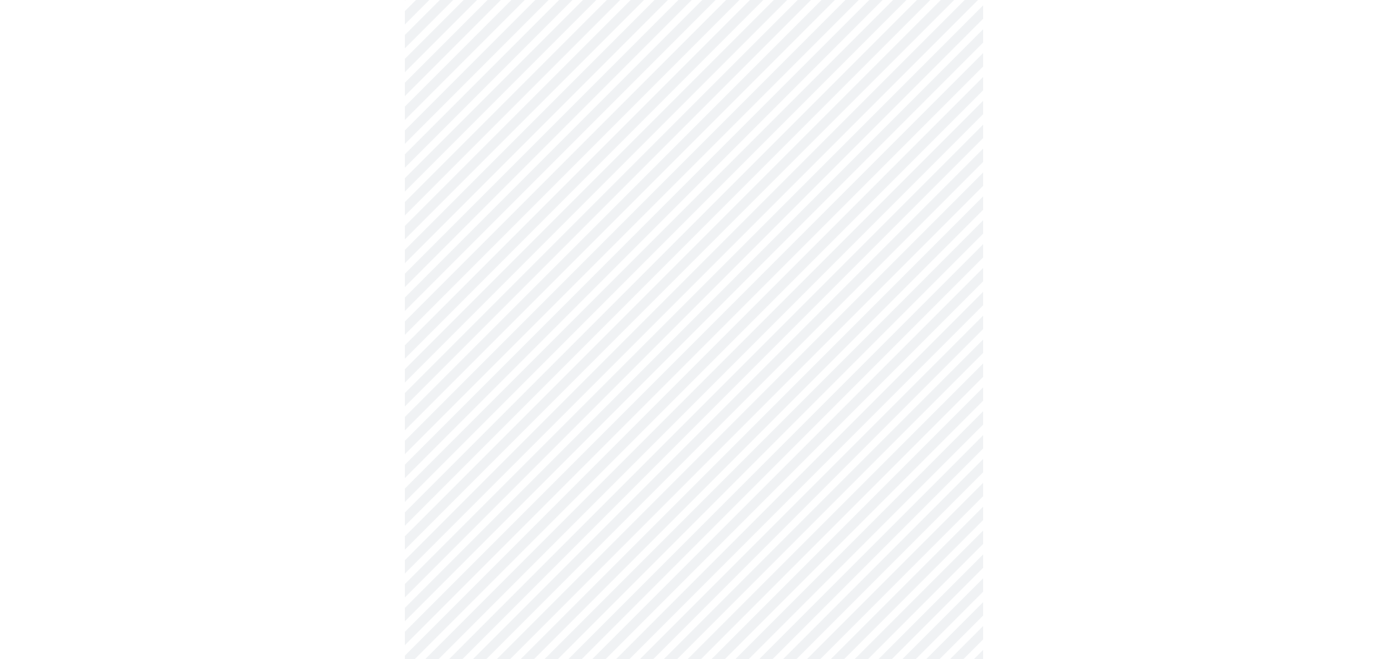
click at [941, 479] on body "MyMenopauseRx Appointments Messaging Labs Uploads Medications Community Refer a…" at bounding box center [694, 209] width 1376 height 1418
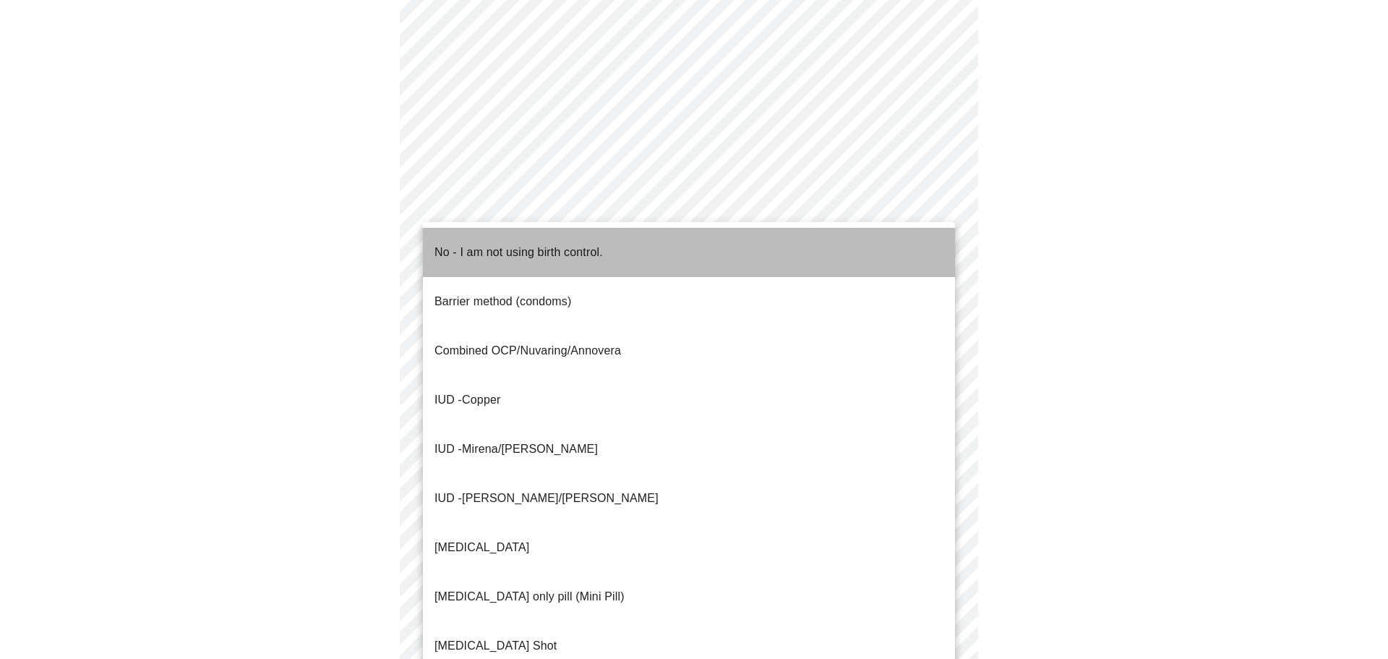
click at [485, 244] on p "No - I am not using birth control." at bounding box center [518, 252] width 168 height 17
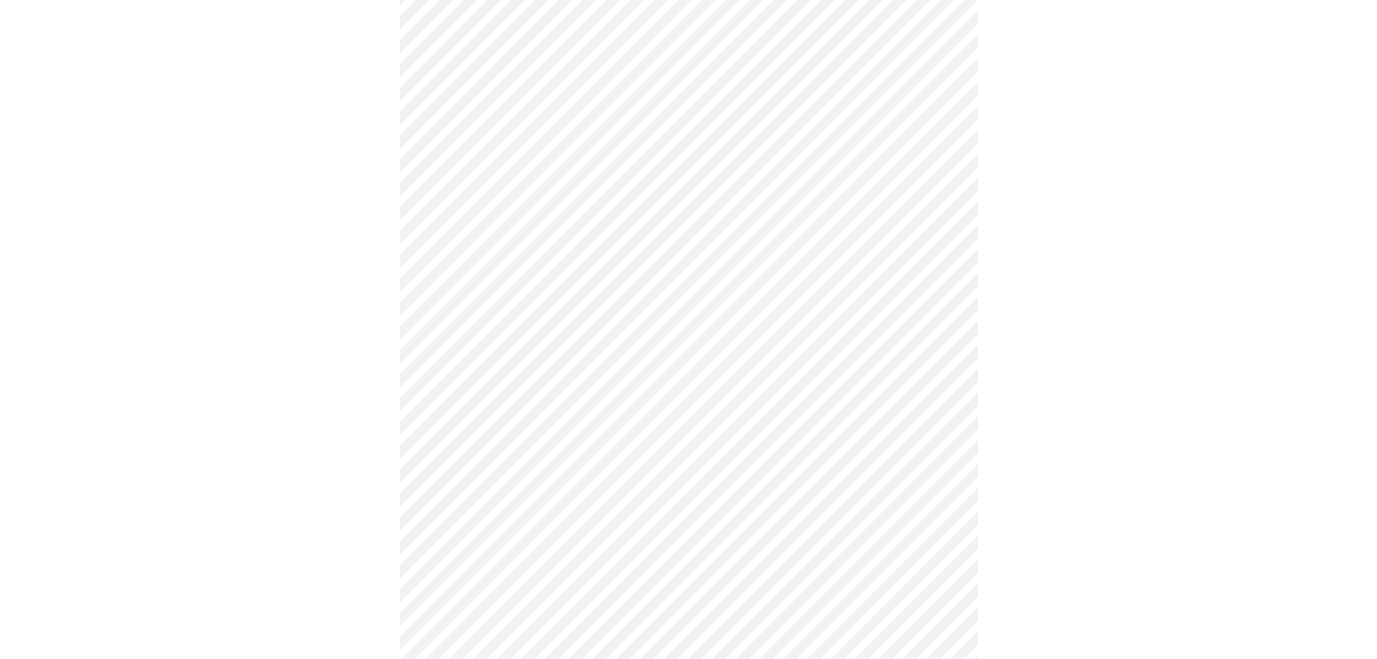
scroll to position [651, 0]
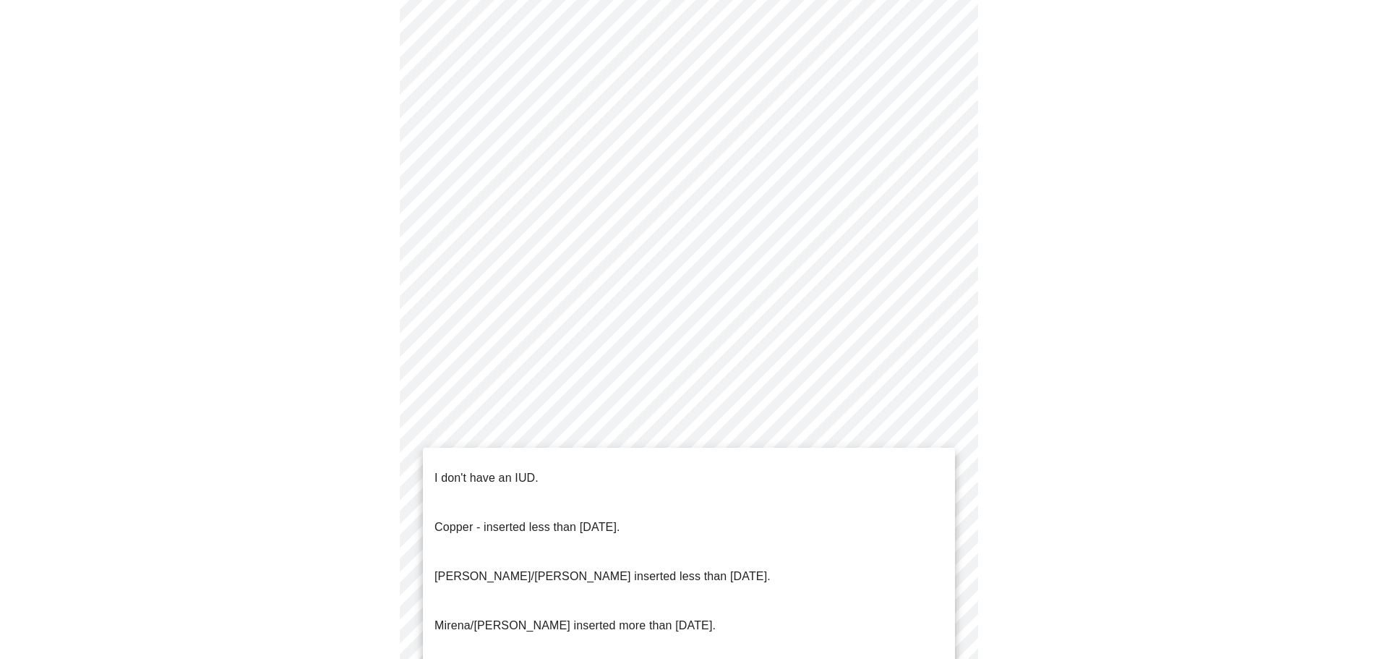
click at [940, 441] on body "MyMenopauseRx Appointments Messaging Labs Uploads Medications Community Refer a…" at bounding box center [694, 60] width 1376 height 1410
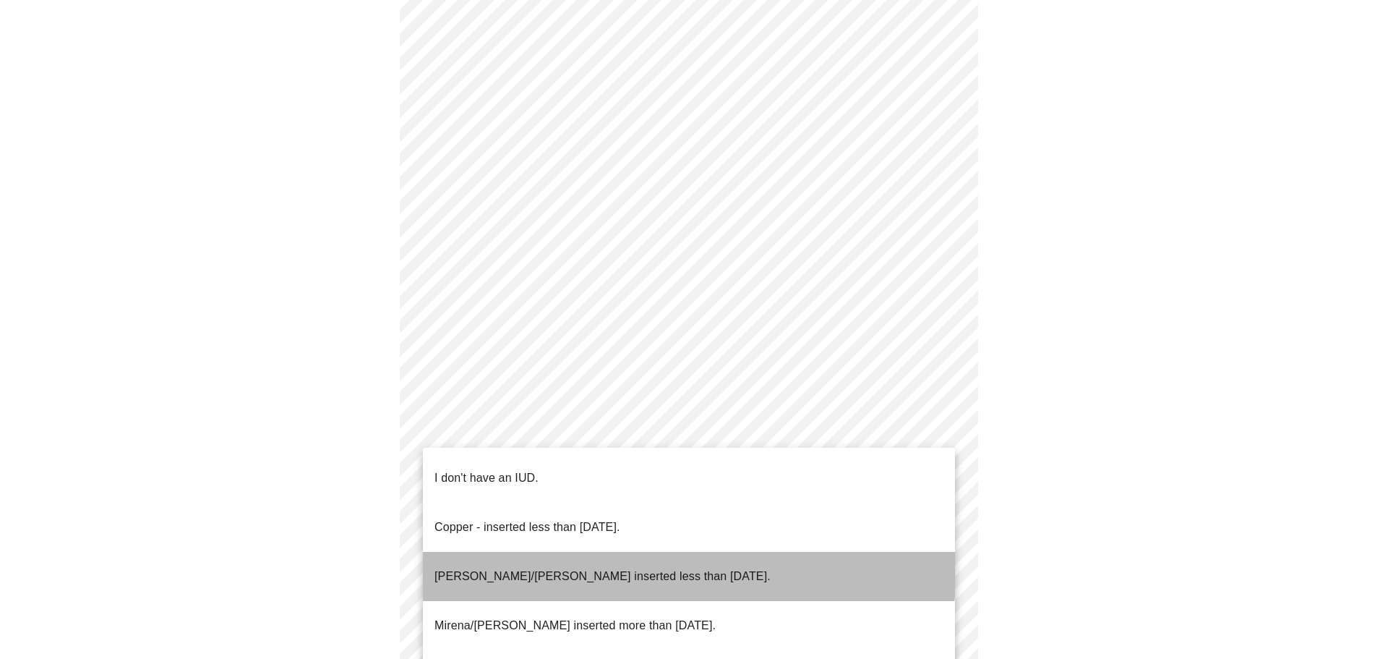
click at [601, 567] on p "[PERSON_NAME]/[PERSON_NAME] inserted less than [DATE]." at bounding box center [602, 575] width 336 height 17
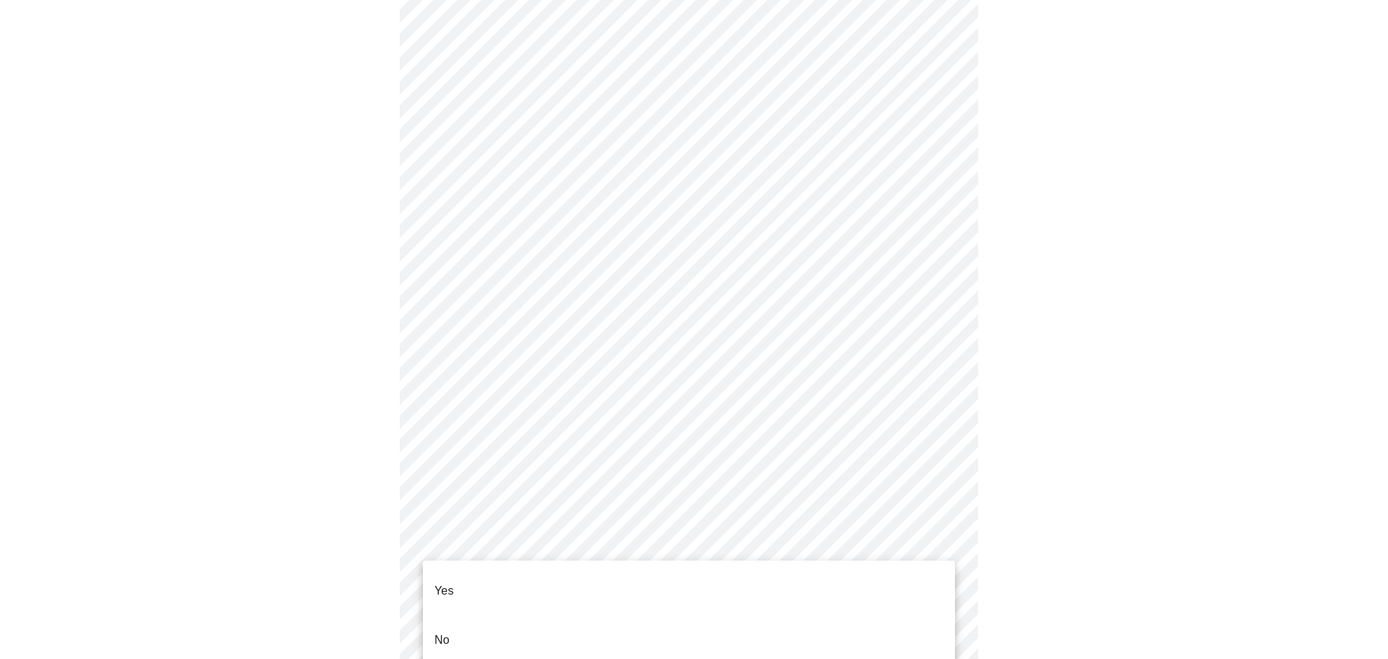
click at [939, 545] on body "MyMenopauseRx Appointments Messaging Labs Uploads Medications Community Refer a…" at bounding box center [694, 55] width 1376 height 1401
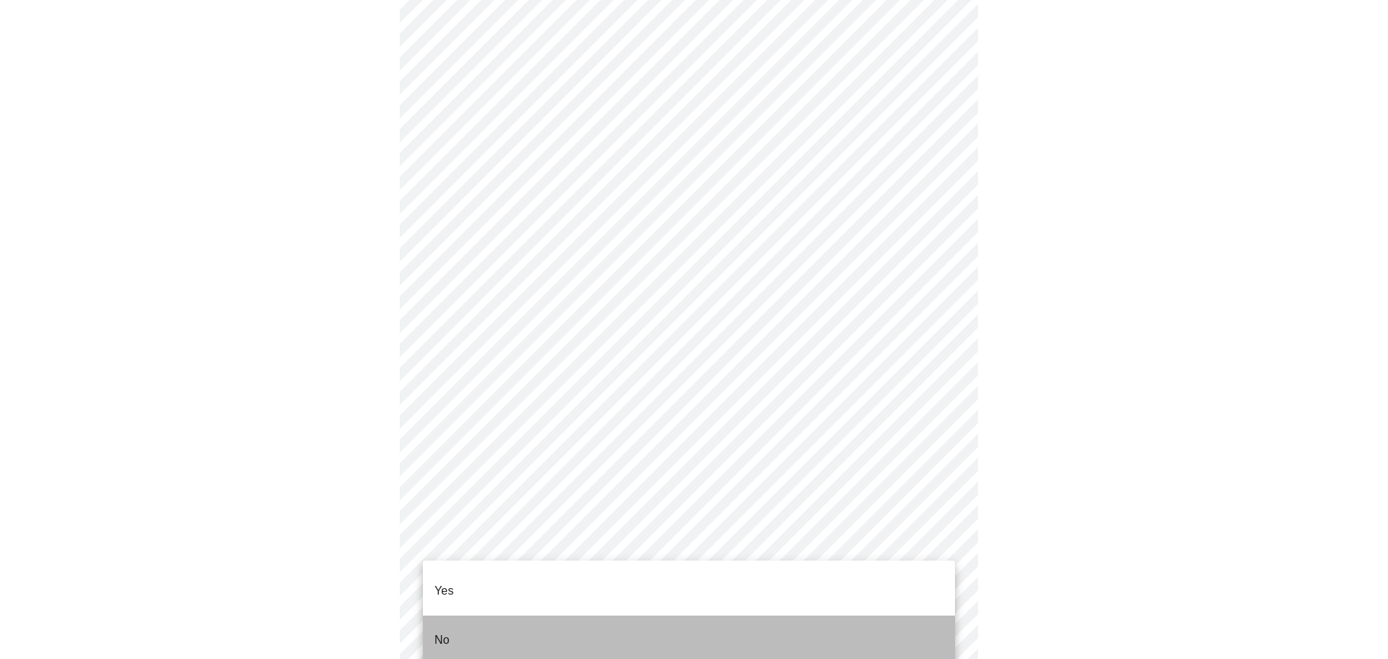
click at [459, 615] on li "No" at bounding box center [689, 639] width 532 height 49
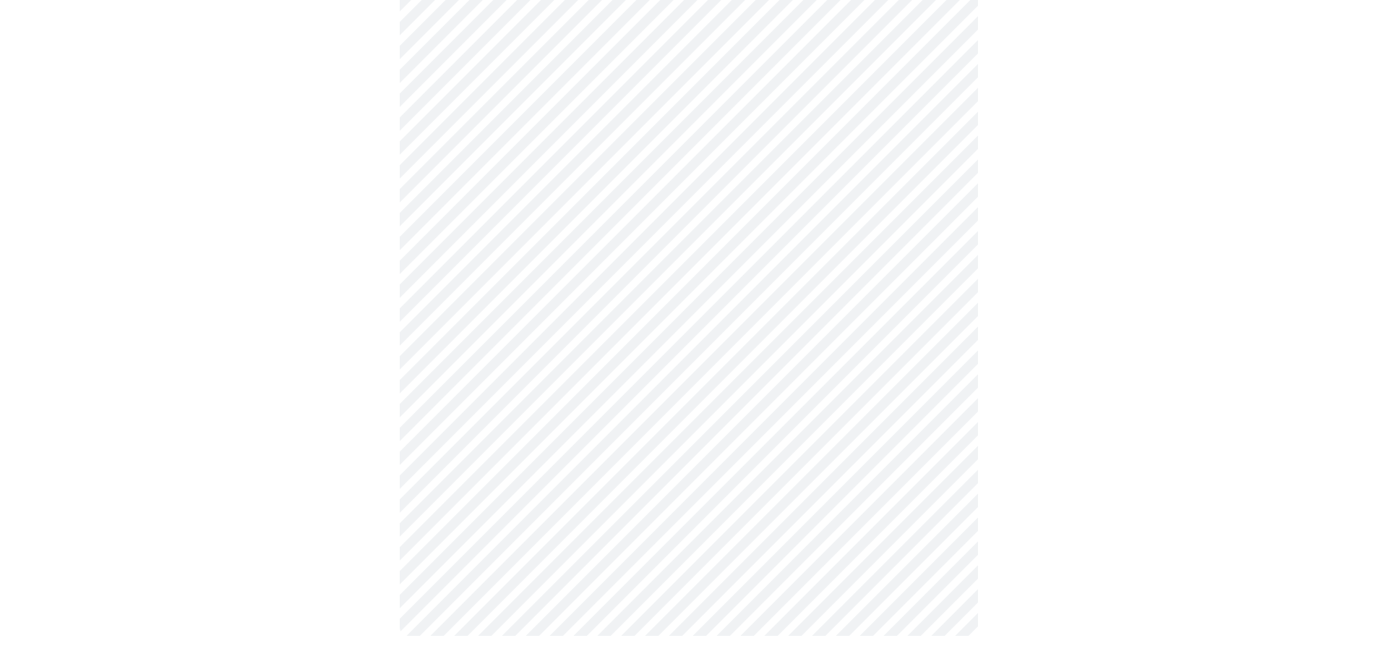
scroll to position [0, 0]
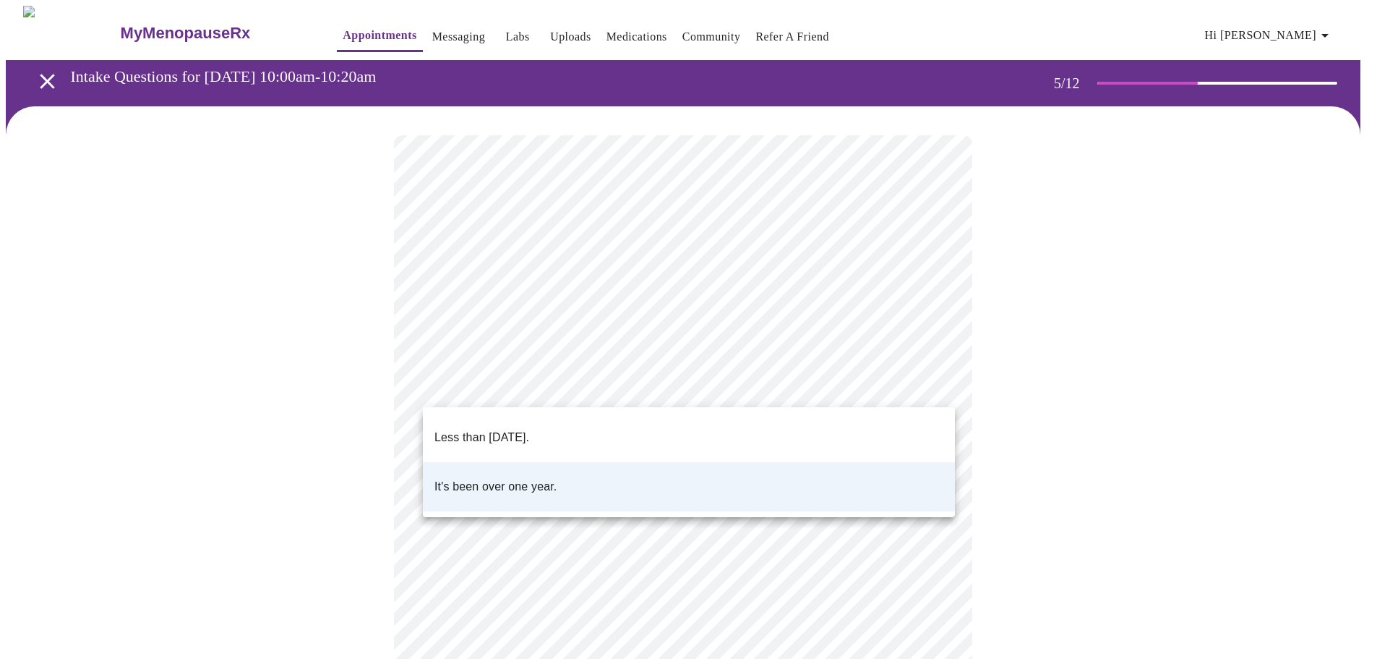
click at [932, 378] on body "MyMenopauseRx Appointments Messaging Labs Uploads Medications Community Refer a…" at bounding box center [689, 536] width 1366 height 1060
click at [529, 429] on p "Less than [DATE]." at bounding box center [481, 437] width 95 height 17
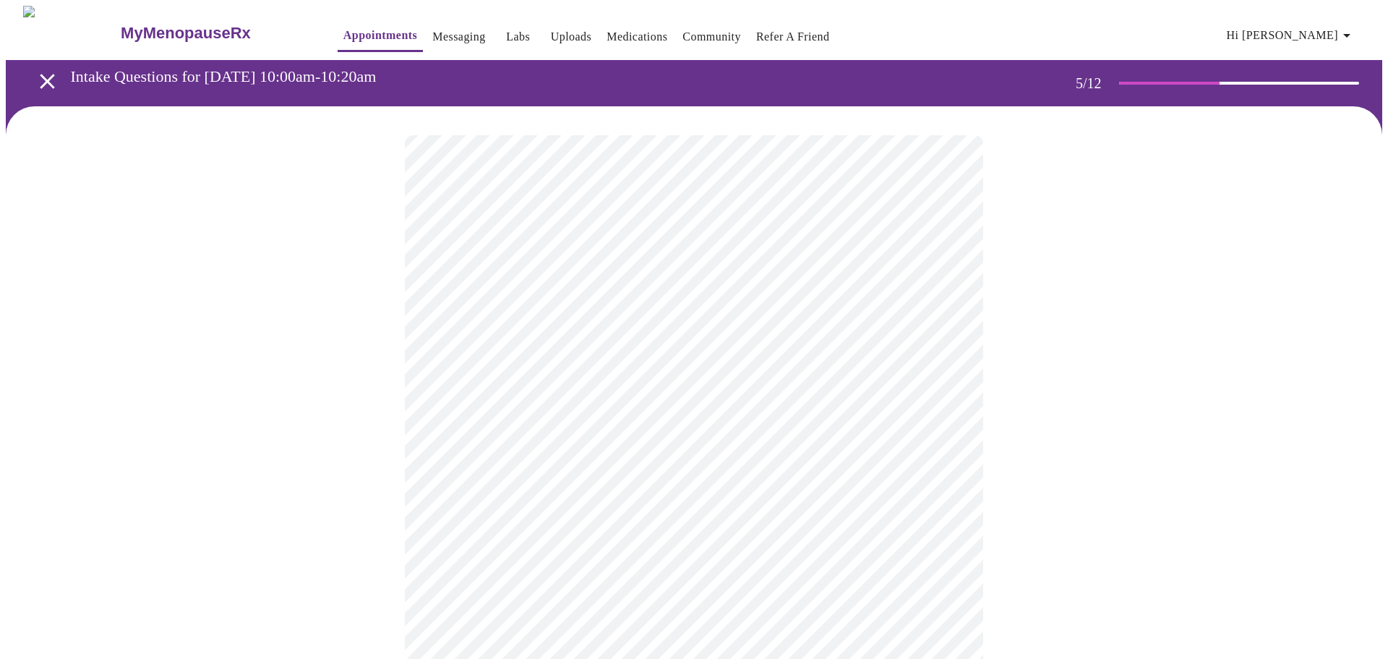
click at [952, 502] on body "MyMenopauseRx Appointments Messaging Labs Uploads Medications Community Refer a…" at bounding box center [694, 536] width 1376 height 1060
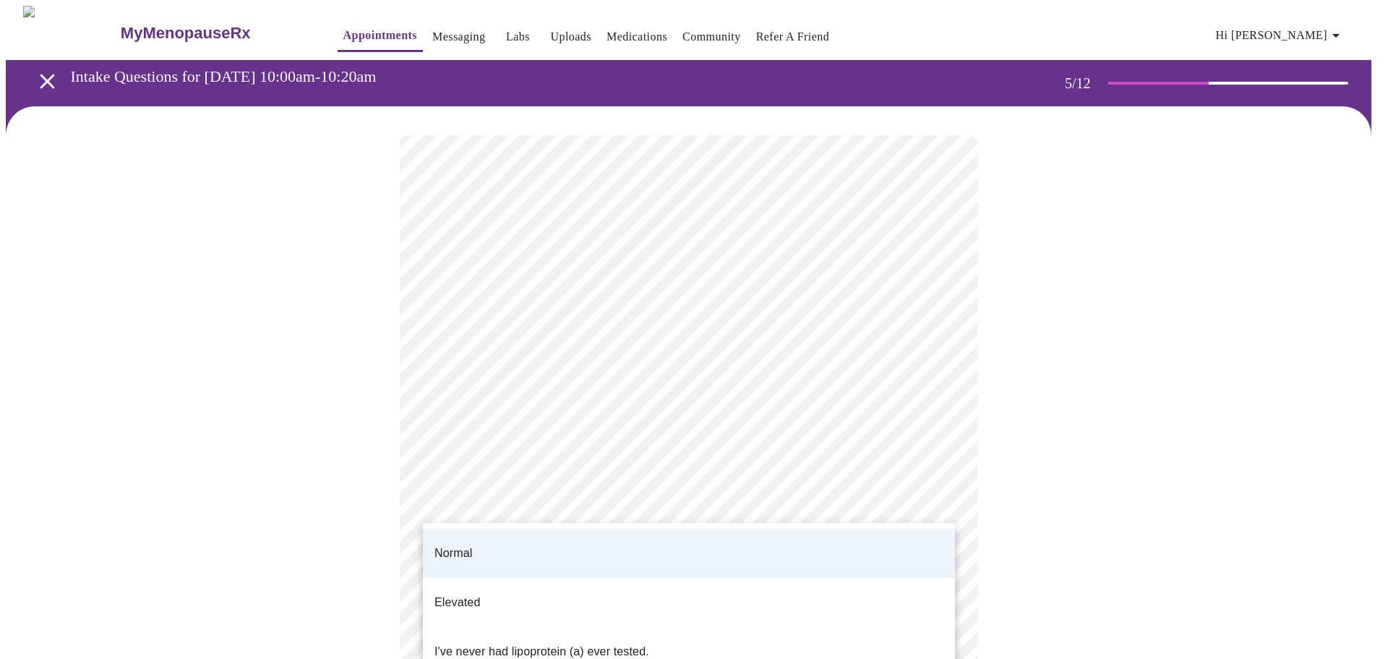
click at [640, 435] on div at bounding box center [694, 329] width 1388 height 659
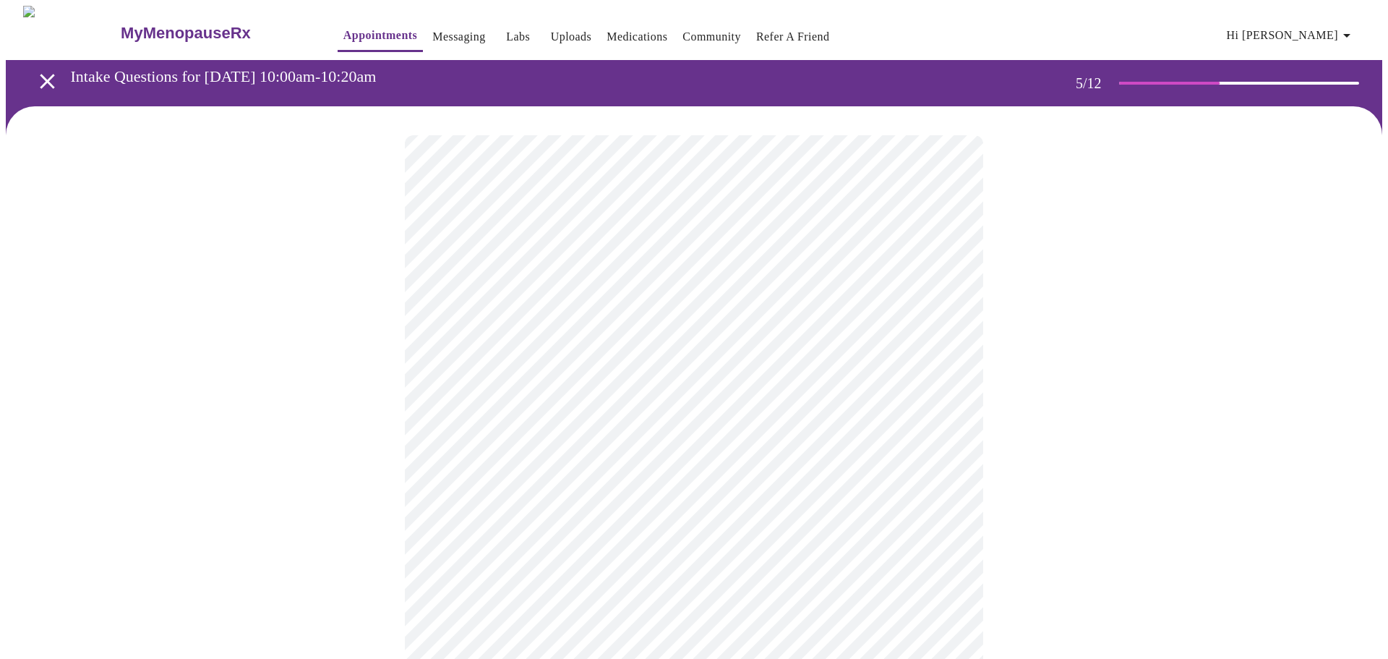
click at [948, 507] on body "MyMenopauseRx Appointments Messaging Labs Uploads Medications Community Refer a…" at bounding box center [694, 536] width 1376 height 1060
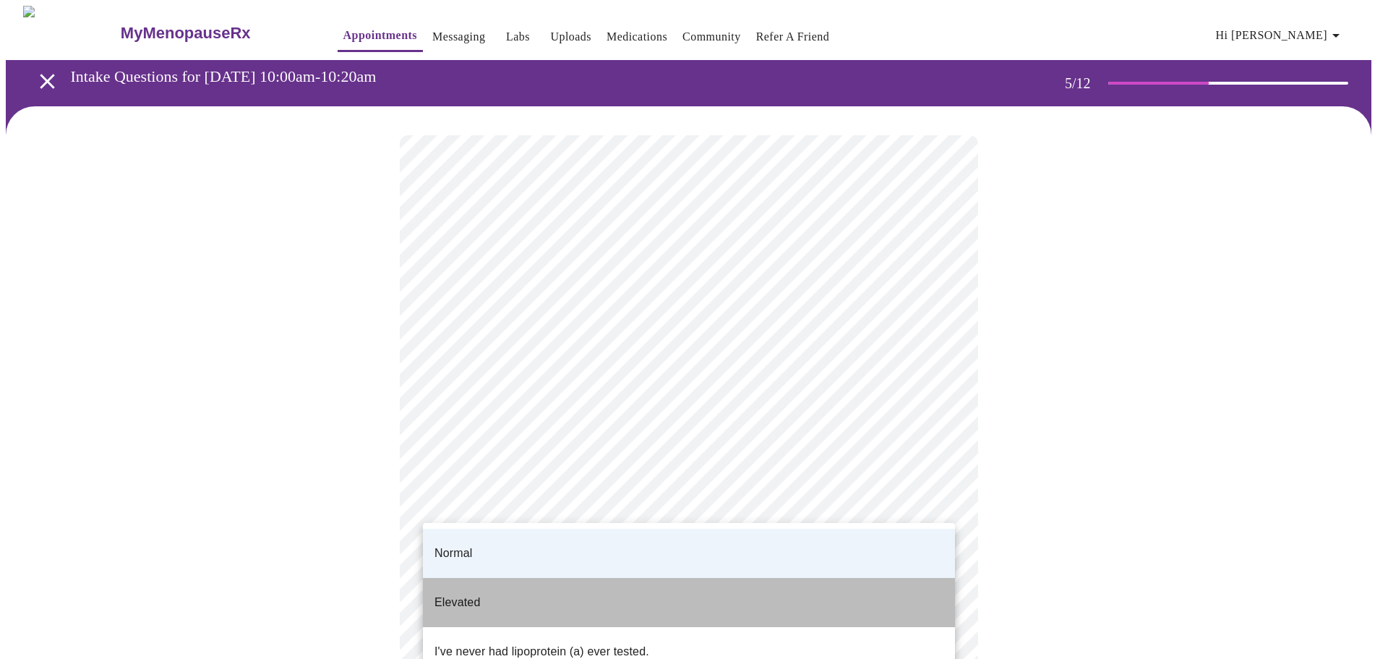
click at [494, 580] on li "Elevated" at bounding box center [689, 602] width 532 height 49
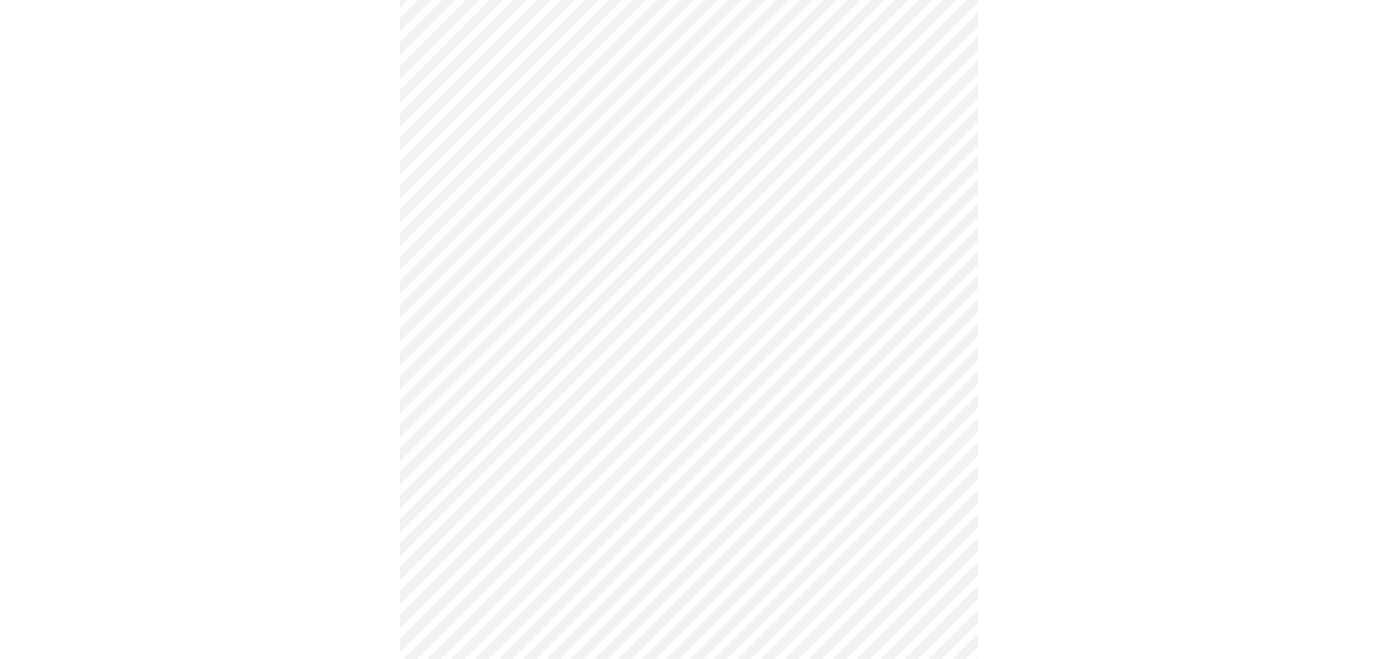
scroll to position [3614, 0]
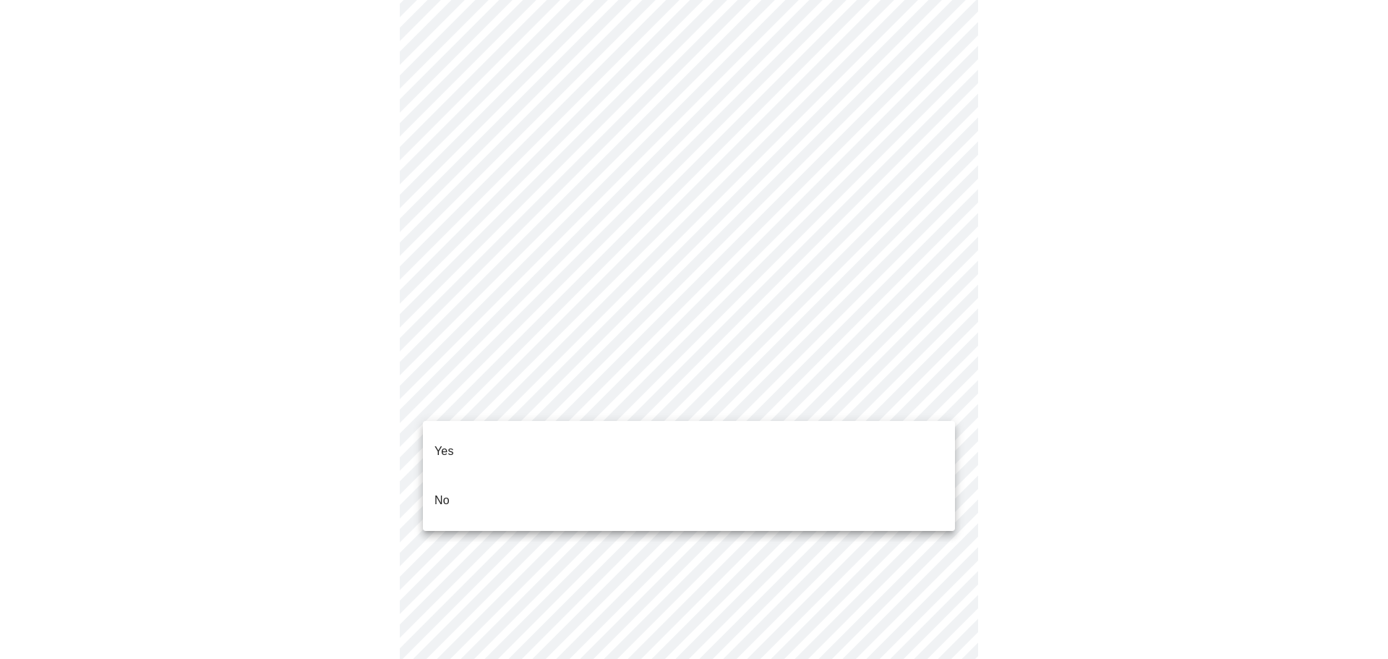
click at [457, 442] on li "Yes" at bounding box center [689, 451] width 532 height 49
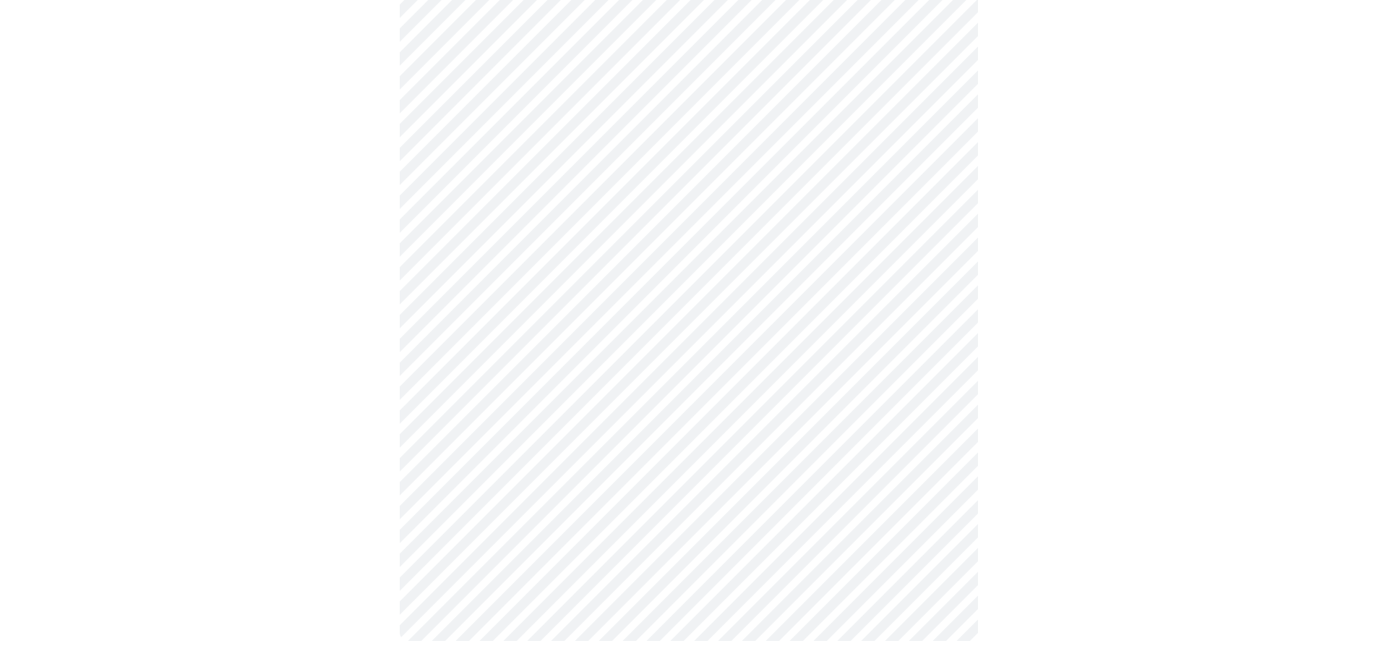
scroll to position [1209, 0]
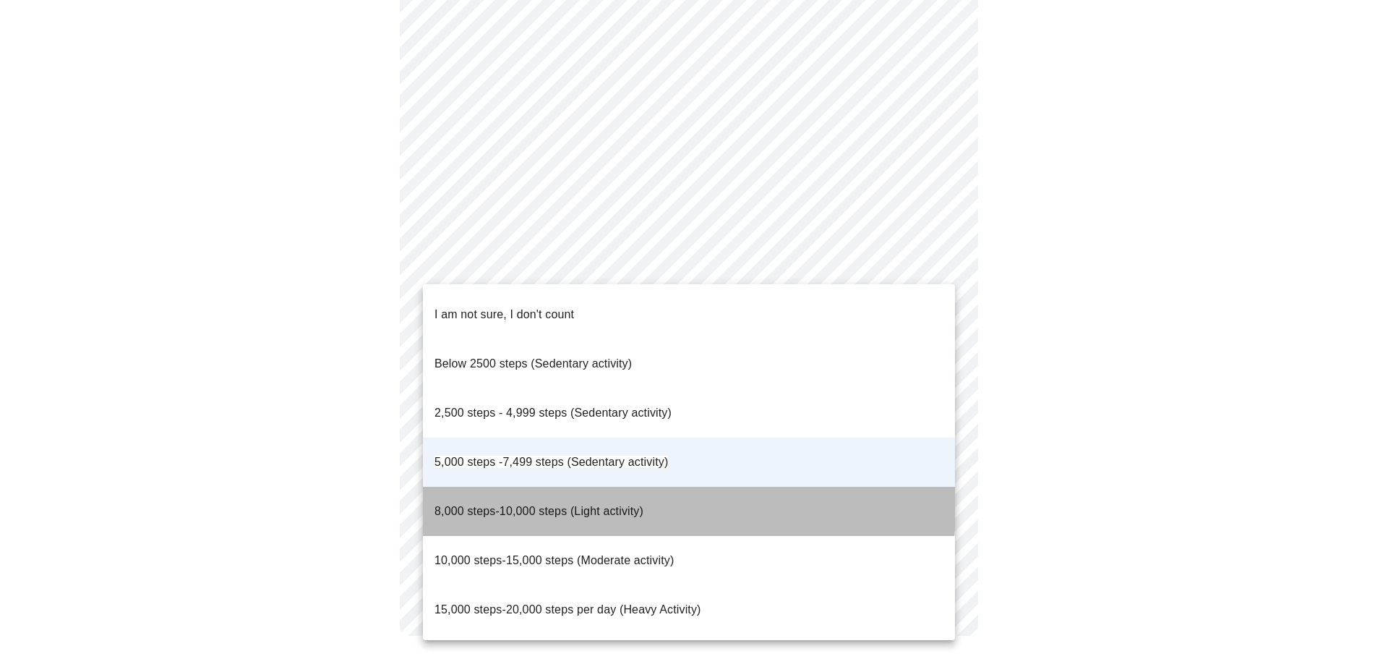
click at [533, 505] on span "8,000 steps-10,000 steps (Light activity)" at bounding box center [538, 511] width 209 height 12
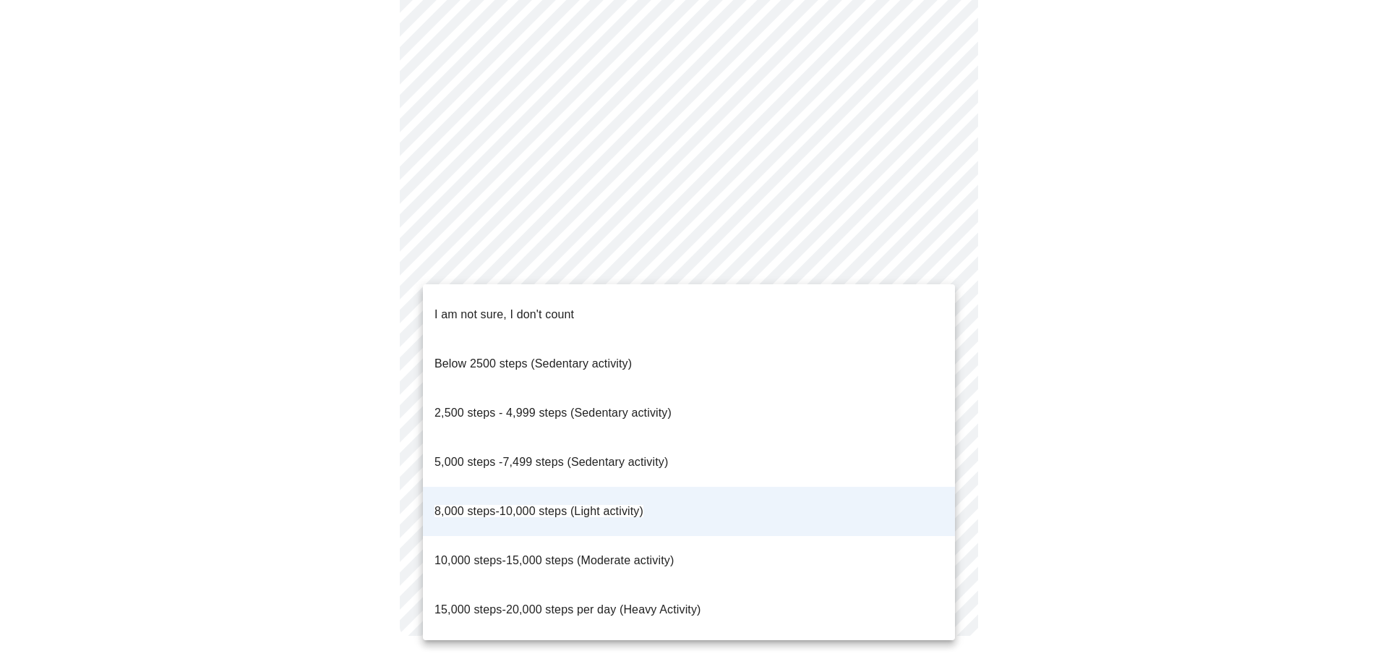
click at [583, 455] on span "5,000 steps -7,499 steps (Sedentary activity)" at bounding box center [550, 461] width 233 height 12
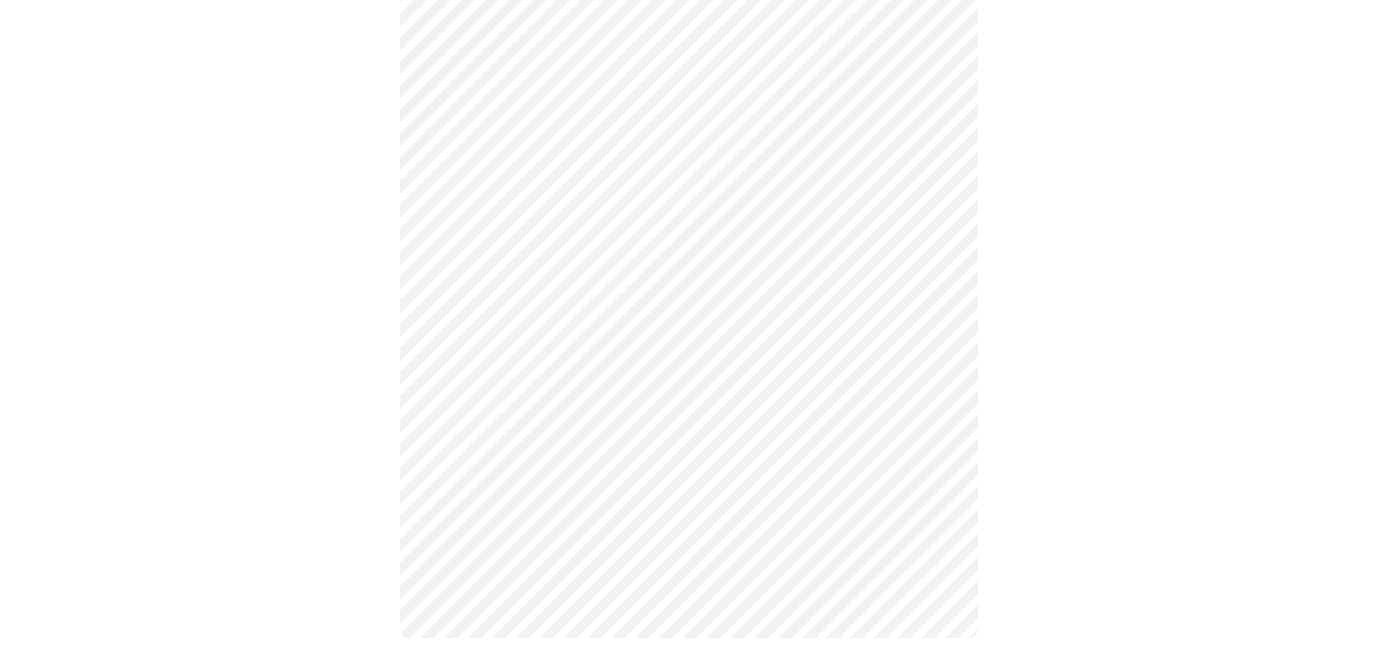
scroll to position [696, 0]
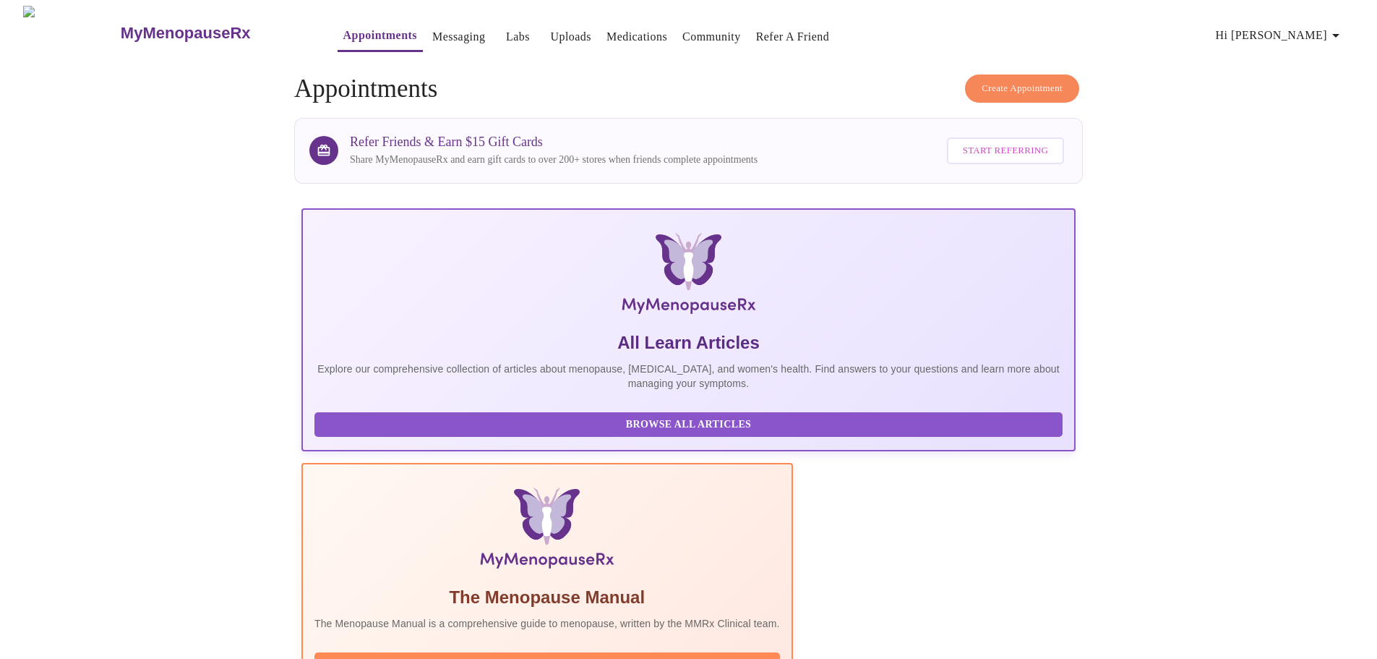
click at [1292, 30] on span "Hi [PERSON_NAME]" at bounding box center [1280, 35] width 129 height 20
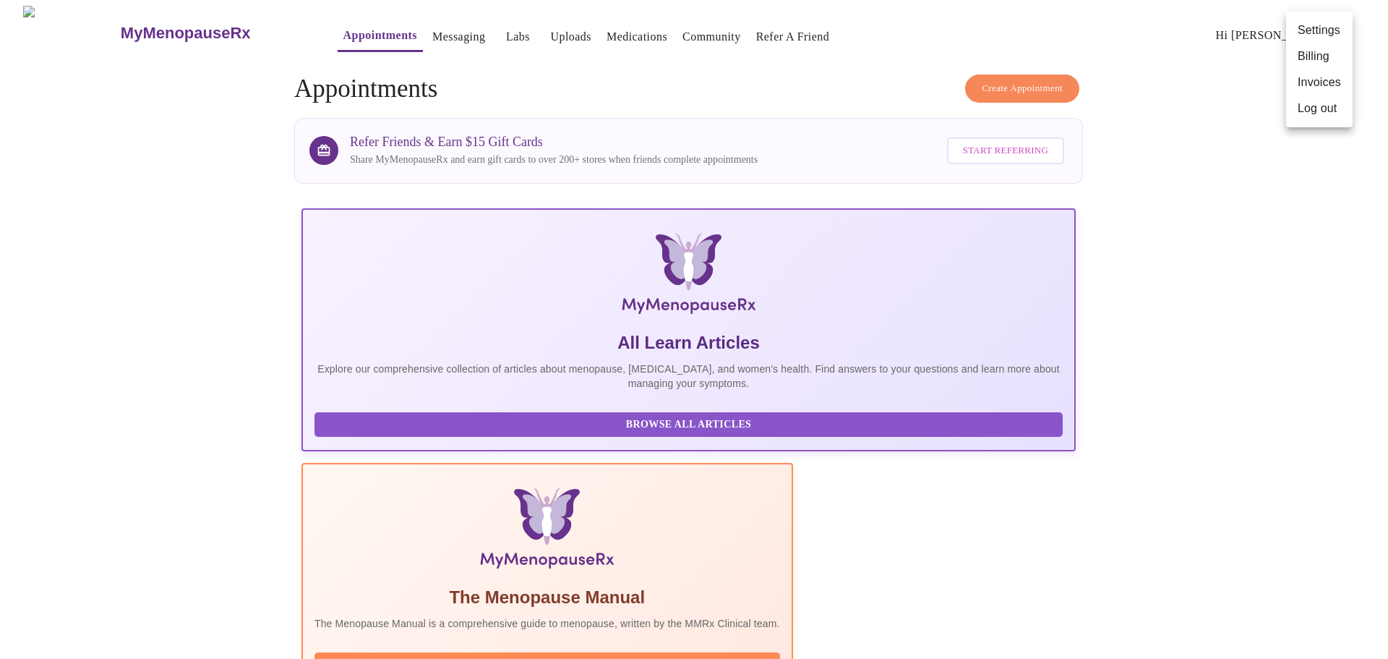
click at [1318, 78] on li "Invoices" at bounding box center [1319, 82] width 67 height 26
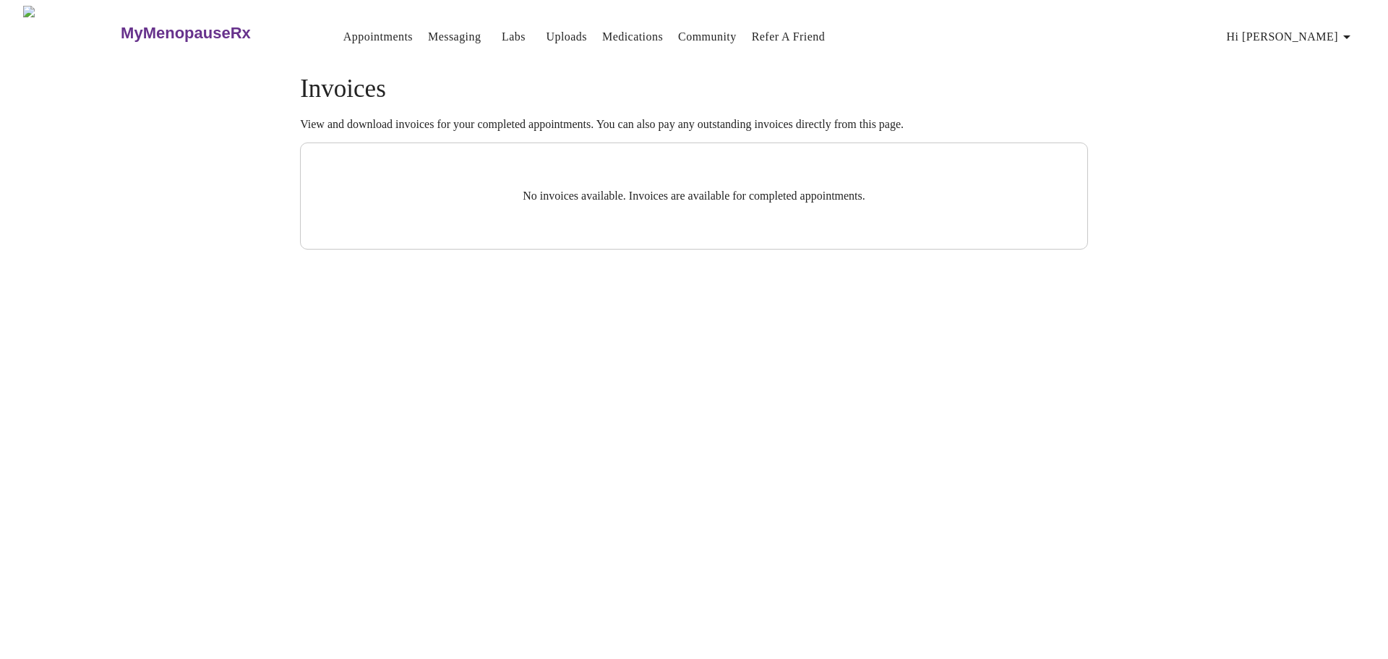
click at [1321, 27] on span "Hi [PERSON_NAME]" at bounding box center [1291, 37] width 129 height 20
click at [1321, 58] on li "Billing" at bounding box center [1330, 57] width 67 height 26
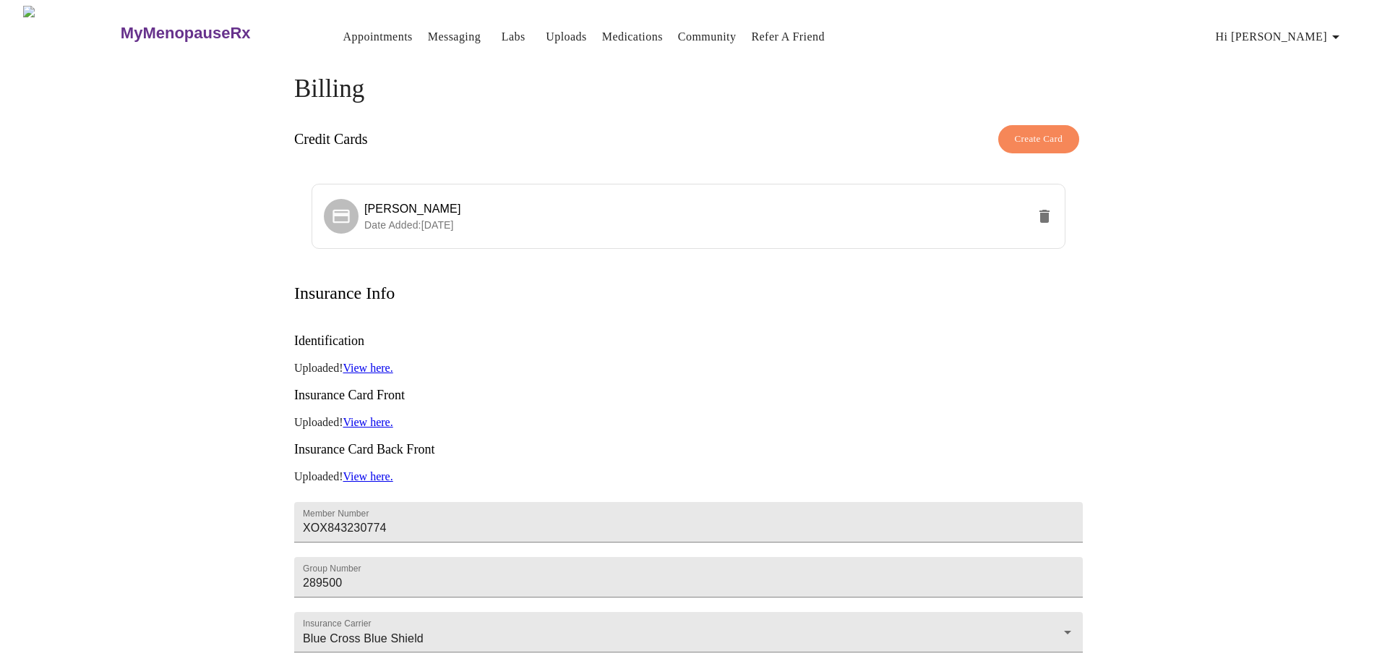
click at [602, 27] on link "Medications" at bounding box center [632, 37] width 61 height 20
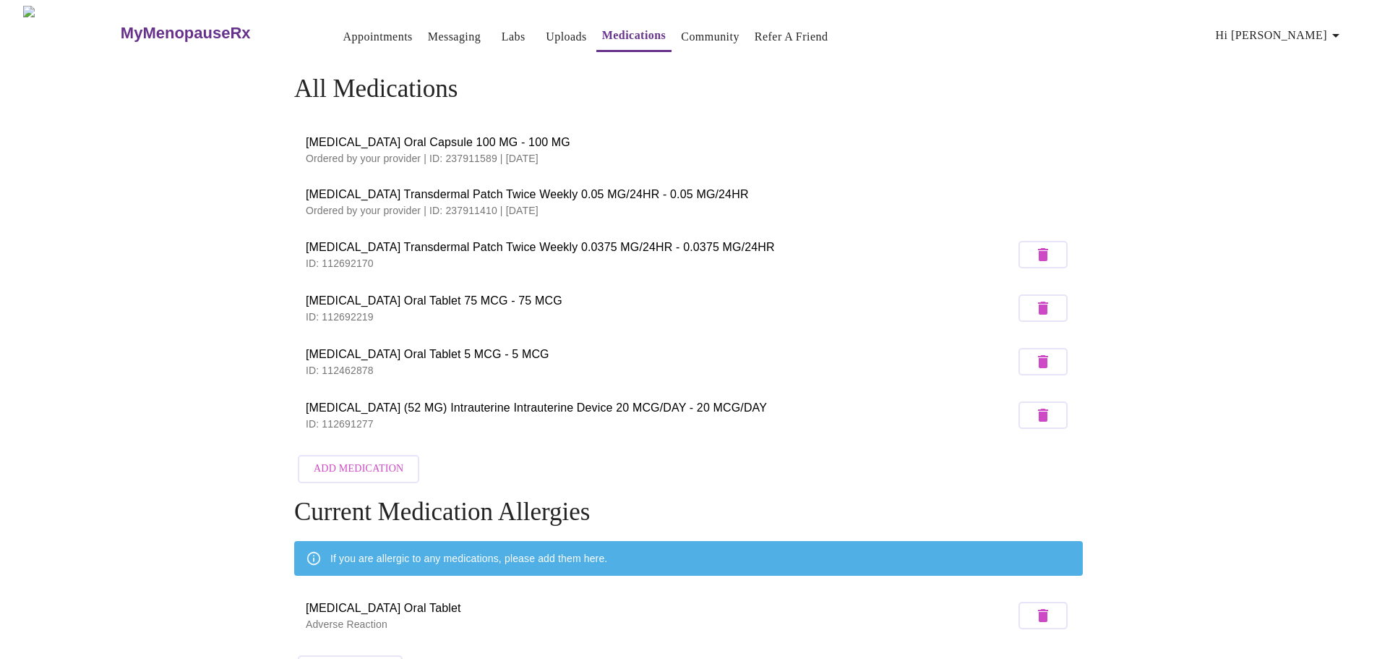
click at [124, 24] on h3 "MyMenopauseRx" at bounding box center [186, 33] width 130 height 19
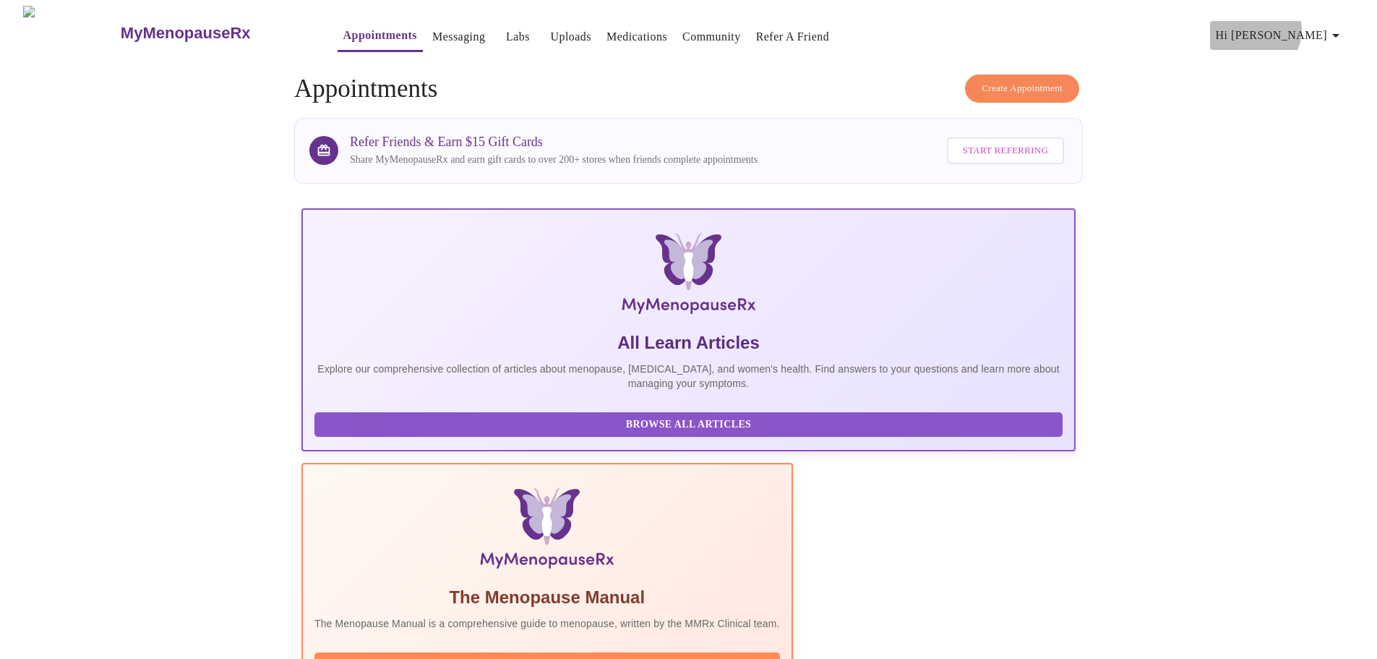
click at [1325, 25] on span "Hi [PERSON_NAME]" at bounding box center [1280, 35] width 129 height 20
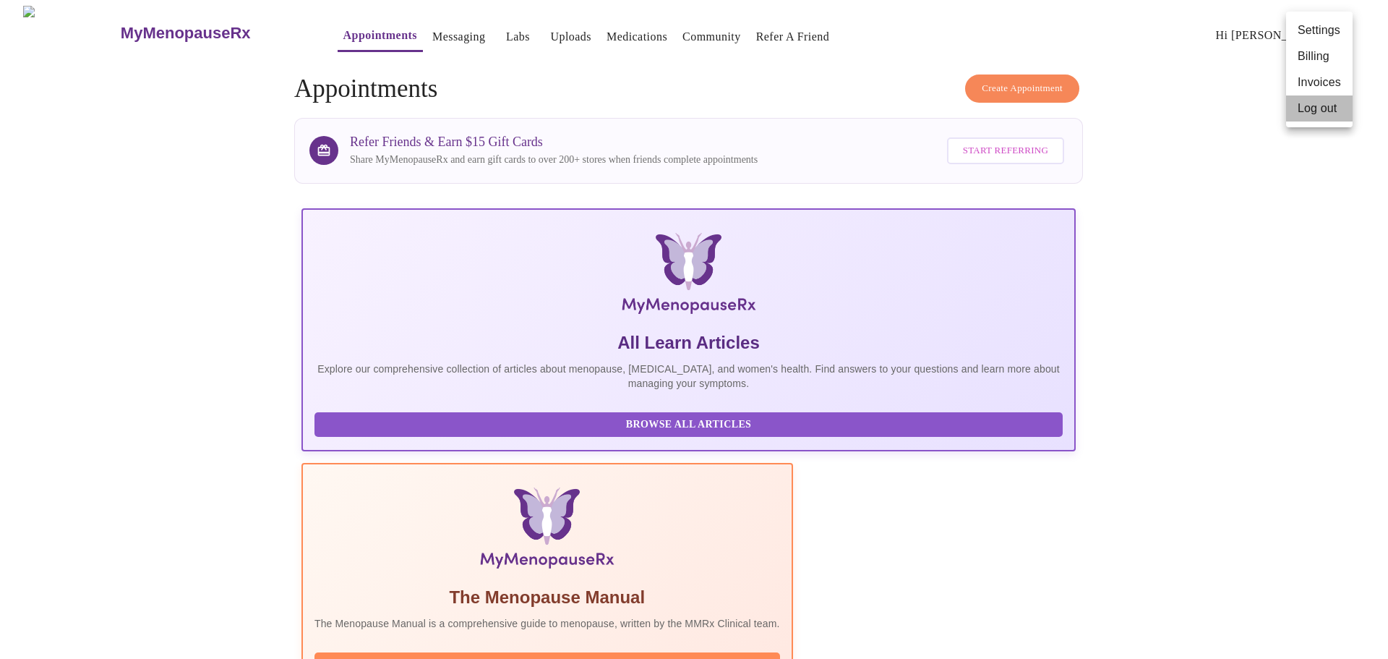
click at [1315, 109] on li "Log out" at bounding box center [1319, 108] width 67 height 26
